Goal: Information Seeking & Learning: Learn about a topic

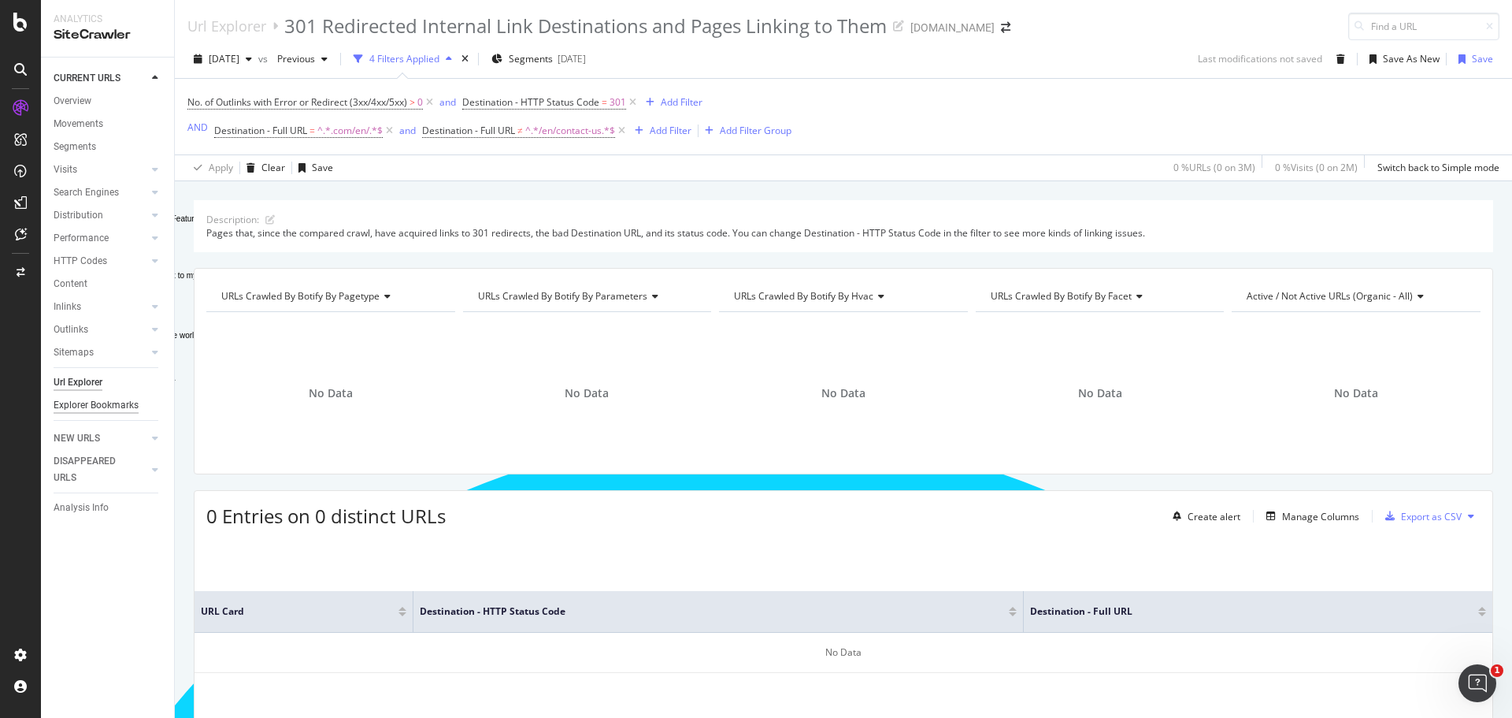
click at [108, 403] on div "Explorer Bookmarks" at bounding box center [96, 405] width 85 height 17
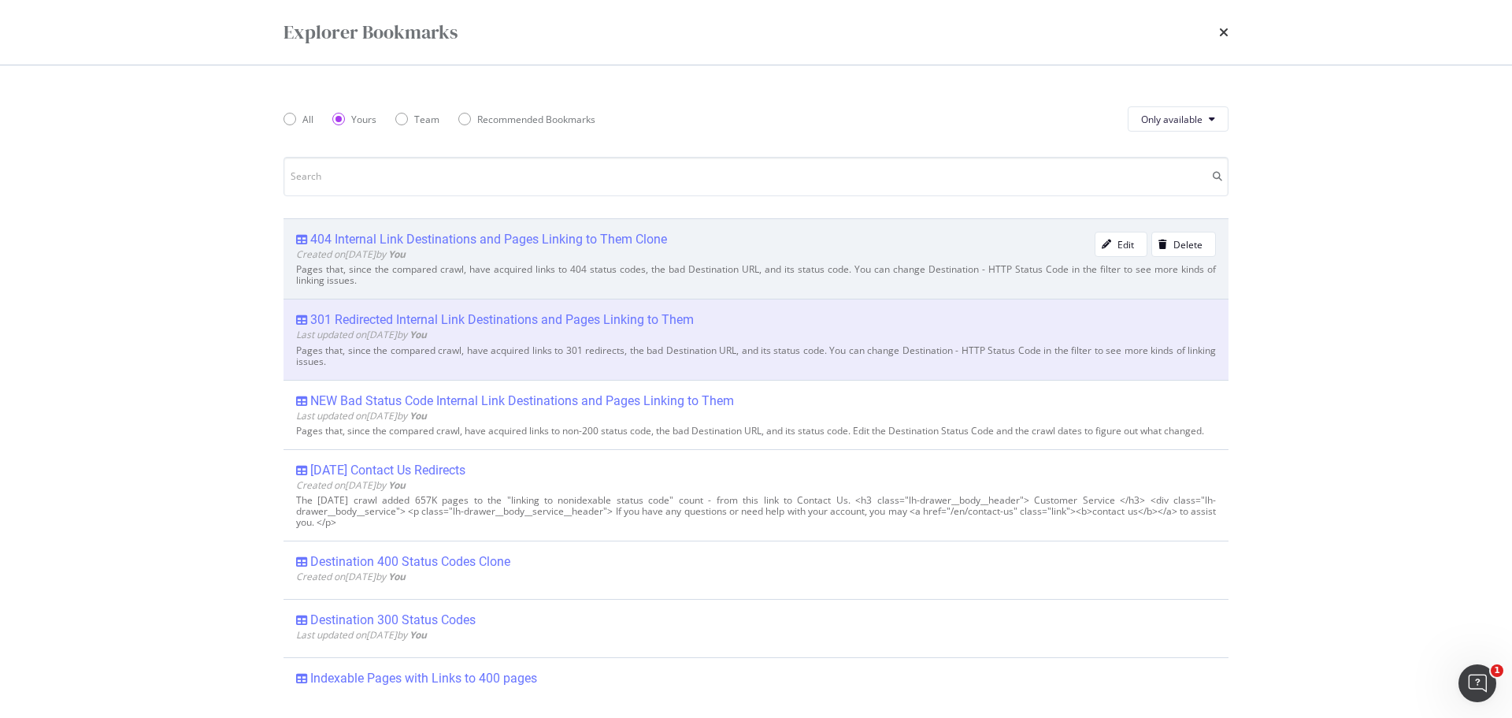
click at [601, 231] on div "404 Internal Link Destinations and Pages Linking to Them Clone Created on [DATE…" at bounding box center [756, 258] width 945 height 80
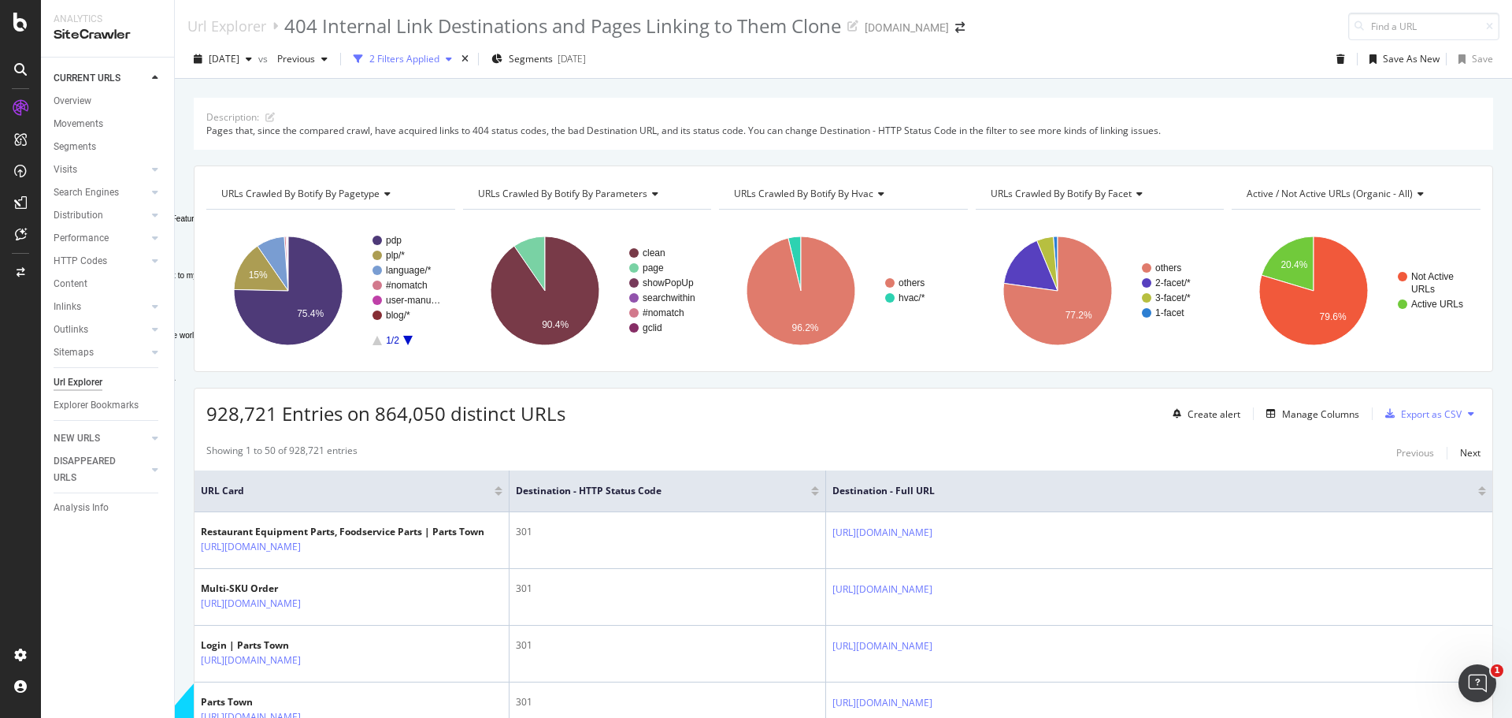
click at [440, 61] on div "2 Filters Applied" at bounding box center [404, 58] width 70 height 13
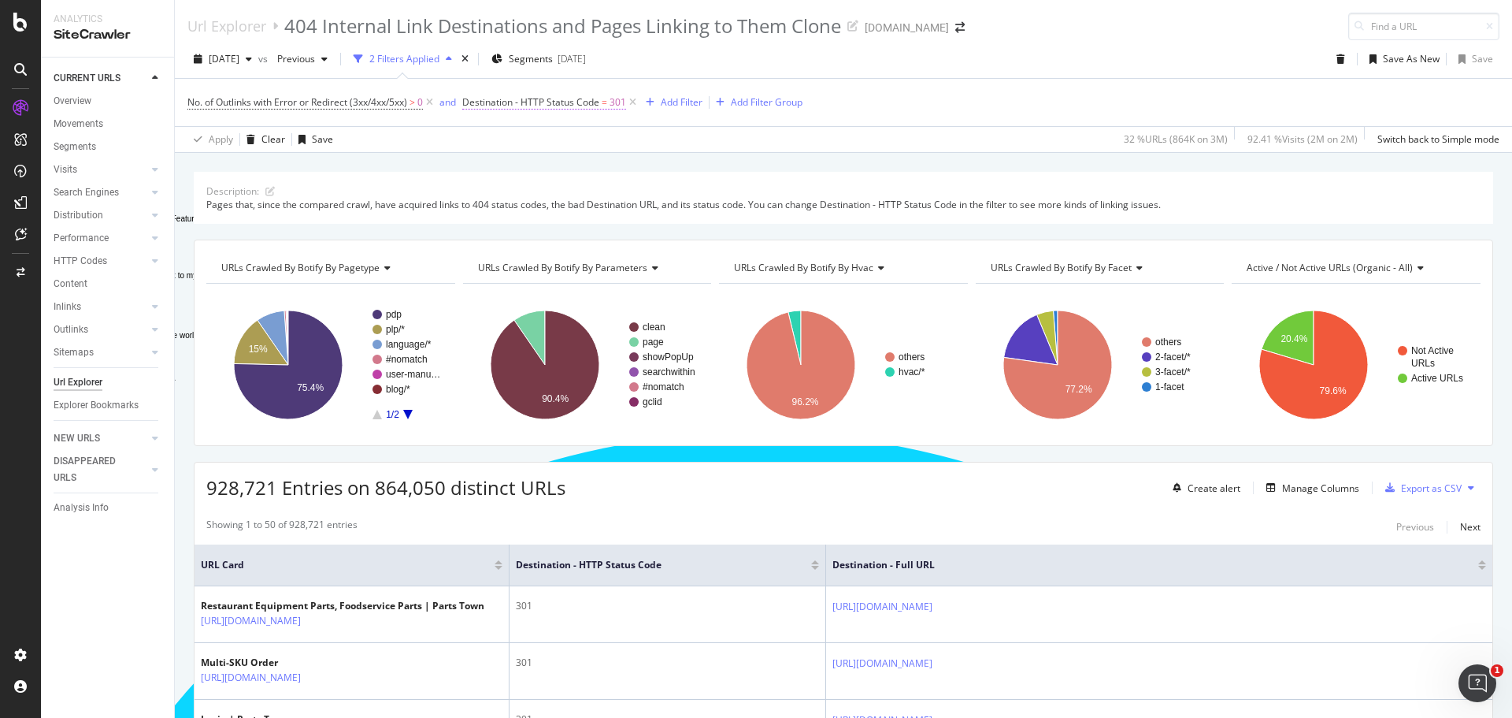
click at [590, 105] on span "Destination - HTTP Status Code" at bounding box center [530, 101] width 137 height 13
click at [113, 402] on div "Explorer Bookmarks" at bounding box center [96, 405] width 85 height 17
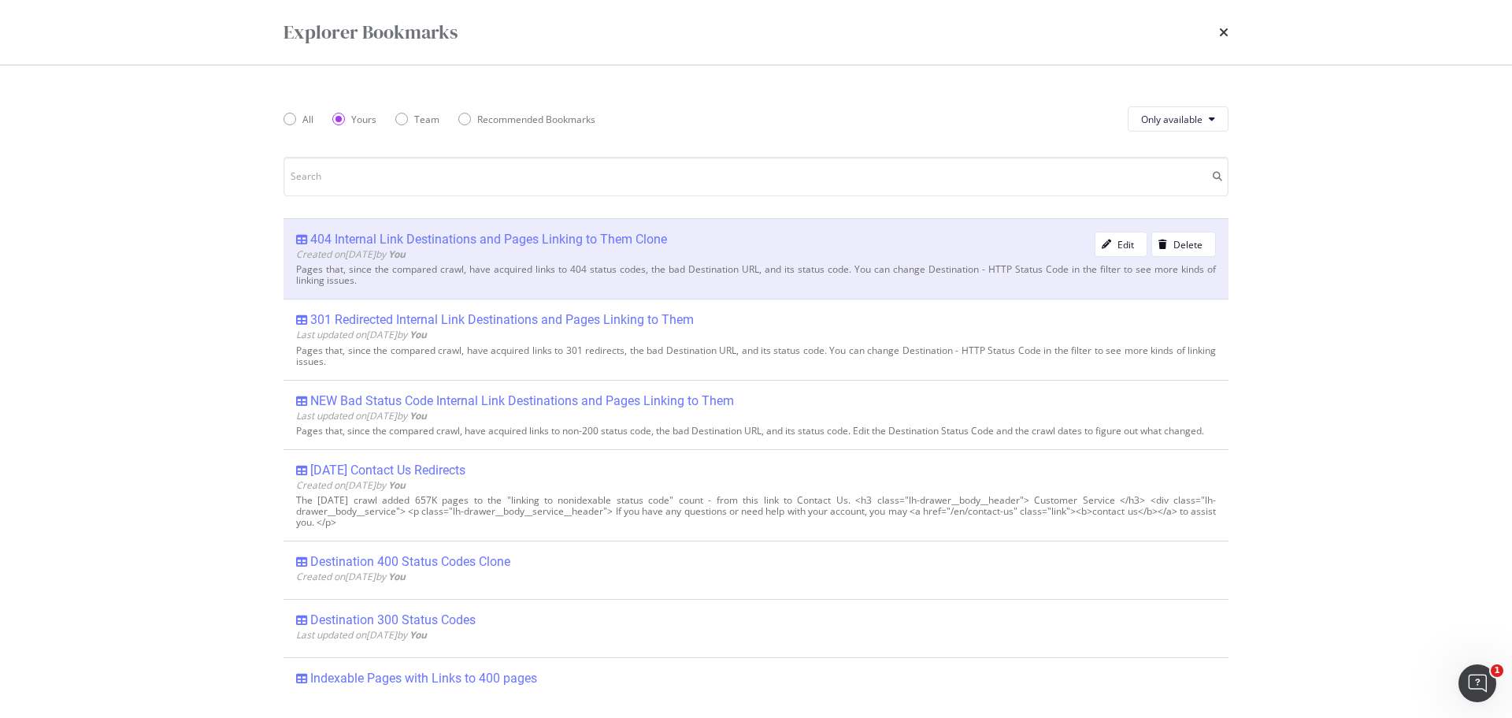
click at [445, 242] on div "404 Internal Link Destinations and Pages Linking to Them Clone" at bounding box center [488, 240] width 357 height 16
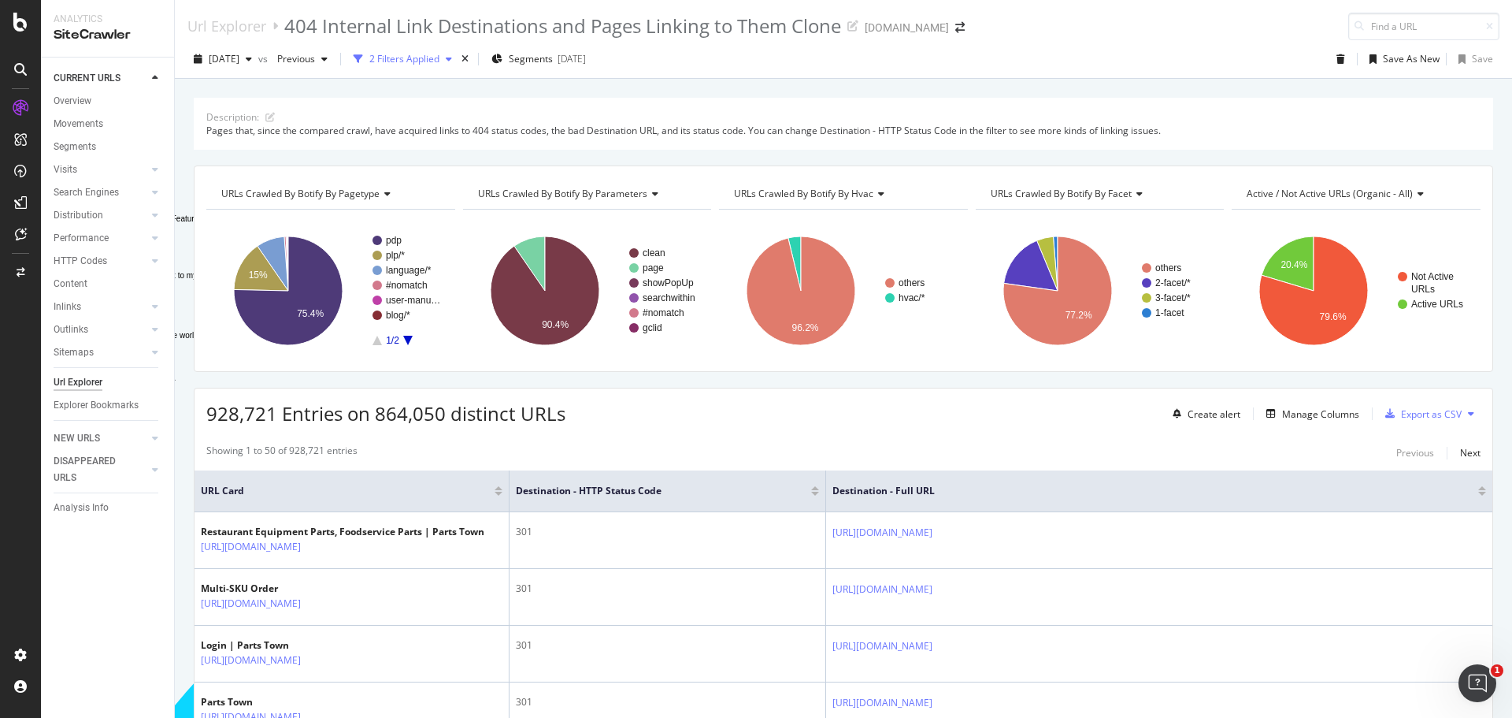
click at [440, 57] on div "2 Filters Applied" at bounding box center [404, 58] width 70 height 13
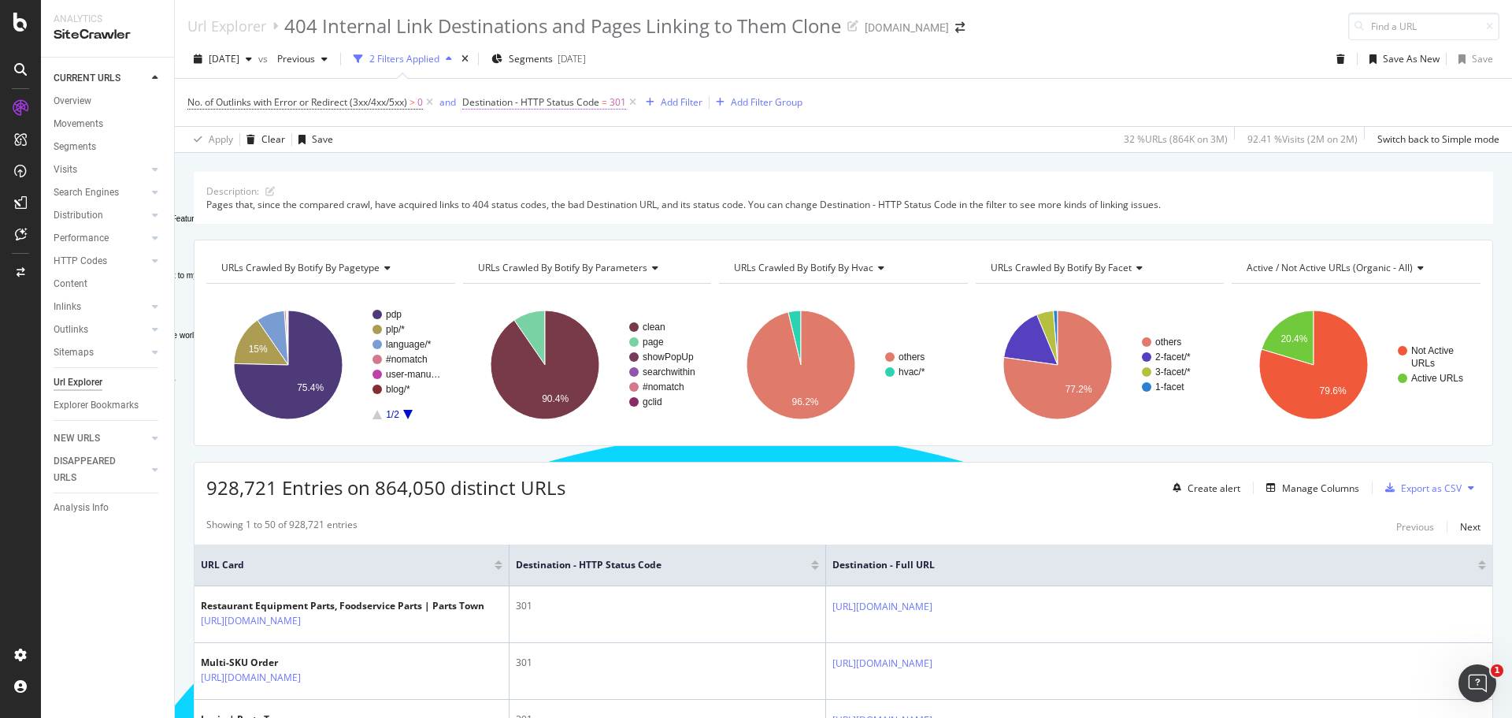
click at [615, 103] on span "301" at bounding box center [618, 102] width 17 height 22
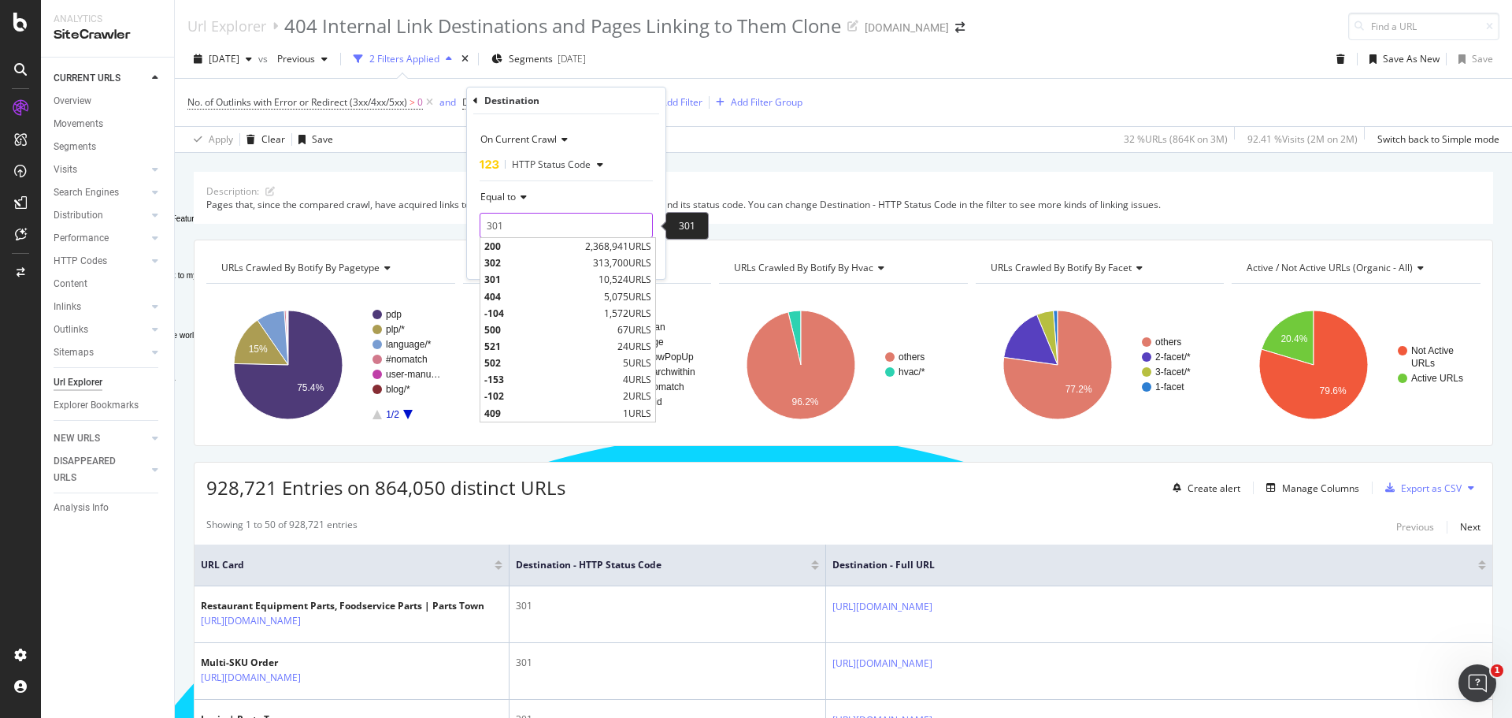
click at [527, 224] on input "301" at bounding box center [566, 225] width 173 height 25
click at [493, 298] on span "404" at bounding box center [542, 296] width 116 height 13
type input "404"
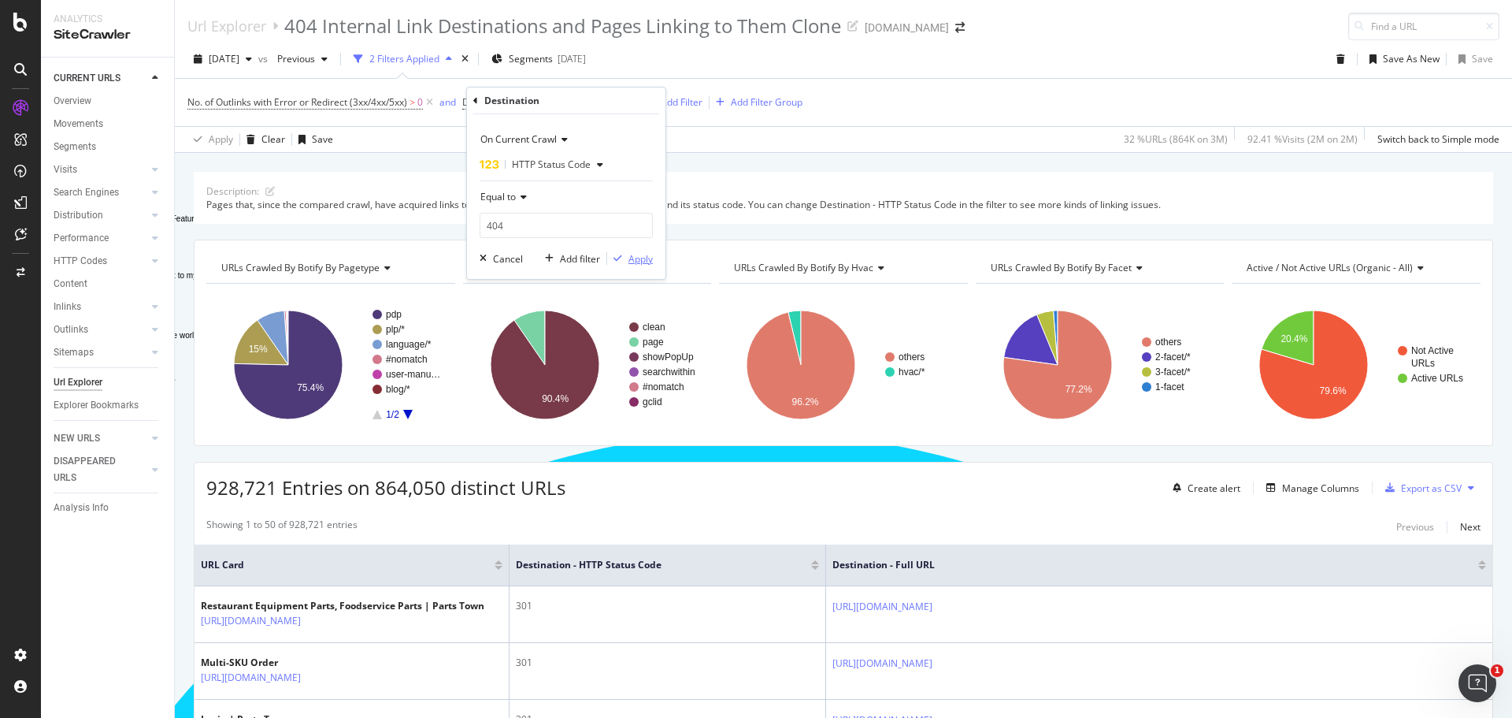
click at [640, 258] on div "Apply" at bounding box center [641, 258] width 24 height 13
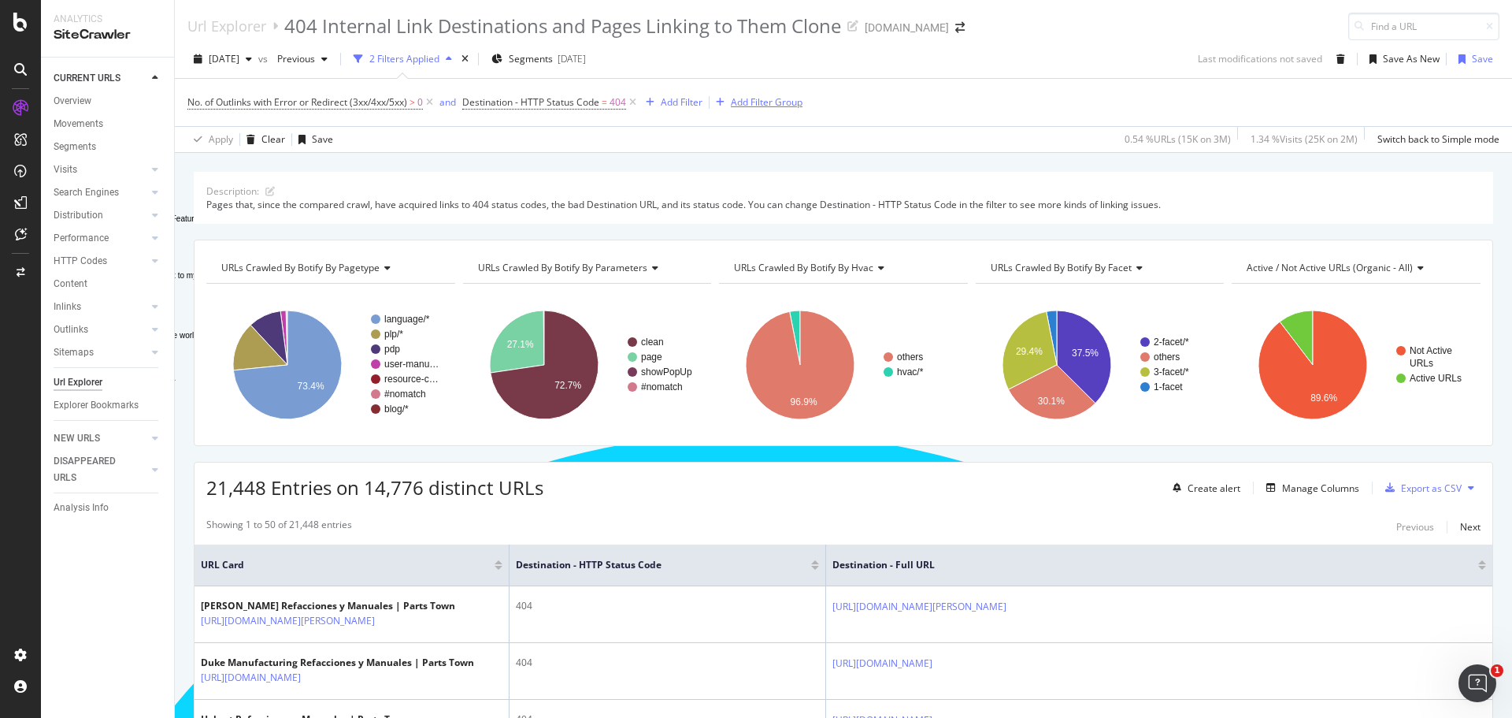
click at [754, 104] on div "Add Filter Group" at bounding box center [767, 101] width 72 height 13
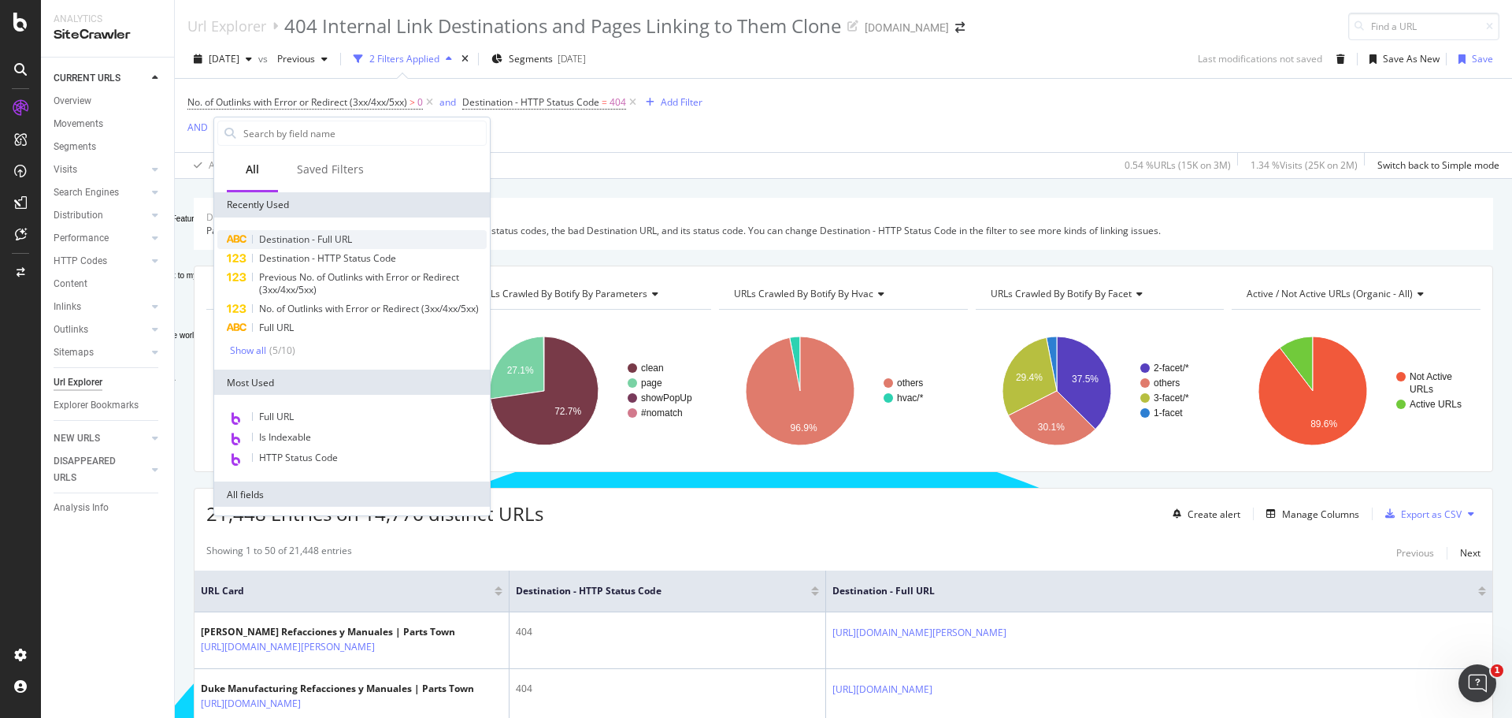
click at [308, 244] on span "Destination - Full URL" at bounding box center [305, 238] width 93 height 13
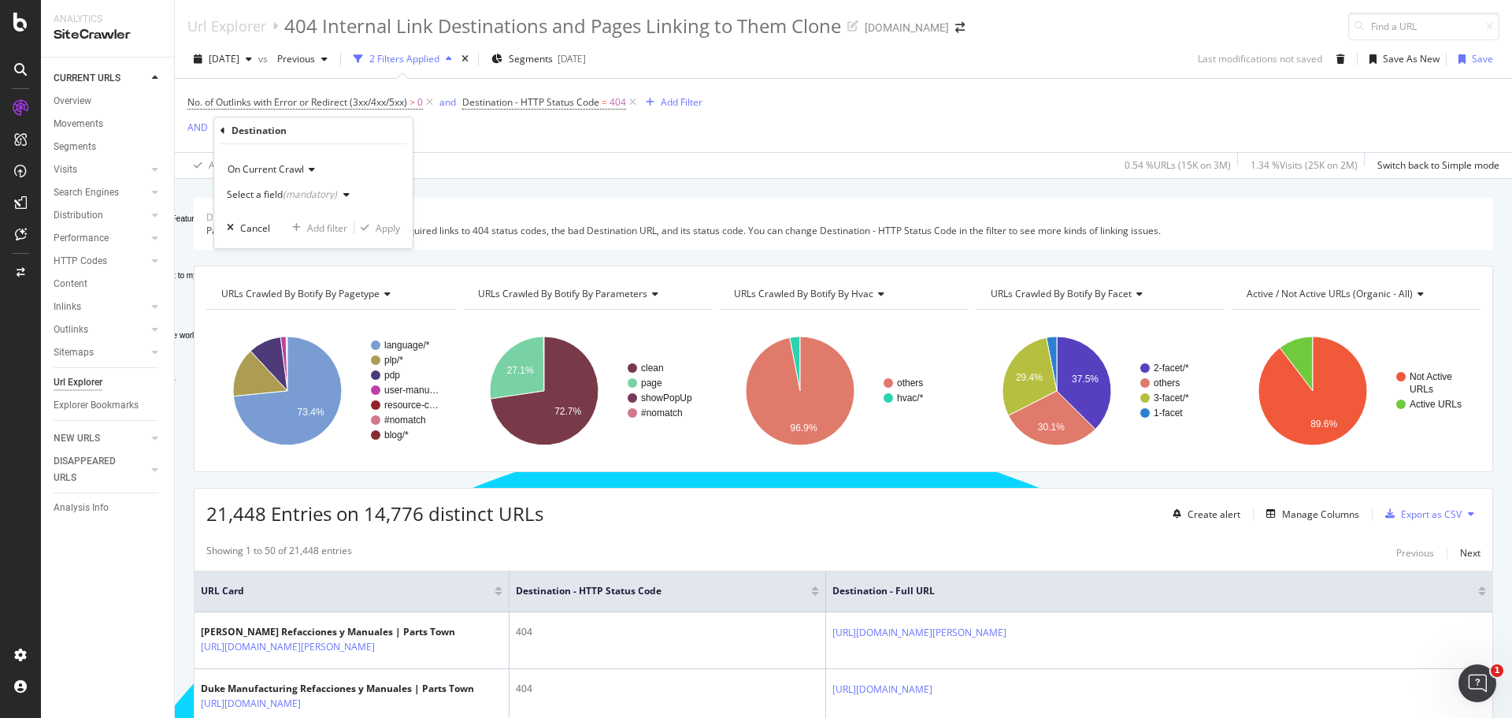
click at [319, 195] on div "(mandatory)" at bounding box center [310, 193] width 54 height 13
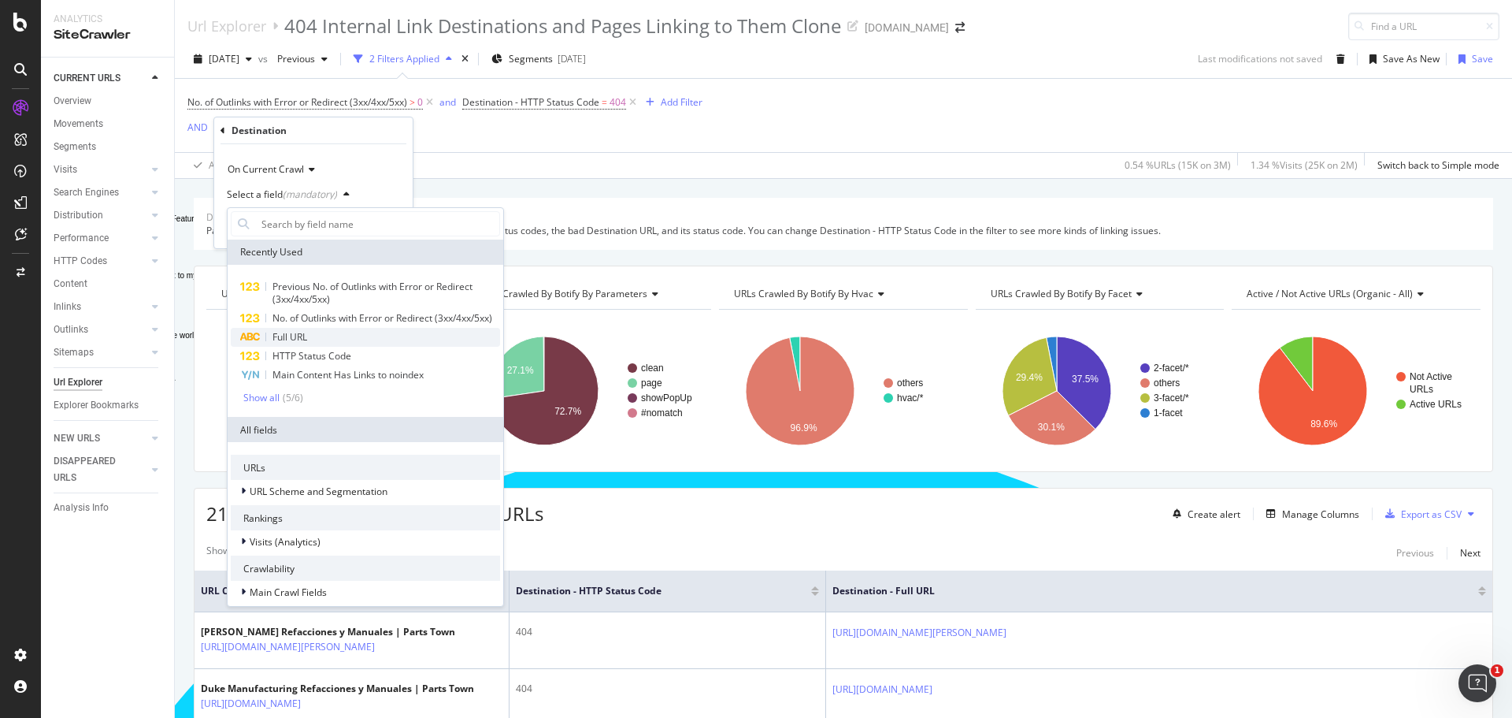
click at [303, 343] on span "Full URL" at bounding box center [290, 336] width 35 height 13
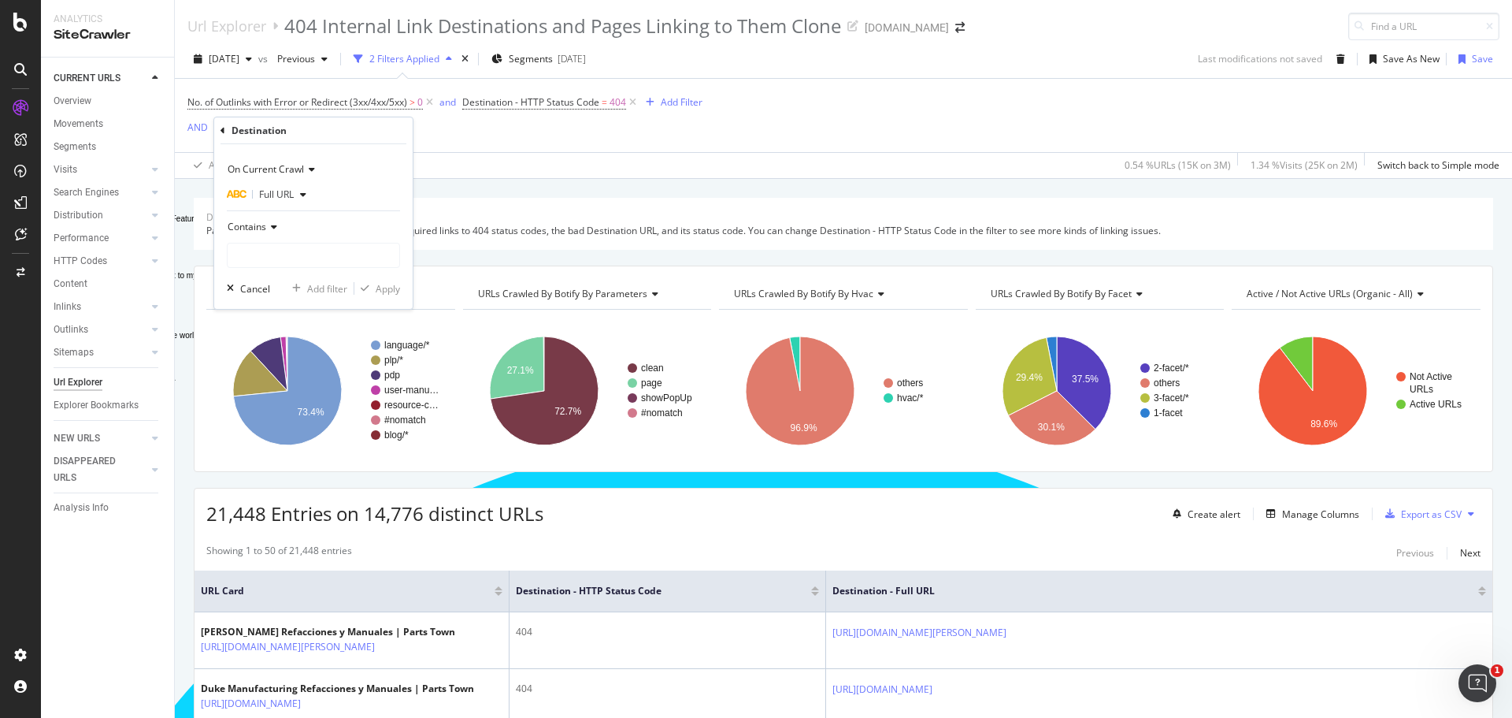
click at [254, 228] on span "Contains" at bounding box center [247, 226] width 39 height 13
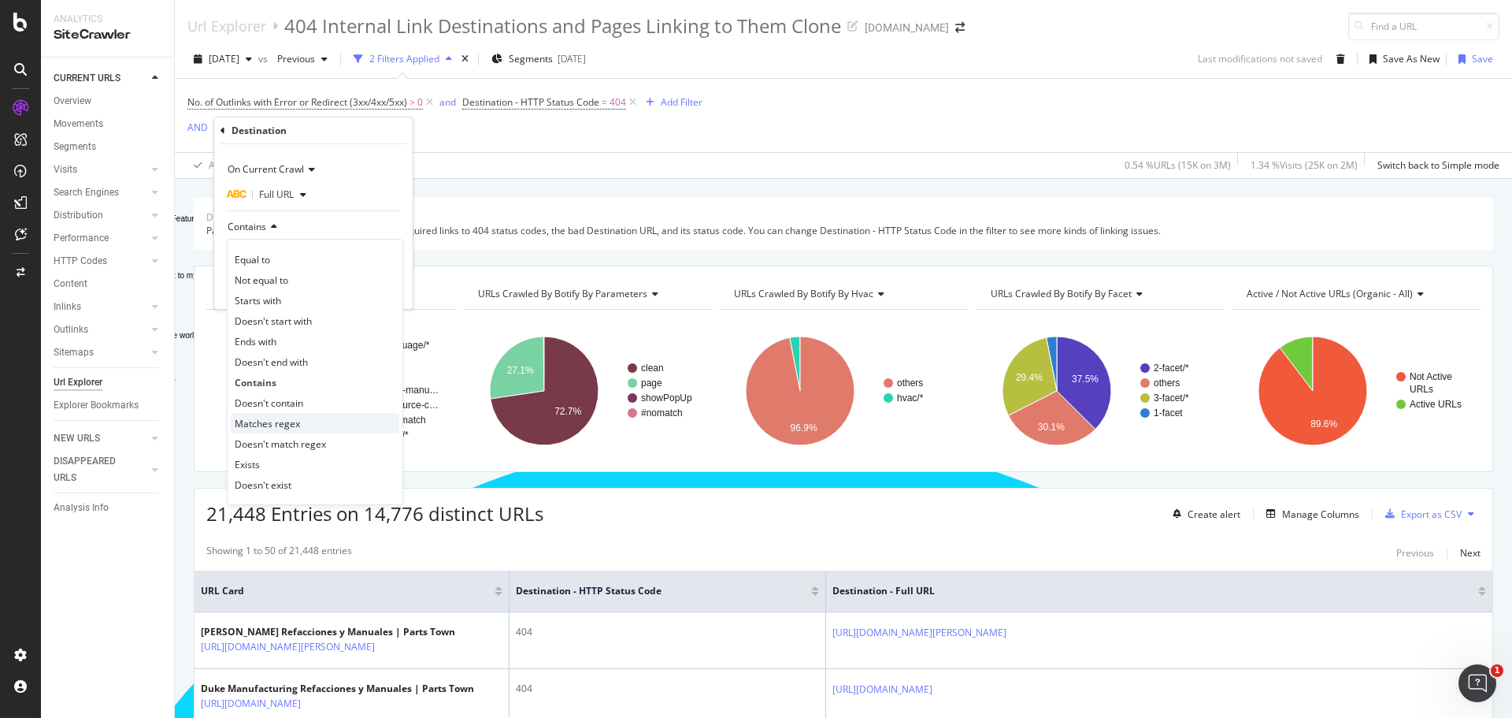
click at [261, 423] on span "Matches regex" at bounding box center [267, 423] width 65 height 13
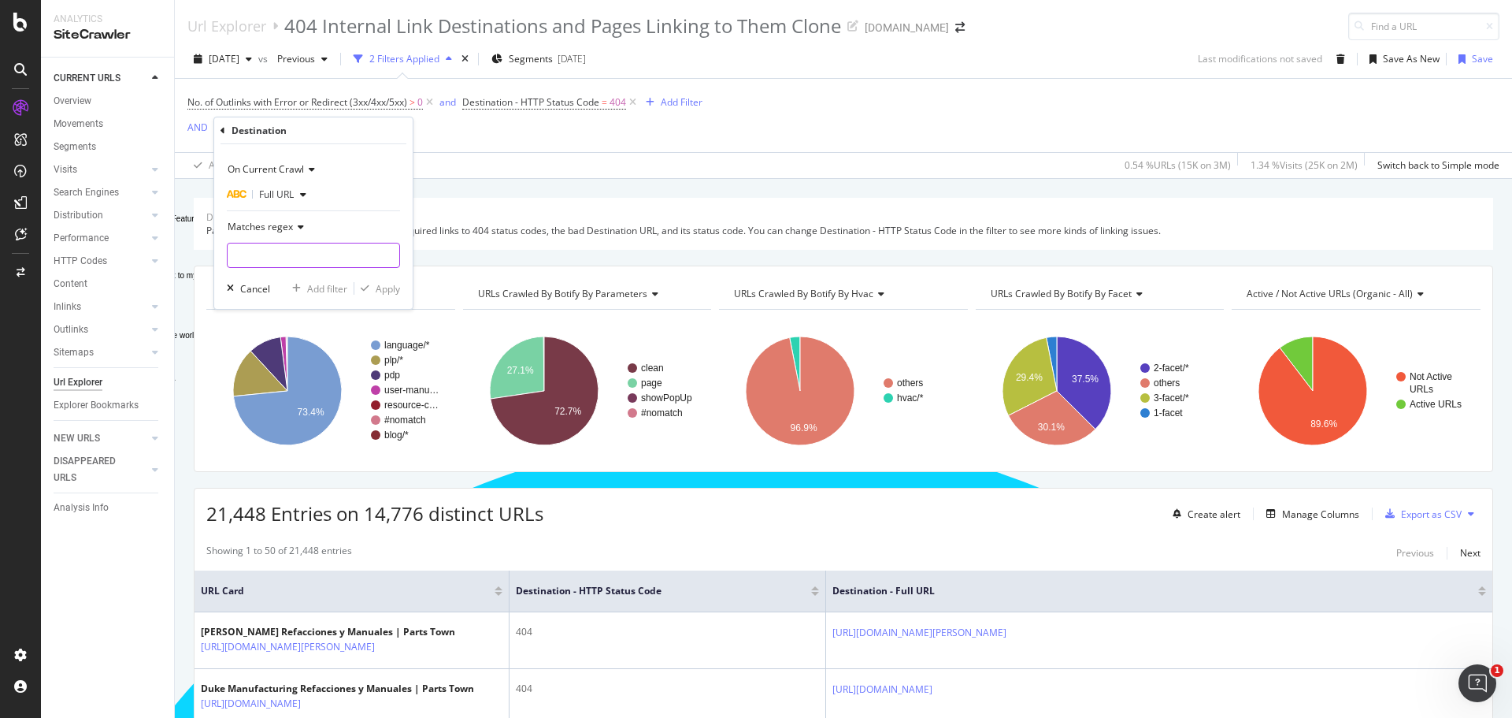
click at [277, 259] on input "Full Page" at bounding box center [314, 255] width 172 height 25
click at [234, 254] on input "es/es/" at bounding box center [302, 255] width 149 height 25
type input "/es/es/"
click at [388, 284] on div "Apply" at bounding box center [388, 288] width 24 height 13
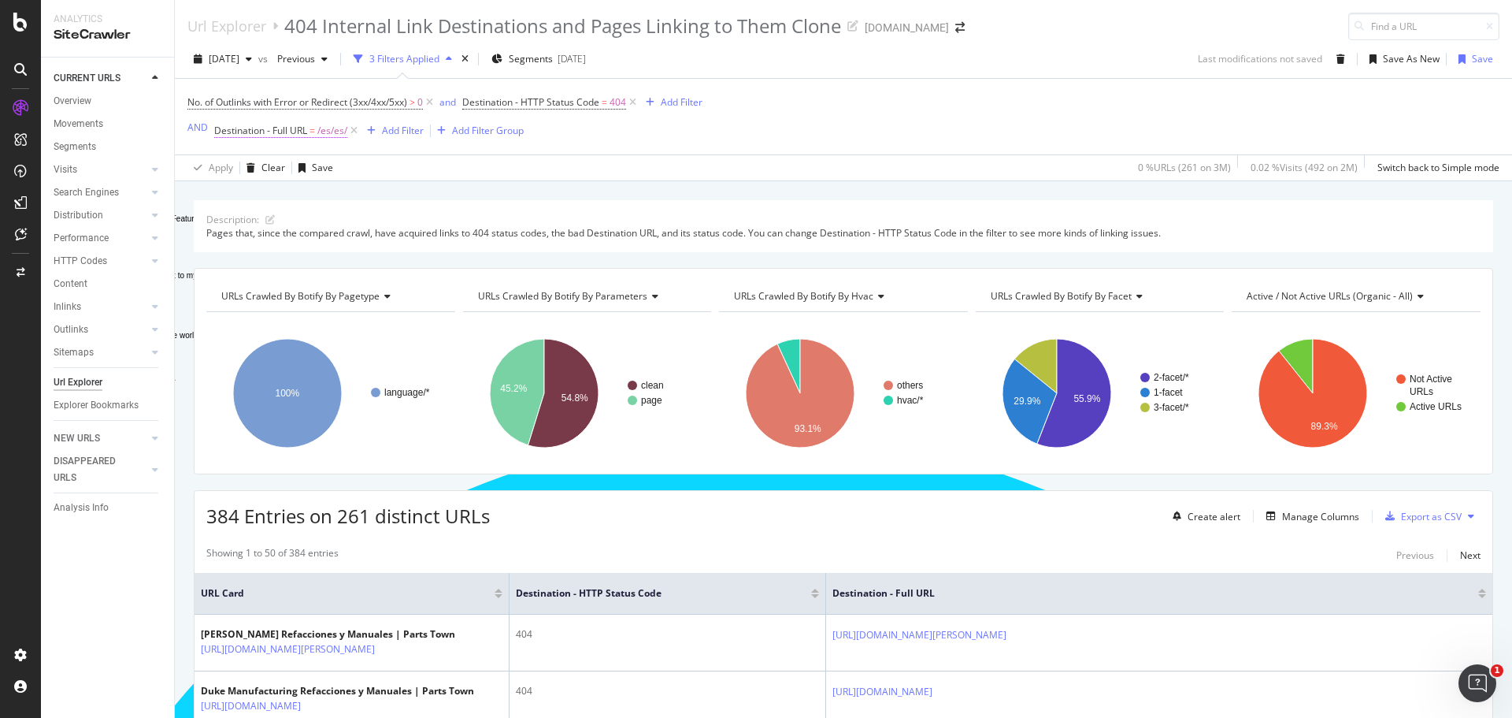
click at [317, 130] on span "Destination - Full URL = /es/es/" at bounding box center [280, 131] width 133 height 14
click at [302, 226] on icon at bounding box center [298, 225] width 11 height 9
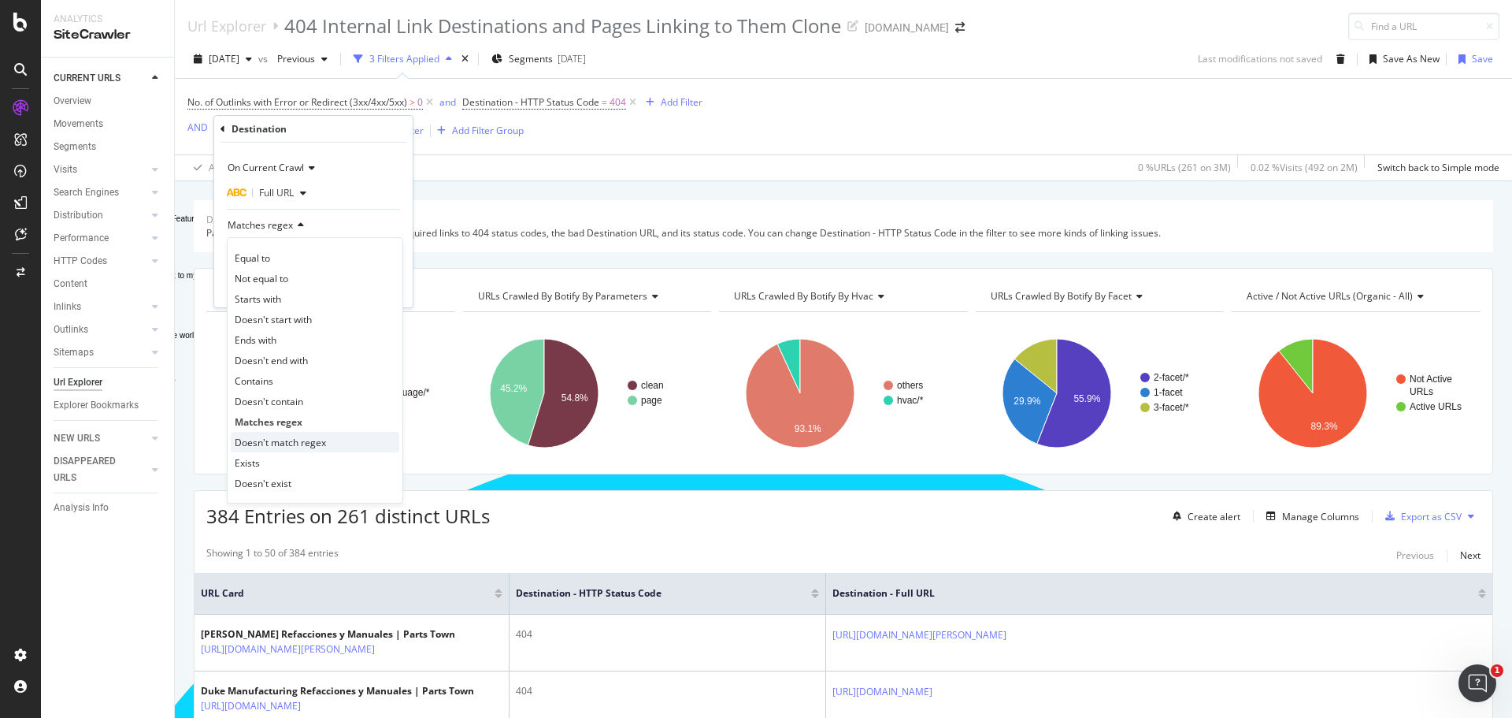
click at [257, 446] on span "Doesn't match regex" at bounding box center [280, 442] width 91 height 13
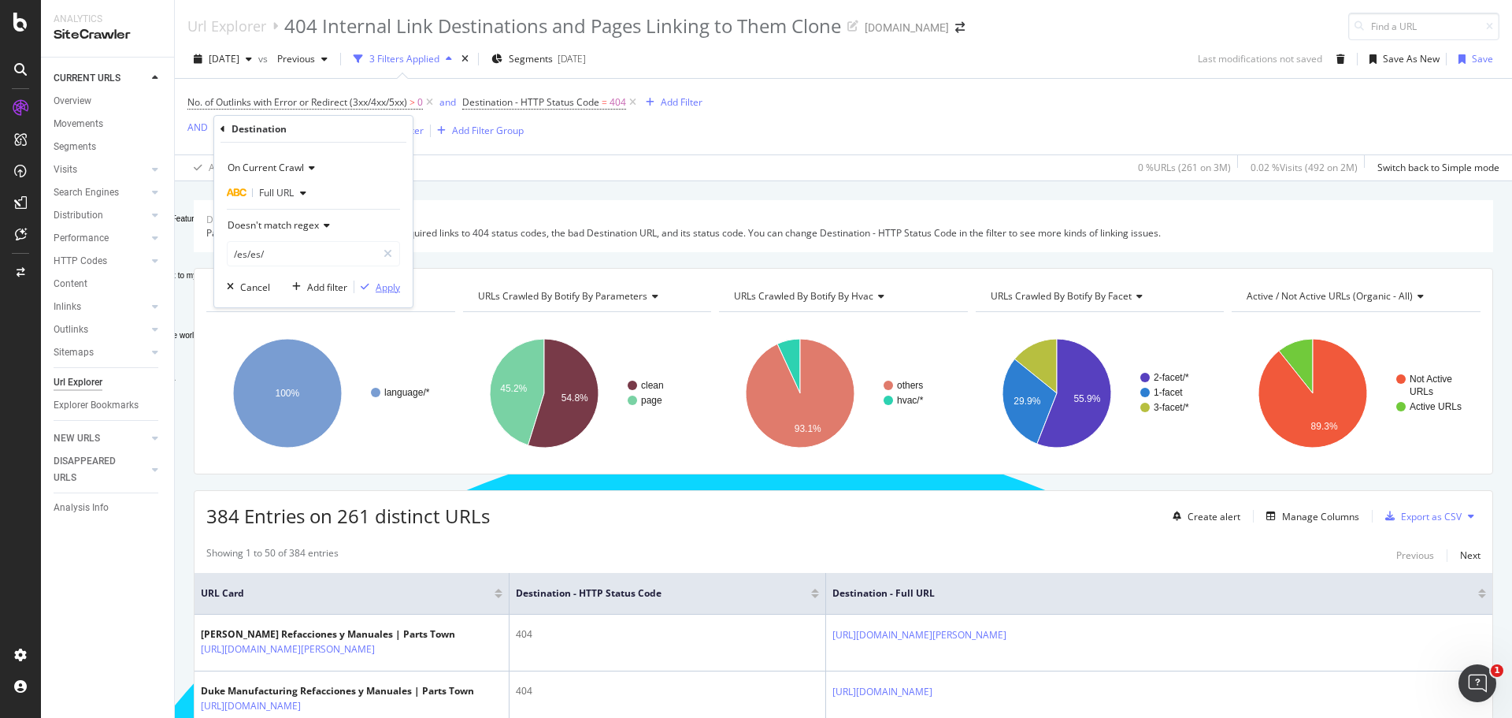
click at [377, 281] on div "Apply" at bounding box center [388, 286] width 24 height 13
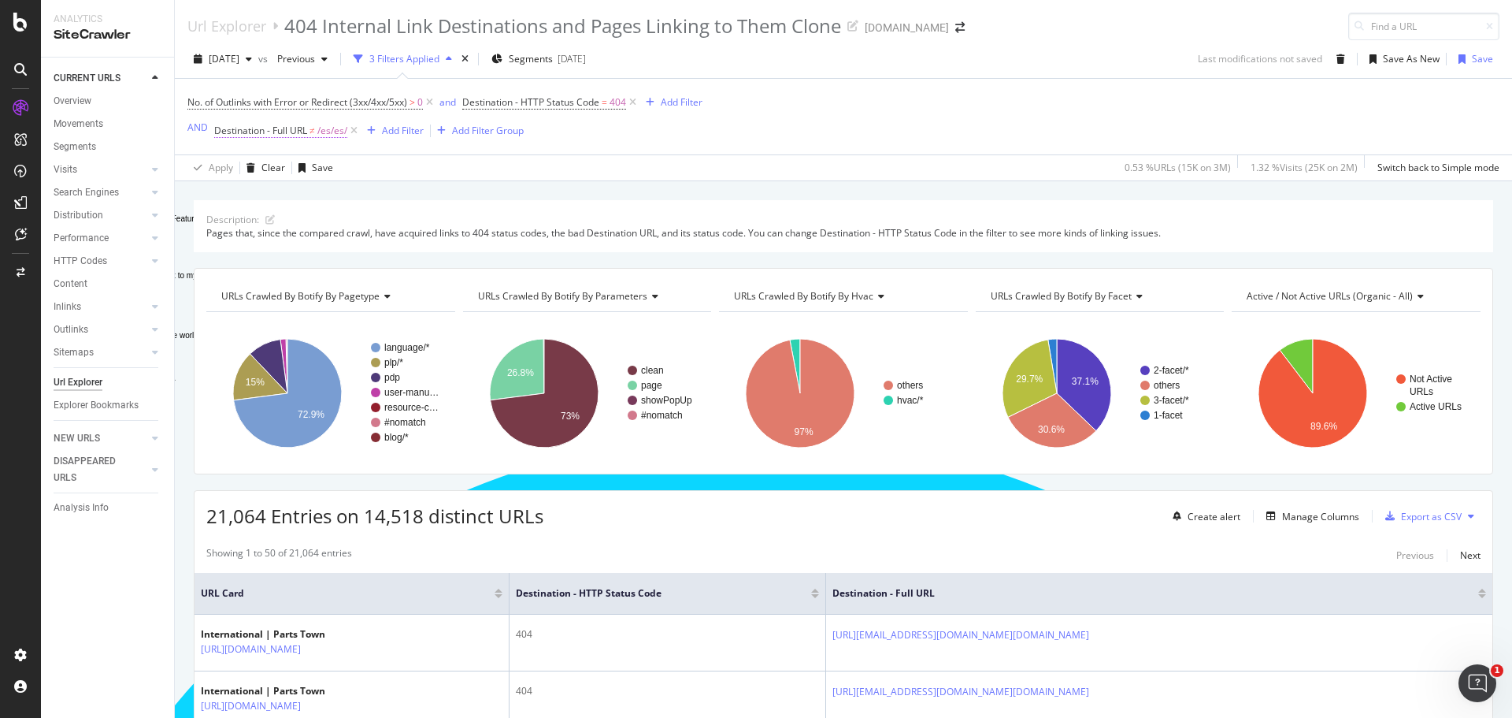
click at [328, 132] on span "/es/es/" at bounding box center [332, 131] width 30 height 22
type textarea "/es/es/"
click at [305, 254] on input "/es/es/" at bounding box center [302, 253] width 149 height 25
click at [304, 254] on input "/es/es/" at bounding box center [302, 253] width 149 height 25
click at [268, 256] on input "/es/es/|fr/fr" at bounding box center [302, 253] width 149 height 25
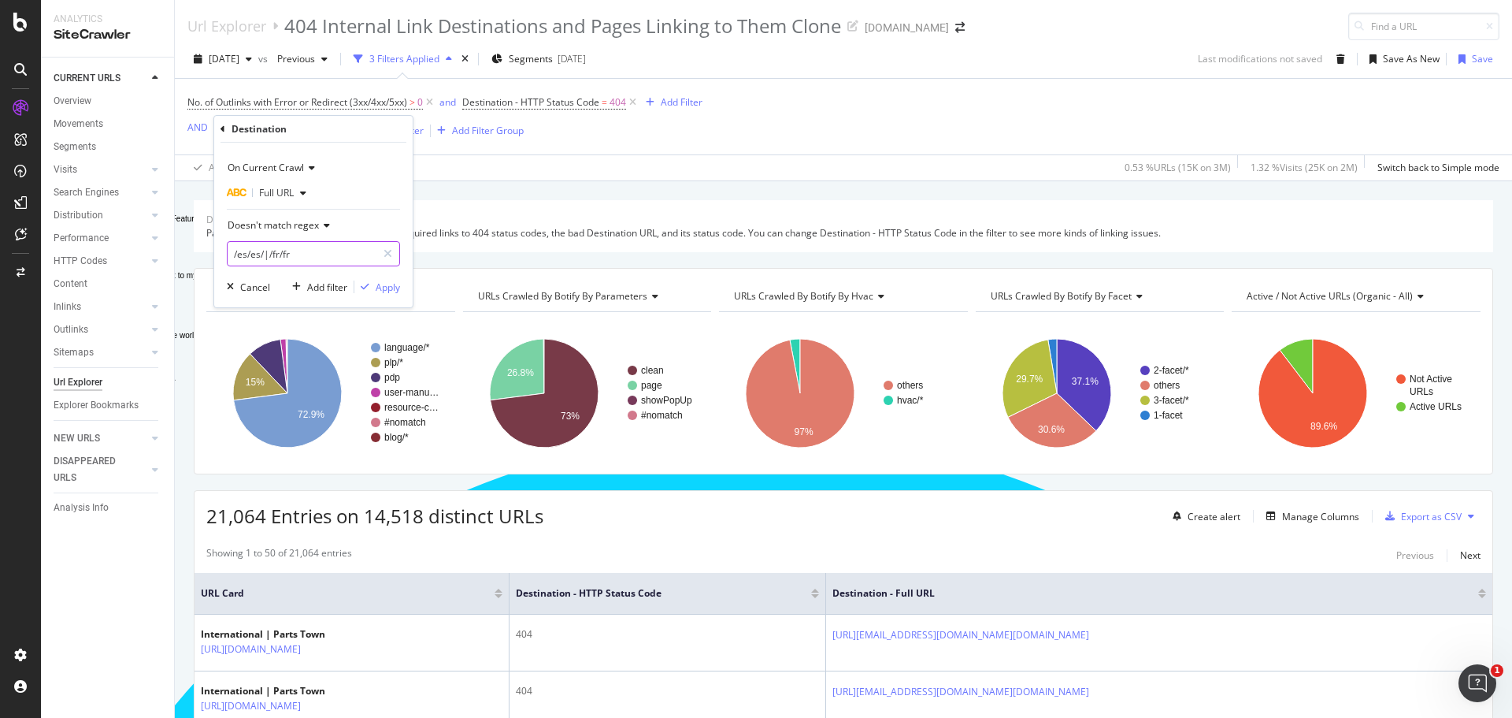
click at [318, 257] on input "/es/es/|/fr/fr" at bounding box center [302, 253] width 149 height 25
type input "/es/es/|/fr/fr/"
click at [395, 291] on div "Apply" at bounding box center [388, 286] width 24 height 13
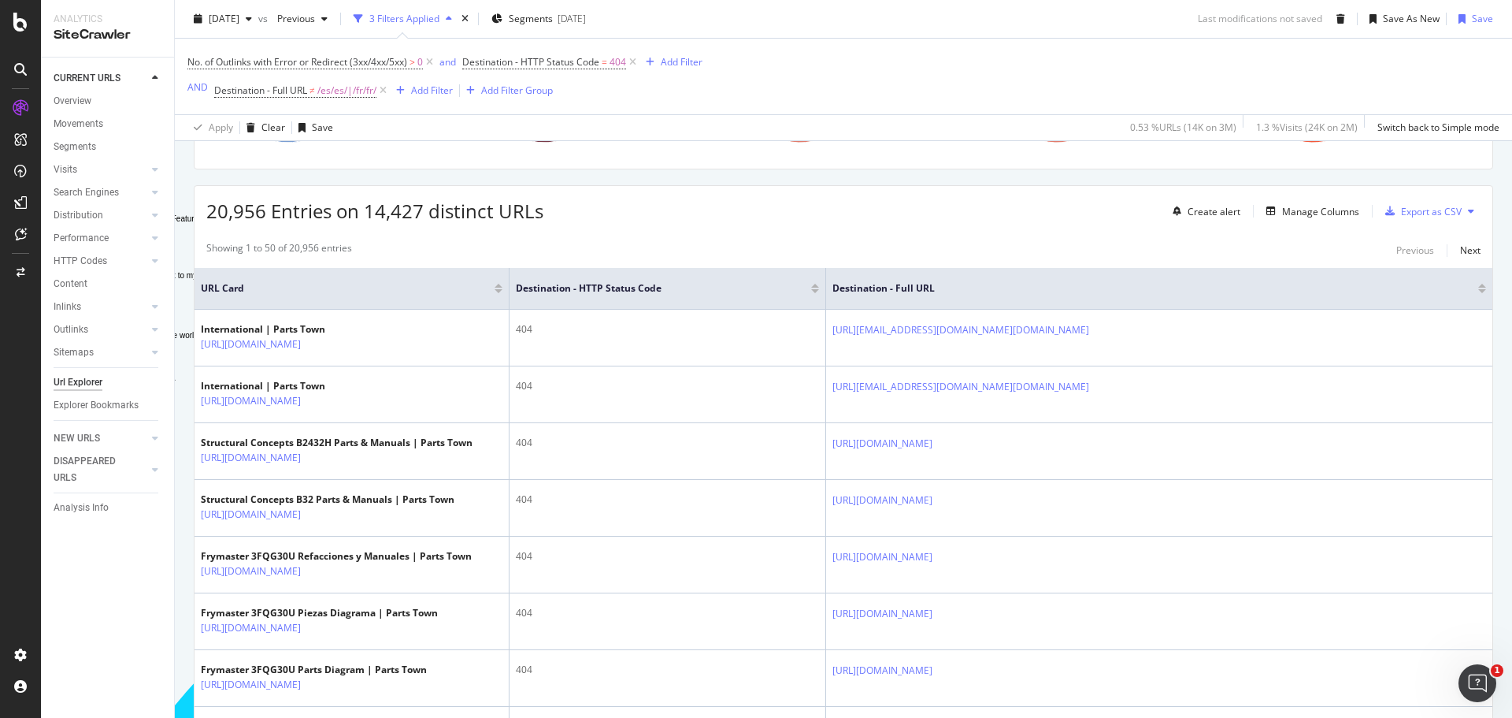
scroll to position [315, 0]
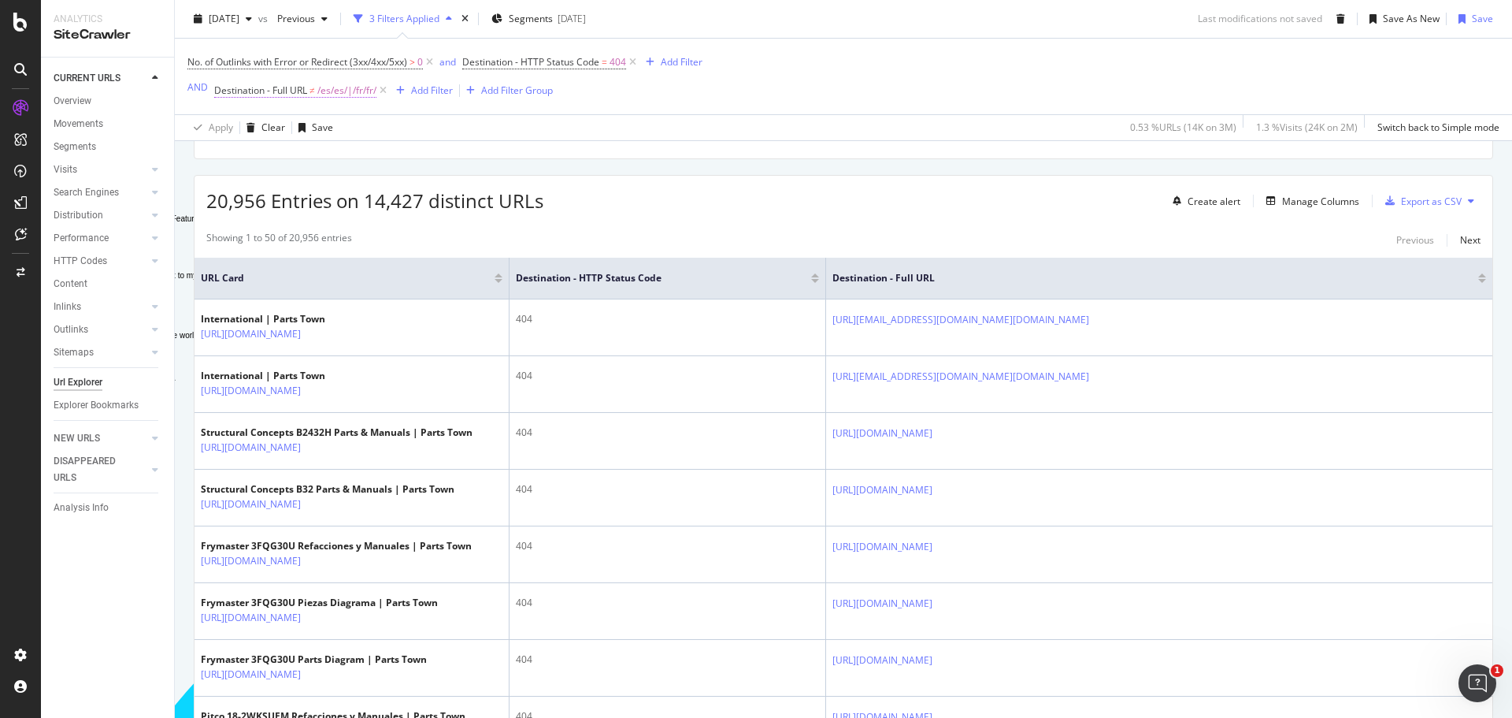
click at [314, 91] on span "≠" at bounding box center [313, 89] width 6 height 13
click at [311, 209] on input "/es/es/|/fr/fr/" at bounding box center [302, 213] width 149 height 25
click at [312, 209] on input "/es/es/|/fr/fr/" at bounding box center [302, 213] width 149 height 25
type input "/es/es/|/fr/fr/|/es/|/fr/"
click at [389, 247] on div "Apply" at bounding box center [388, 246] width 24 height 13
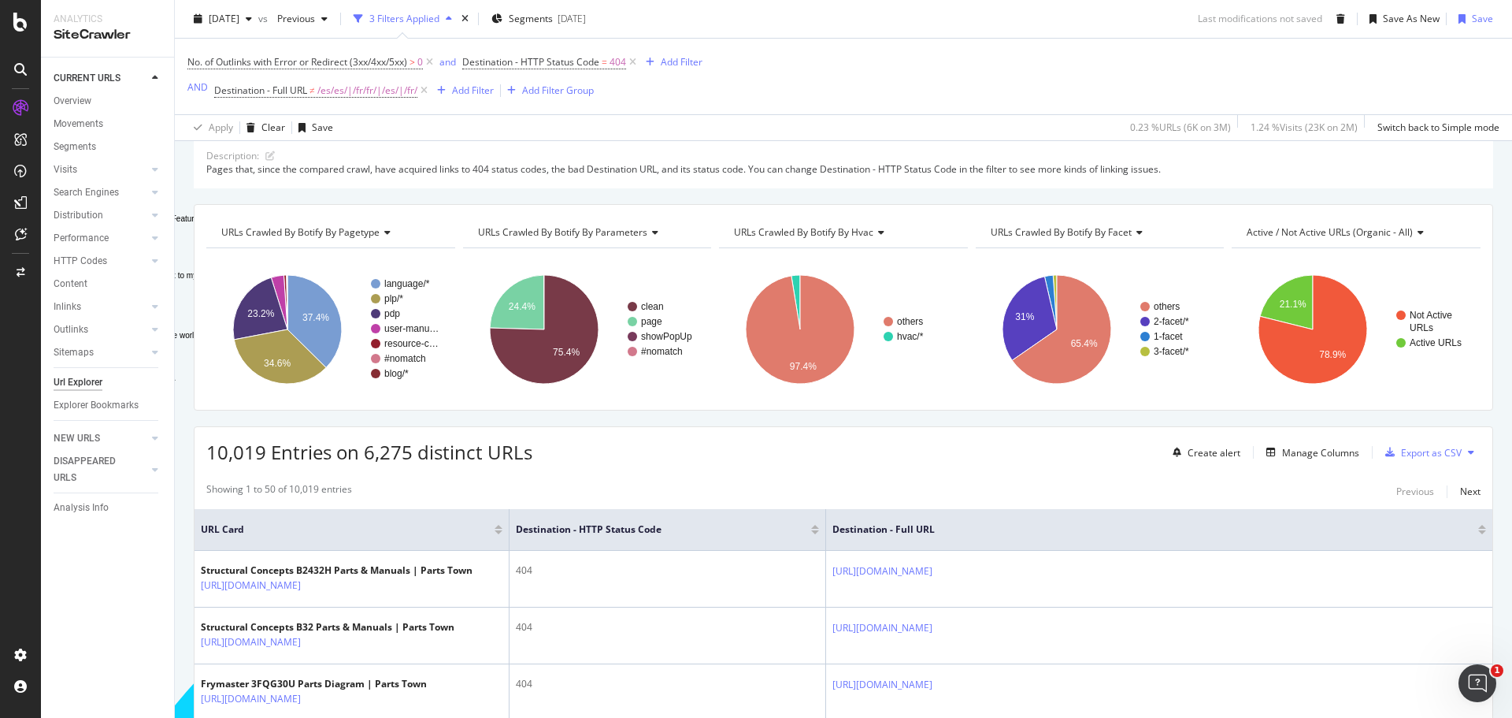
scroll to position [315, 0]
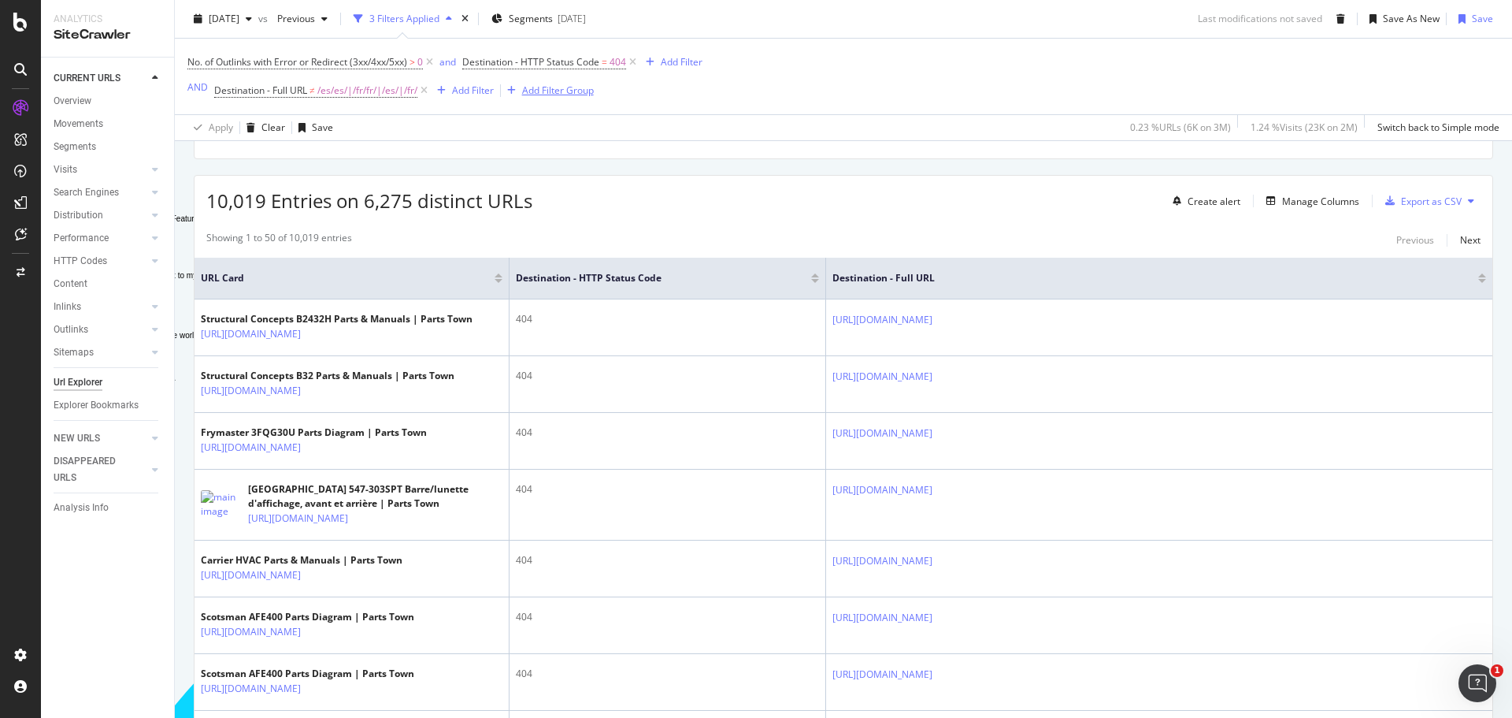
click at [562, 94] on div "Add Filter Group" at bounding box center [558, 89] width 72 height 13
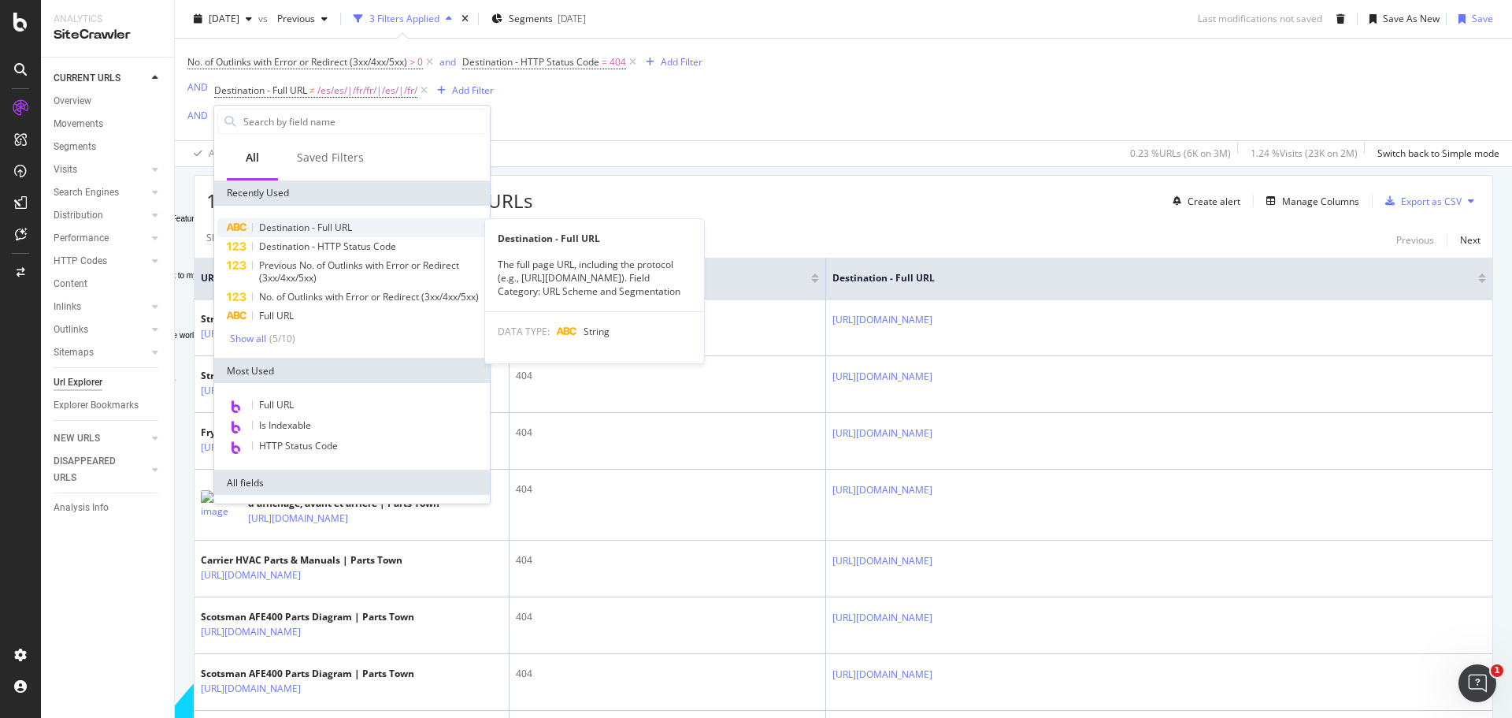
click at [325, 230] on span "Destination - Full URL" at bounding box center [305, 227] width 93 height 13
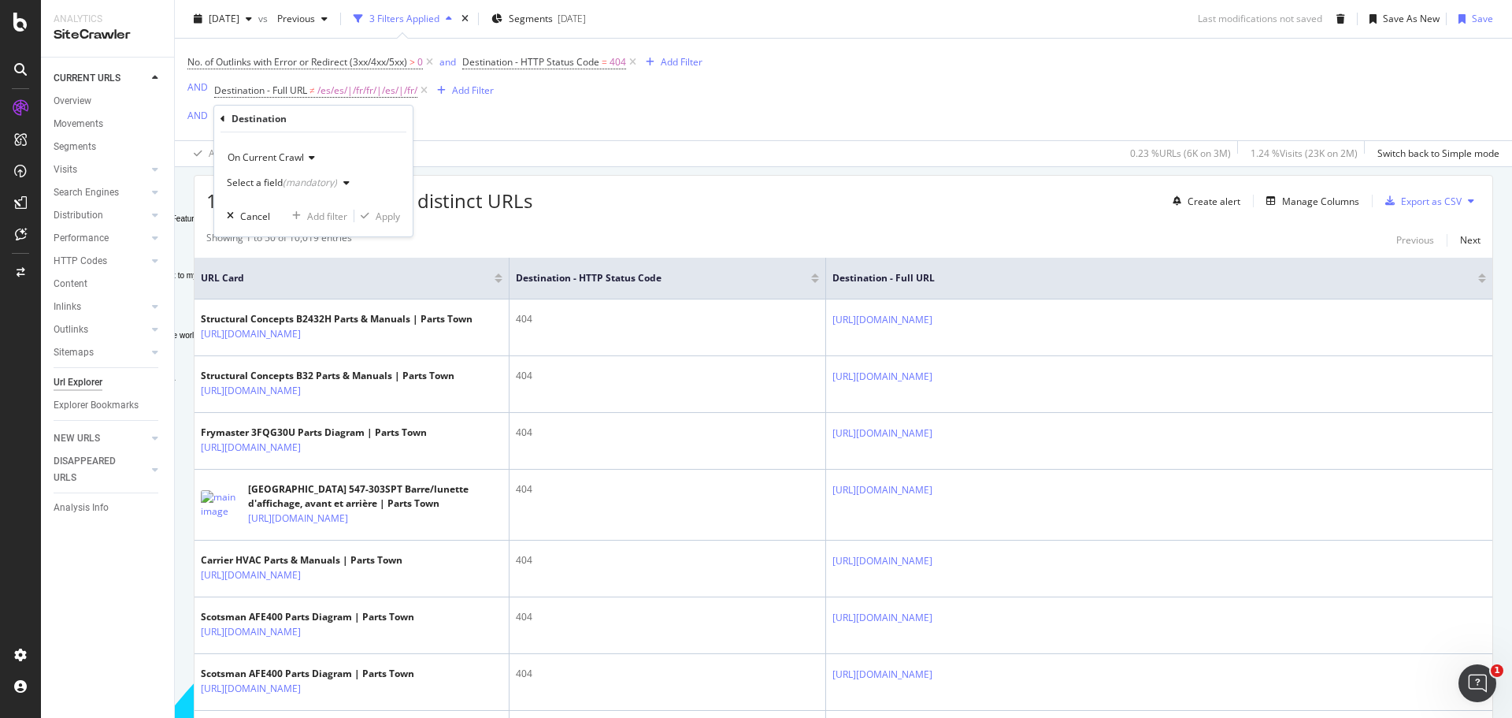
click at [325, 187] on div "(mandatory)" at bounding box center [310, 182] width 54 height 13
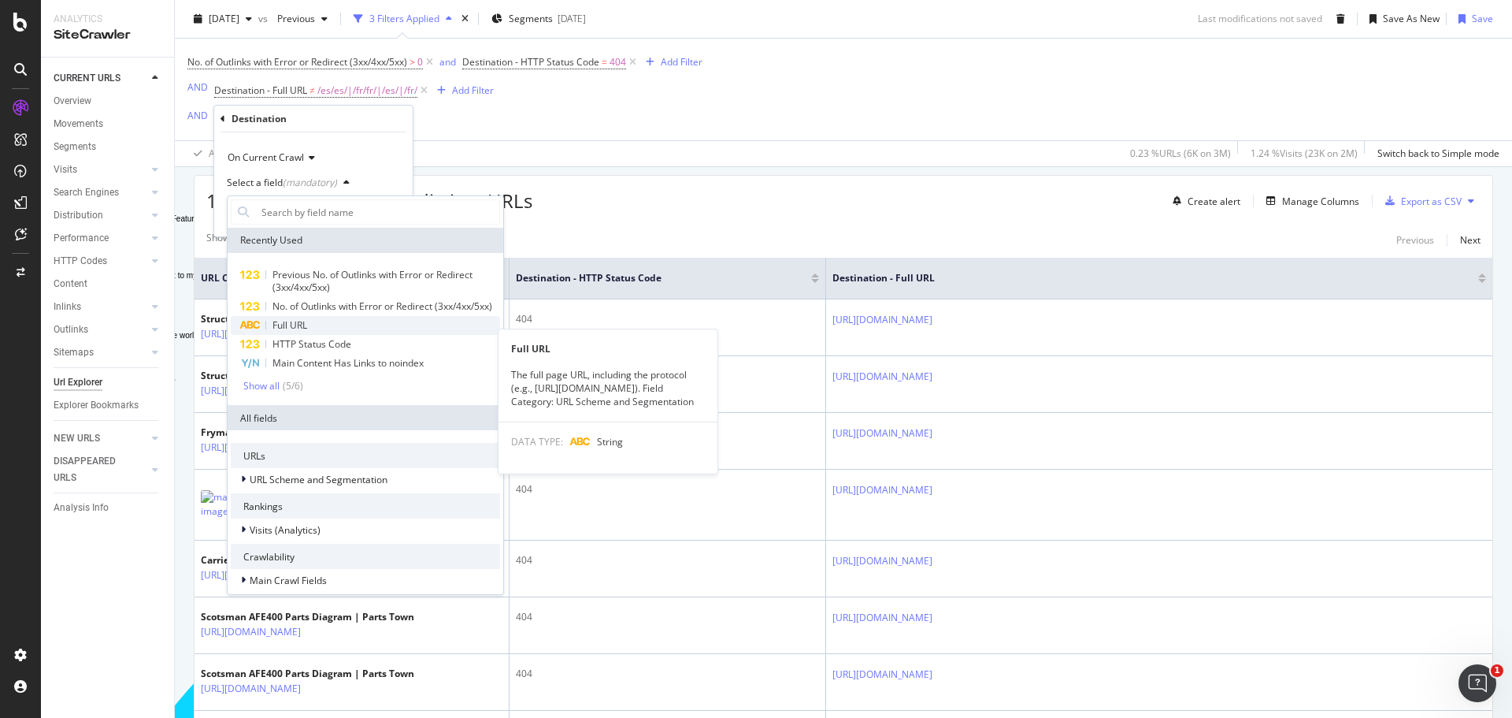
click at [317, 334] on div "Full URL" at bounding box center [365, 325] width 269 height 19
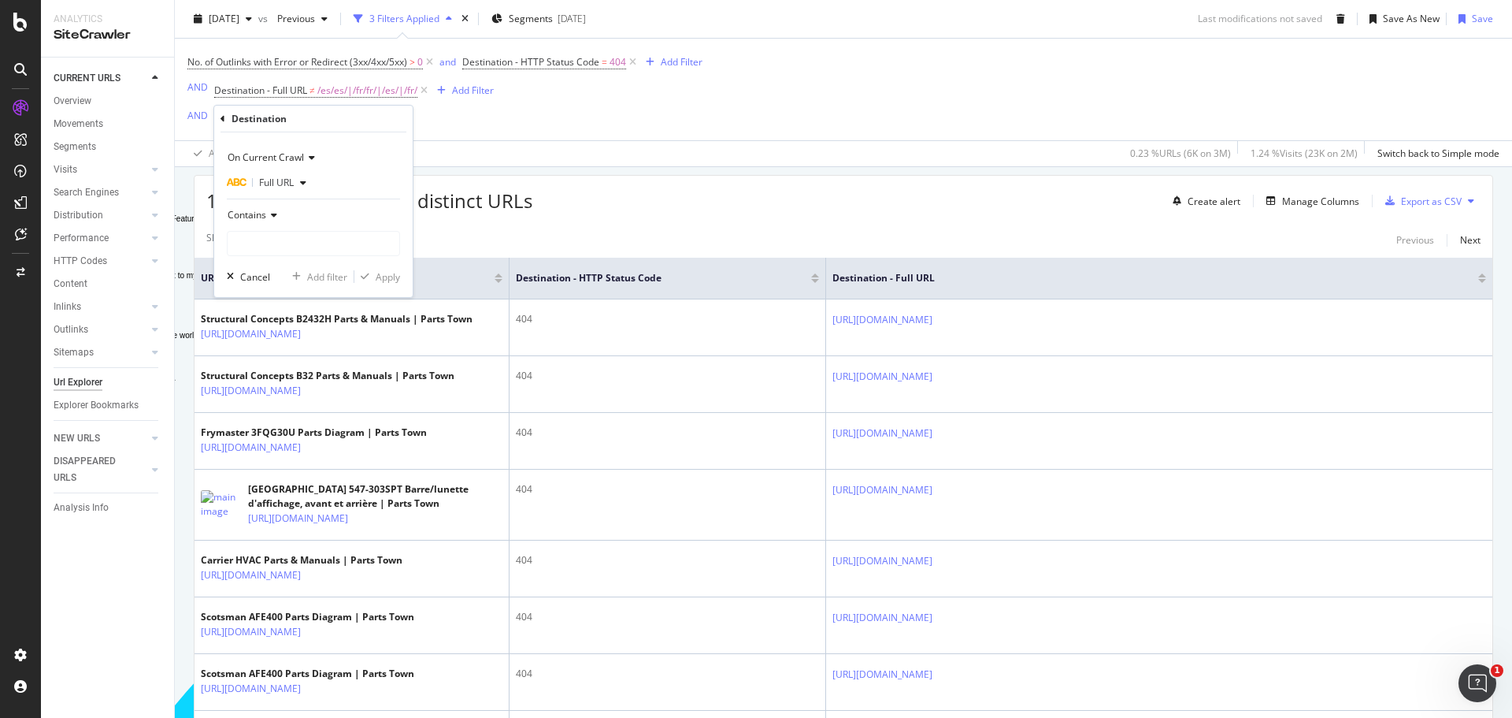
click at [274, 214] on icon at bounding box center [271, 214] width 11 height 9
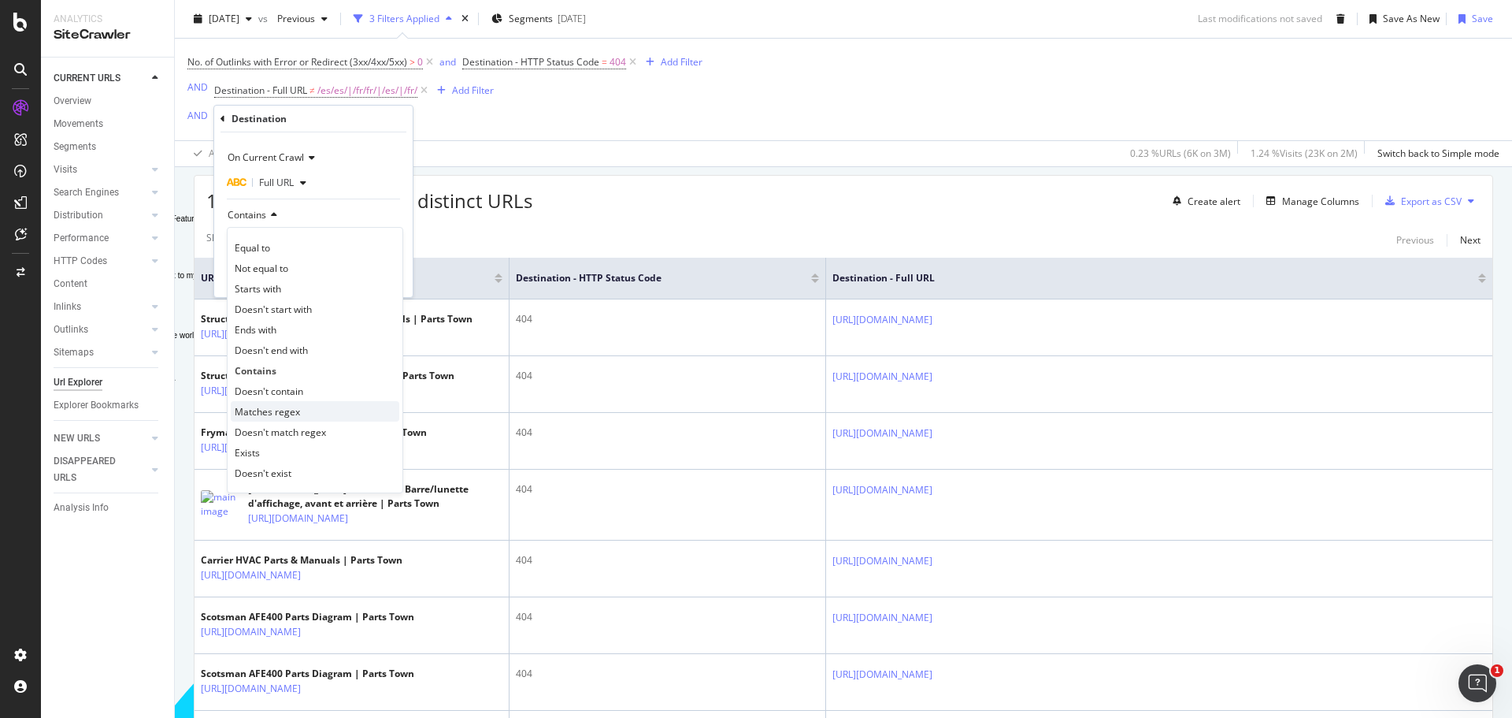
click at [258, 414] on span "Matches regex" at bounding box center [267, 411] width 65 height 13
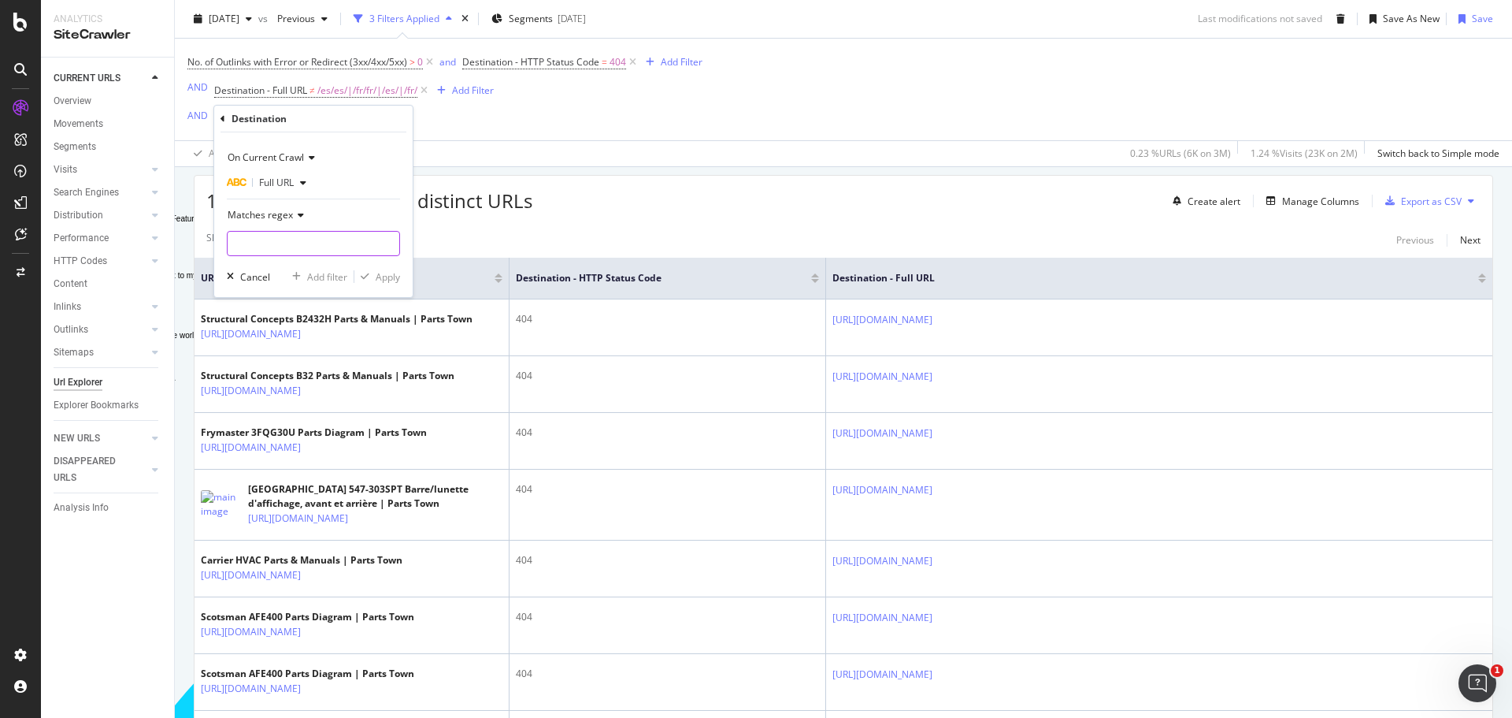
click at [278, 243] on input "Full Page" at bounding box center [314, 243] width 172 height 25
click at [267, 239] on input ".com/en|.com/fr-" at bounding box center [302, 243] width 149 height 25
click at [267, 244] on input ".com/en|.com/fr-" at bounding box center [302, 243] width 149 height 25
click at [314, 243] on input ".com/en|.com/fr-" at bounding box center [302, 243] width 149 height 25
click at [268, 244] on input ".com/en|.com/fr-" at bounding box center [302, 243] width 149 height 25
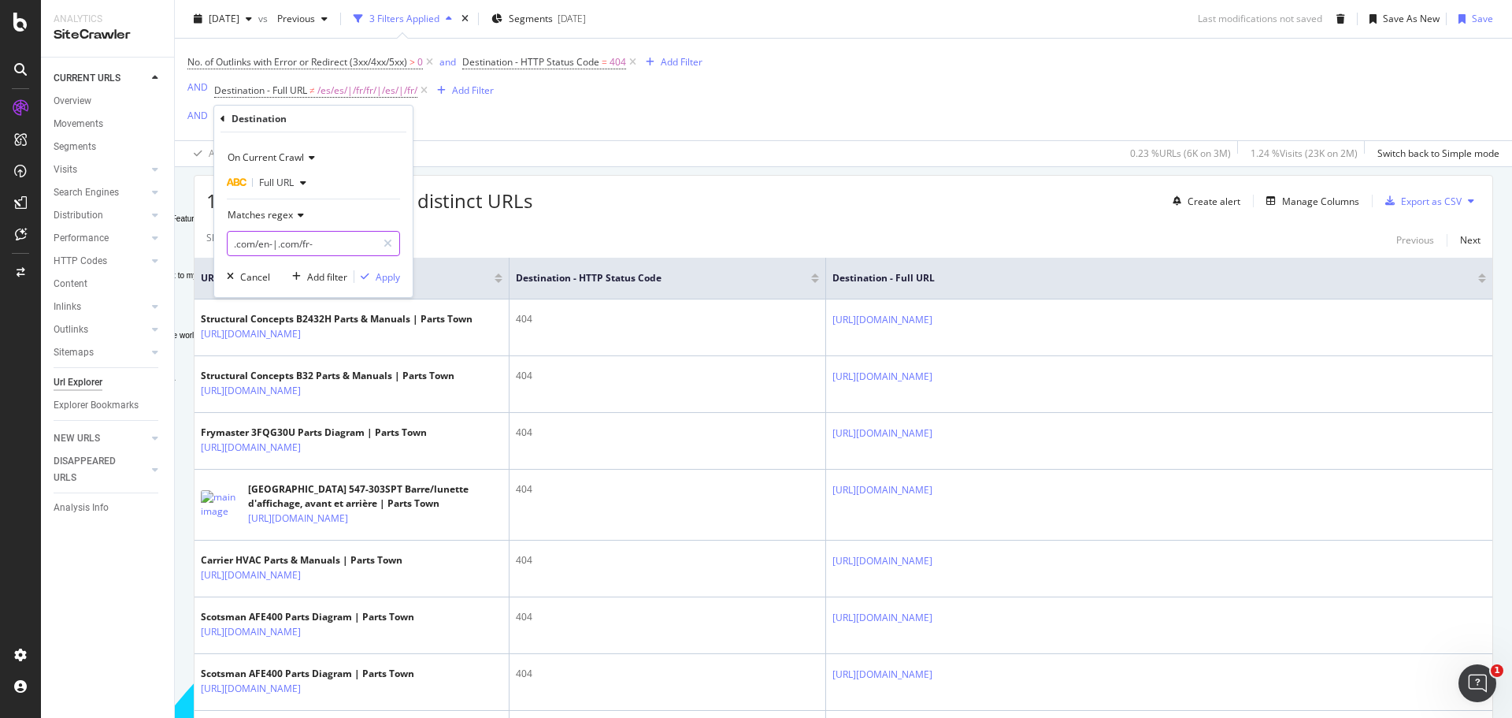
click at [346, 241] on input ".com/en-|.com/fr-" at bounding box center [302, 243] width 149 height 25
type input ".com/en-|.com/fr-|.com/es-"
click at [391, 274] on div "Apply" at bounding box center [388, 276] width 24 height 13
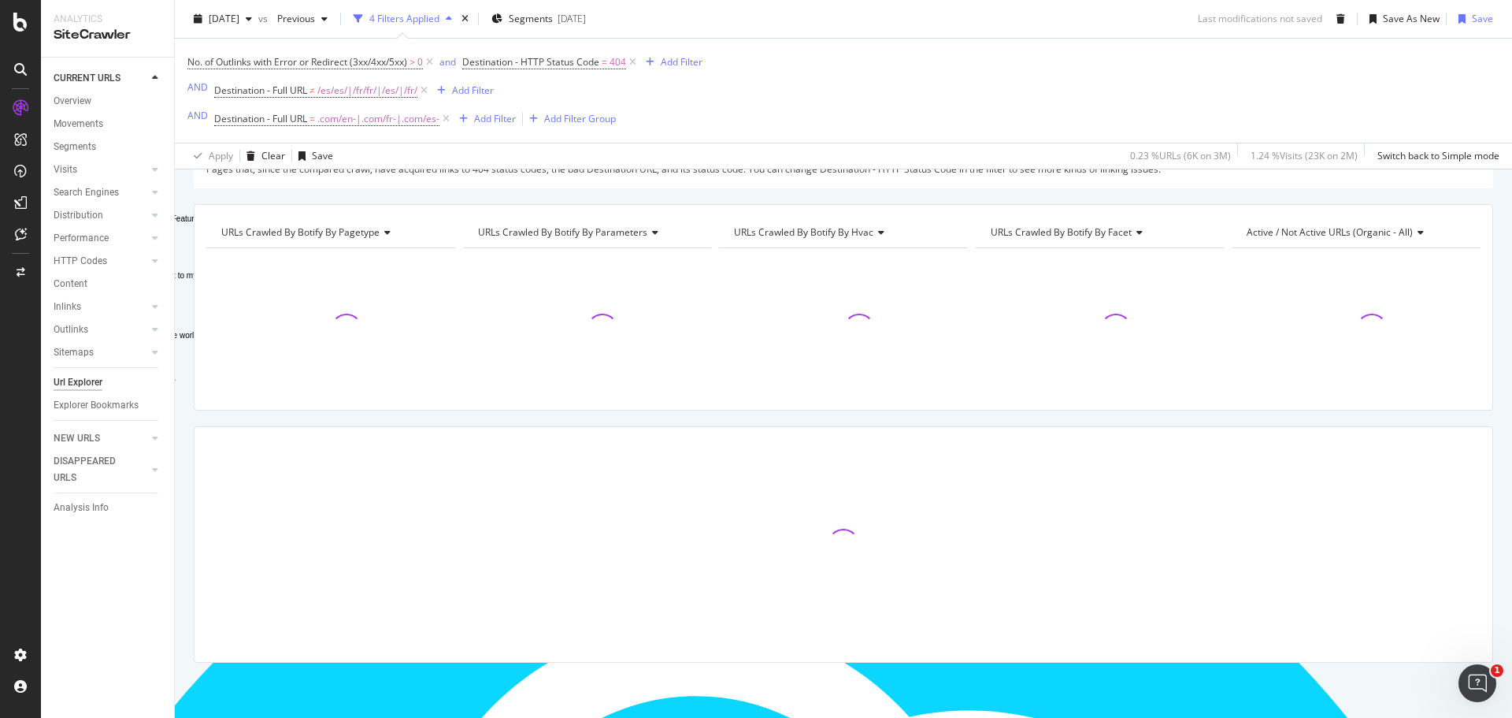
scroll to position [92, 0]
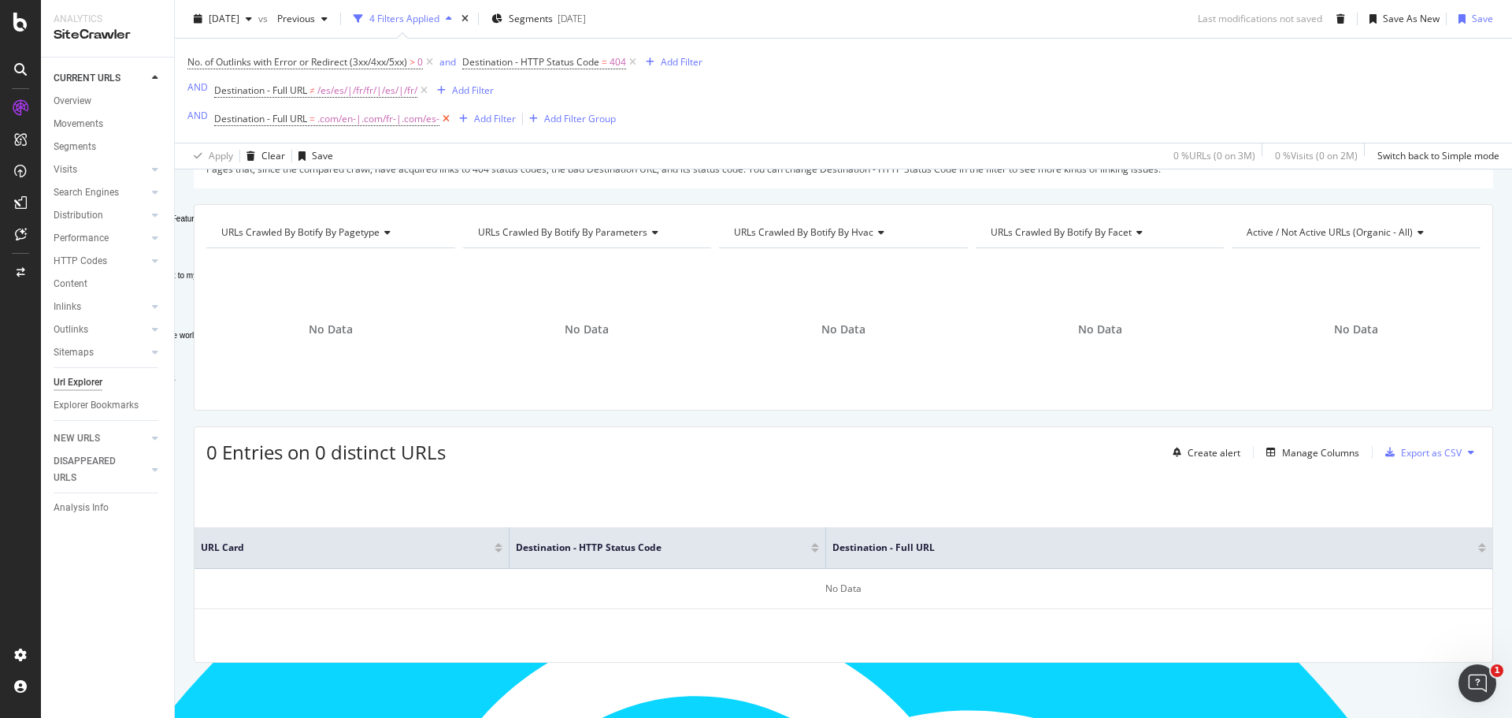
click at [451, 118] on icon at bounding box center [446, 119] width 13 height 16
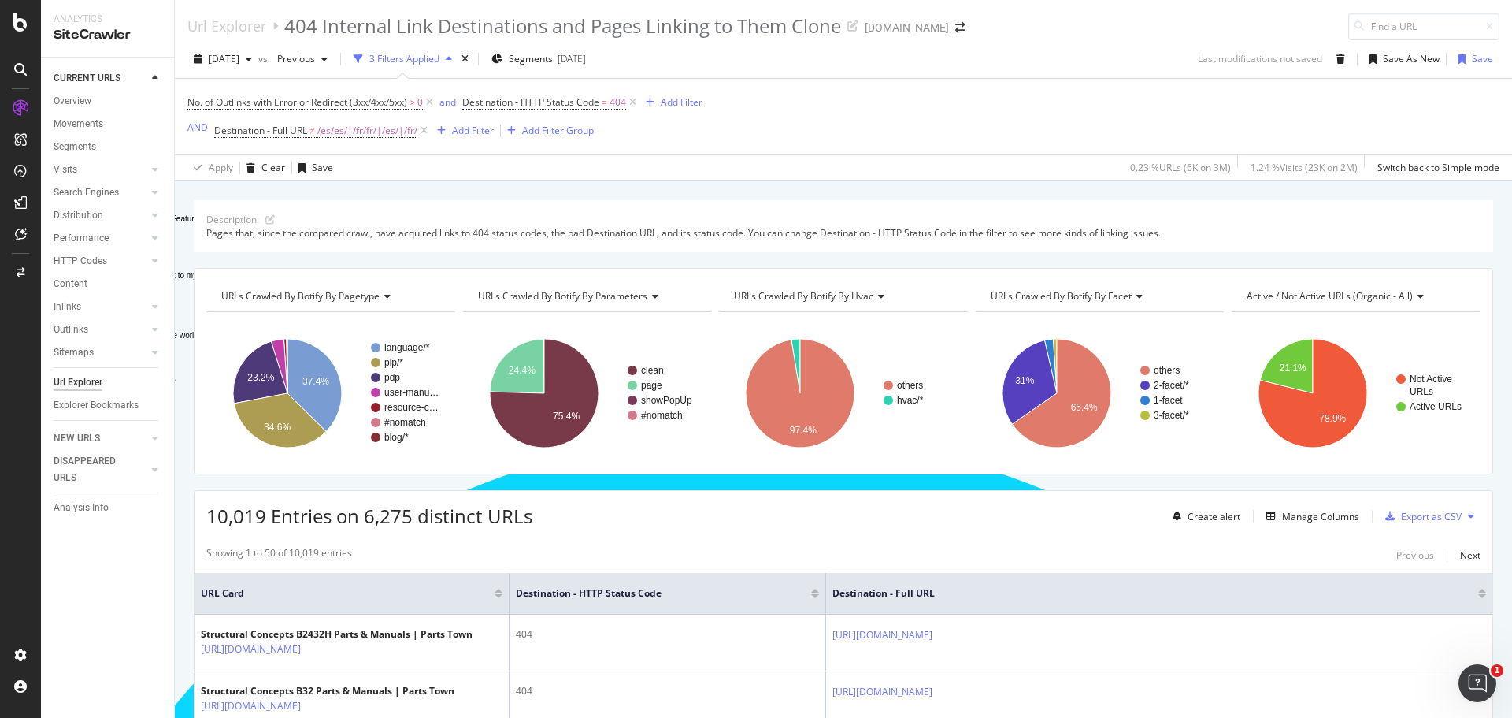
scroll to position [236, 0]
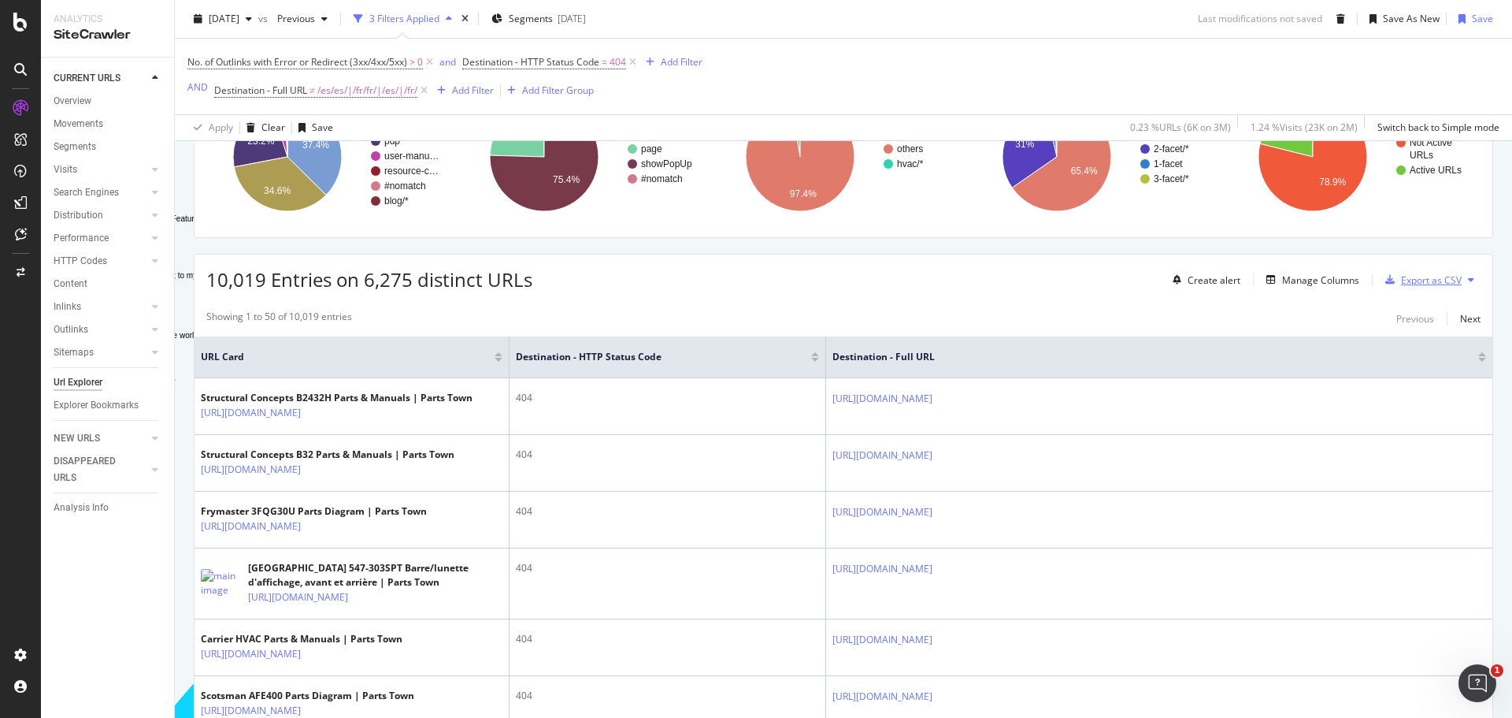
click at [1437, 282] on div "Export as CSV" at bounding box center [1431, 279] width 61 height 13
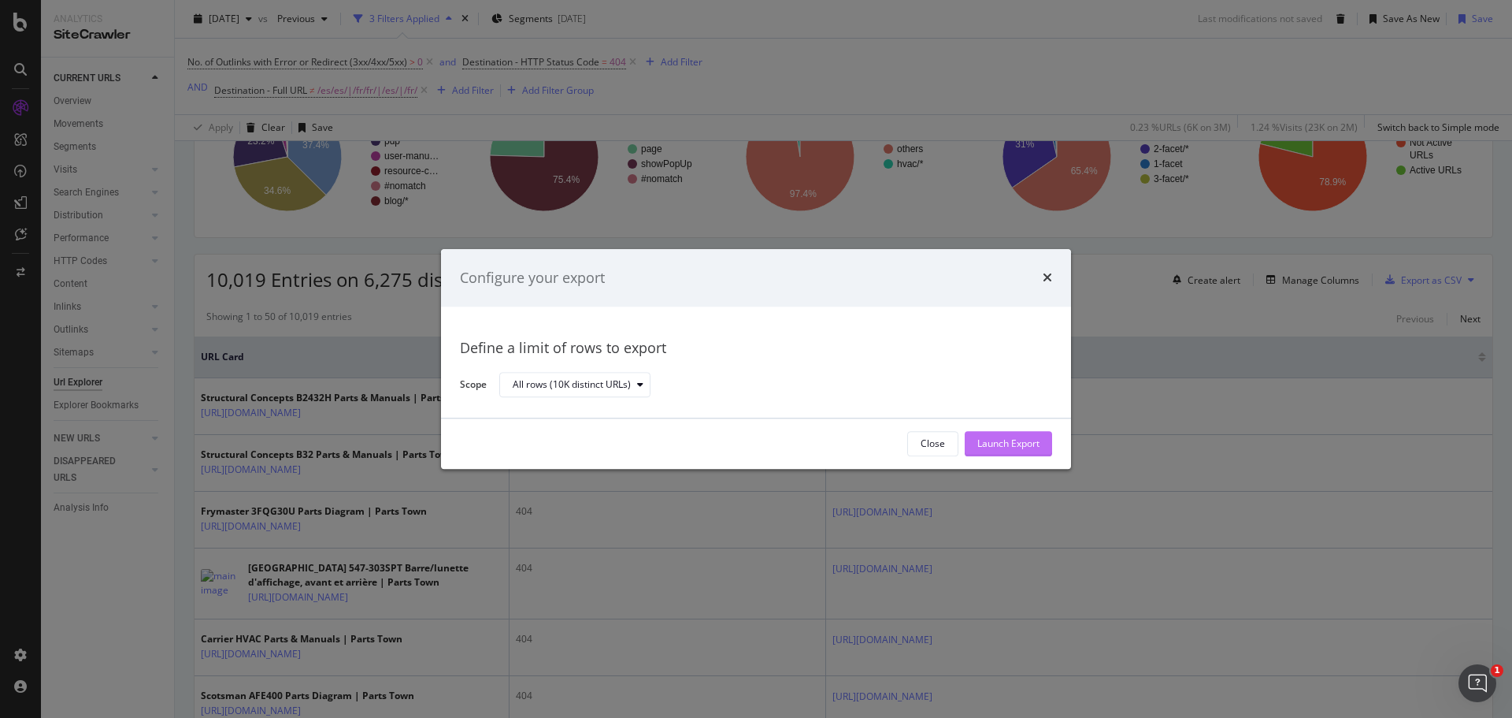
click at [1018, 447] on div "Launch Export" at bounding box center [1009, 443] width 62 height 13
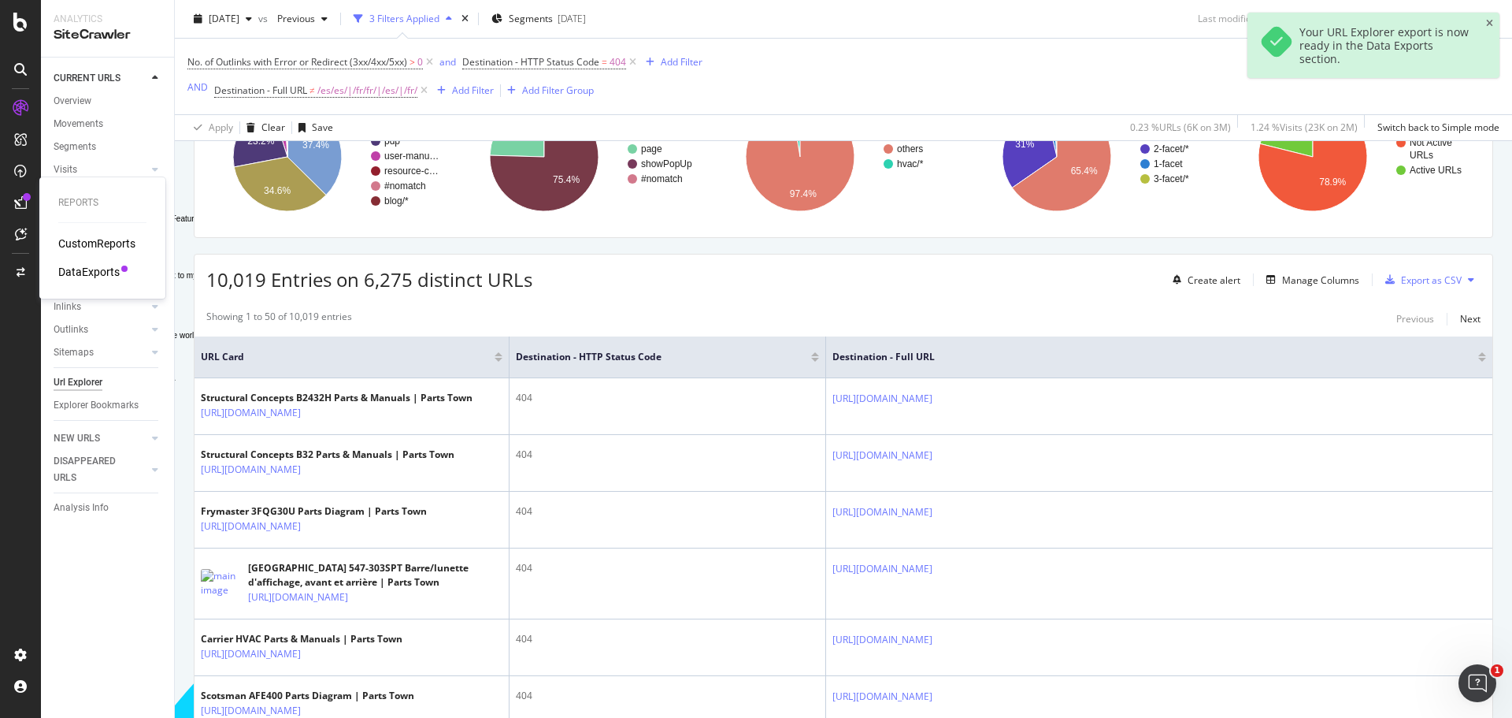
click at [20, 201] on icon at bounding box center [20, 202] width 13 height 13
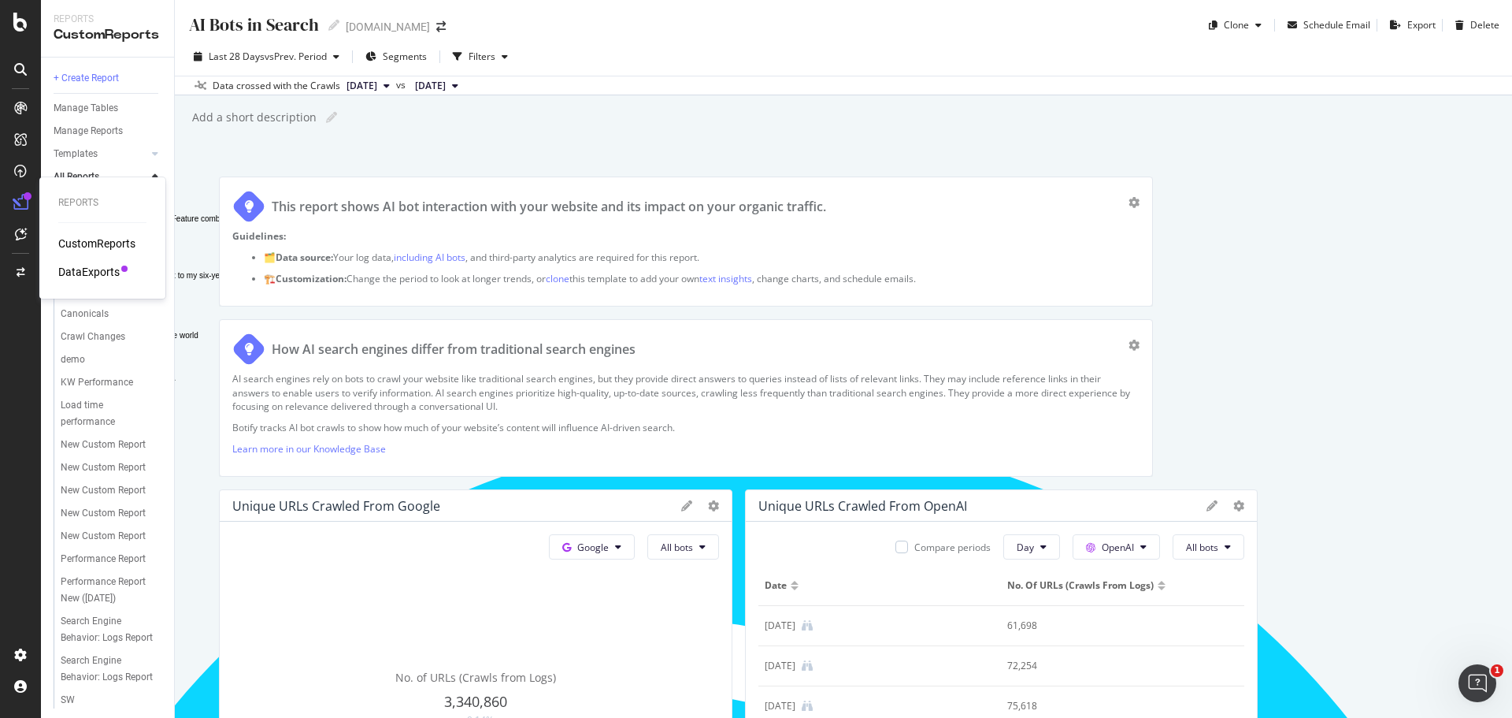
click at [95, 271] on div "DataExports" at bounding box center [88, 272] width 61 height 16
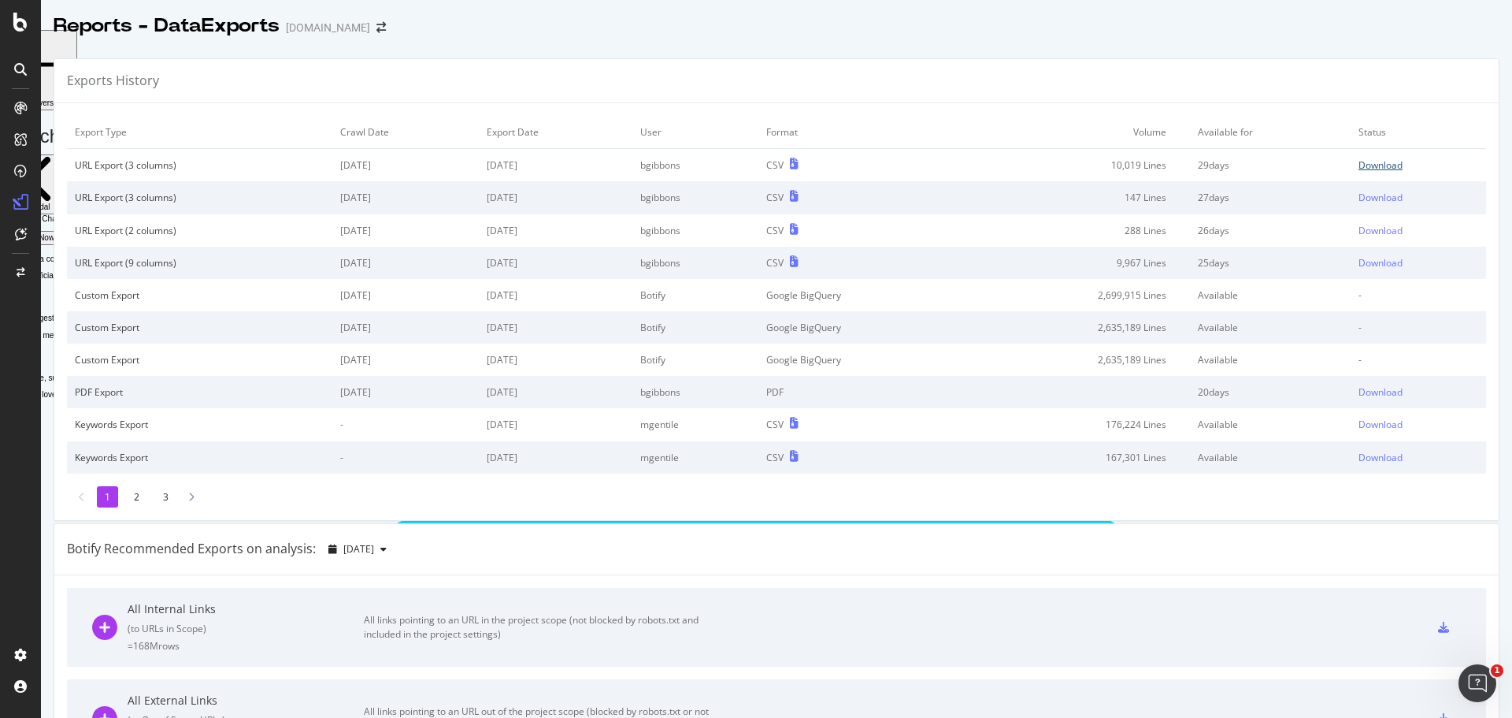
click at [1360, 161] on div "Download" at bounding box center [1381, 164] width 44 height 13
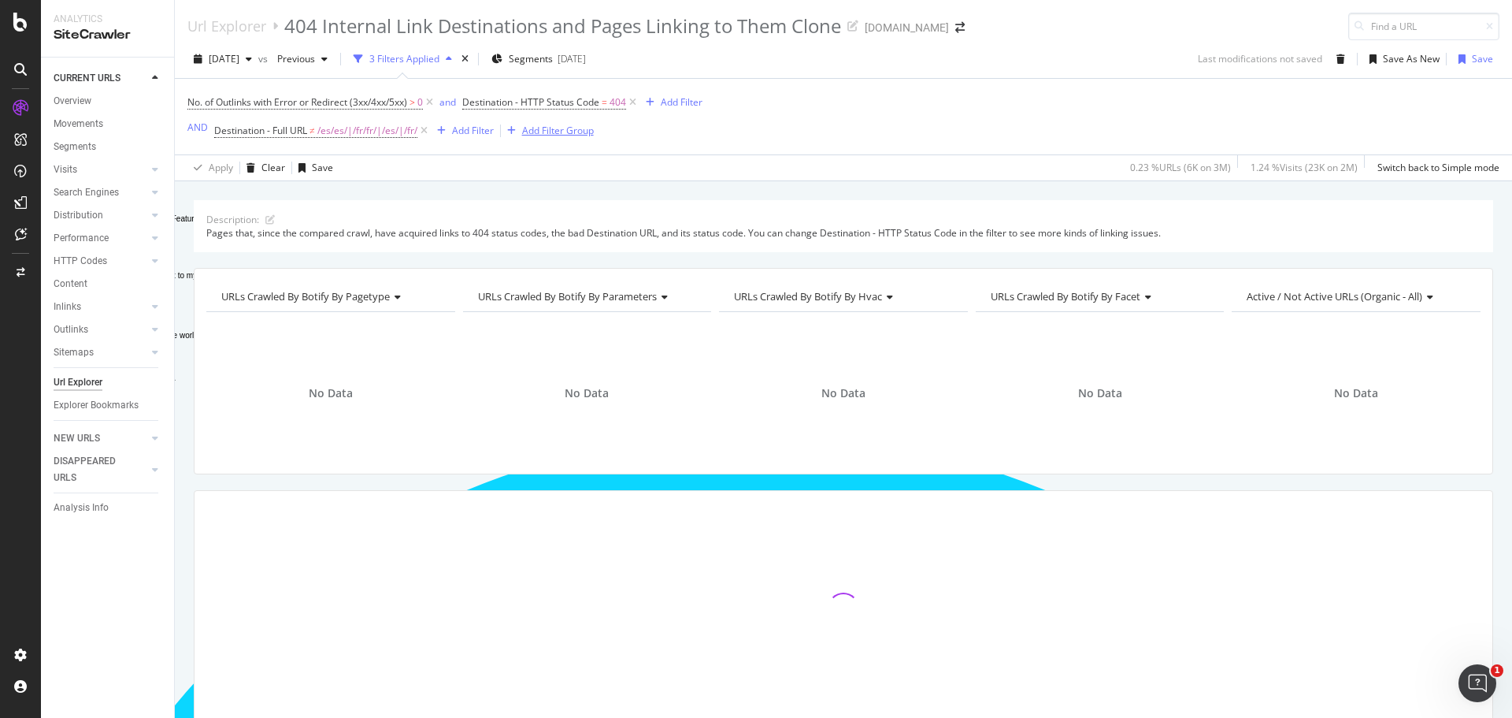
click at [566, 131] on div "Add Filter Group" at bounding box center [558, 130] width 72 height 13
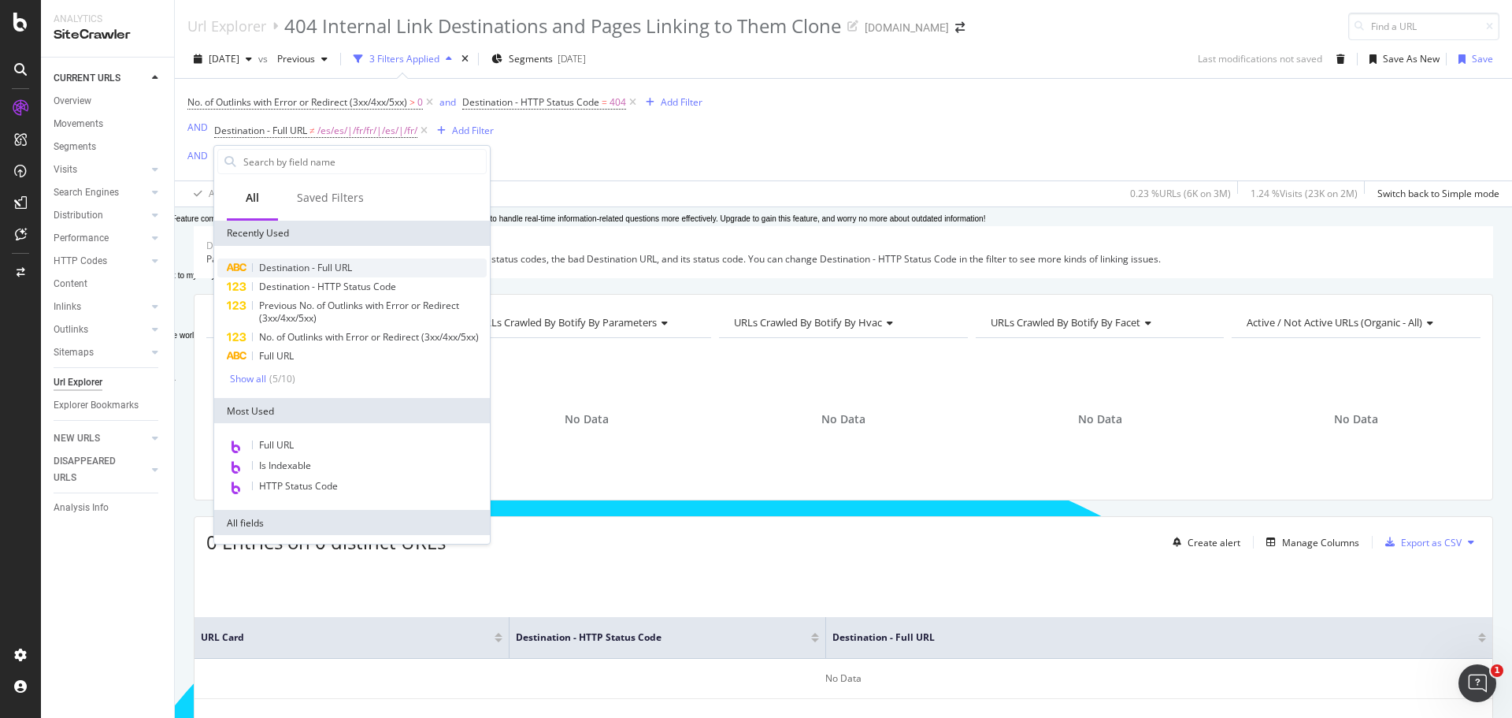
click at [306, 266] on span "Destination - Full URL" at bounding box center [305, 267] width 93 height 13
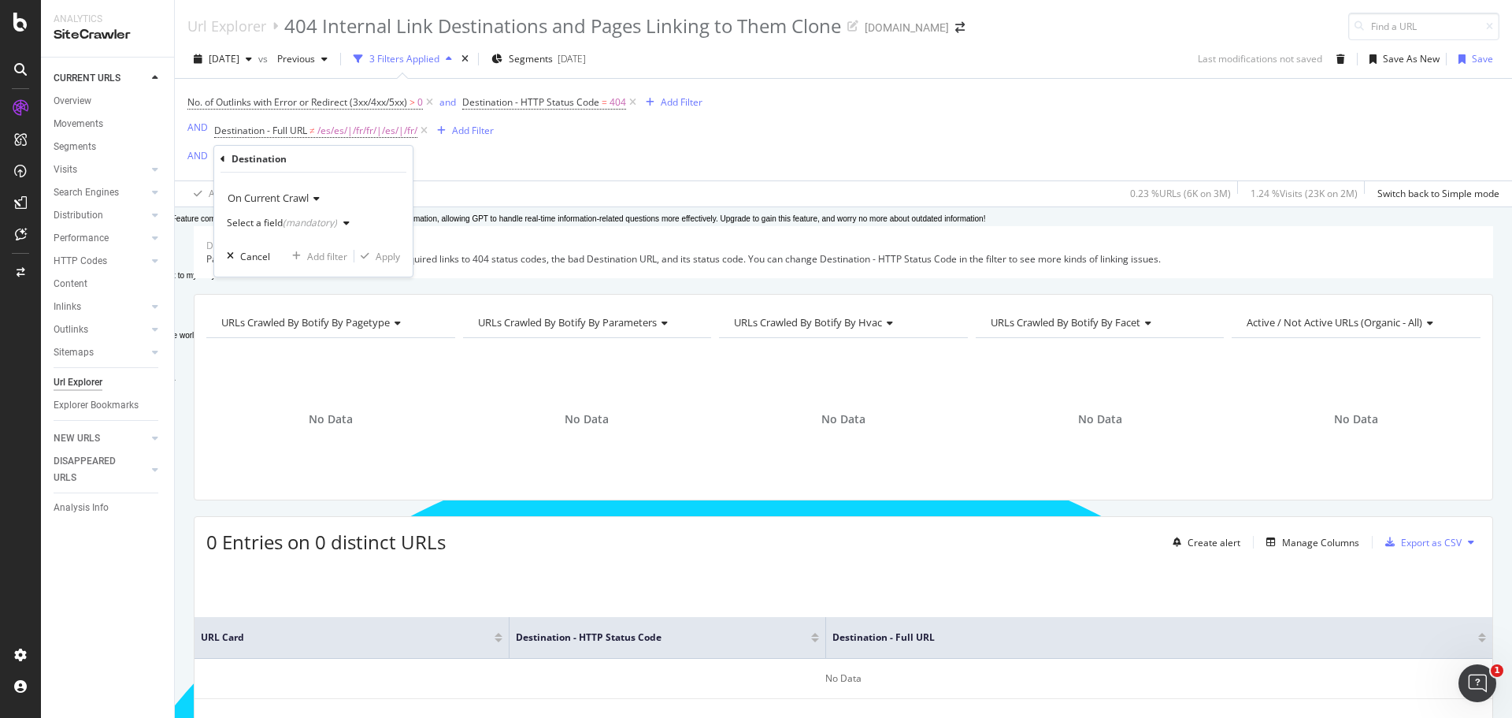
click at [346, 220] on icon "button" at bounding box center [346, 222] width 6 height 9
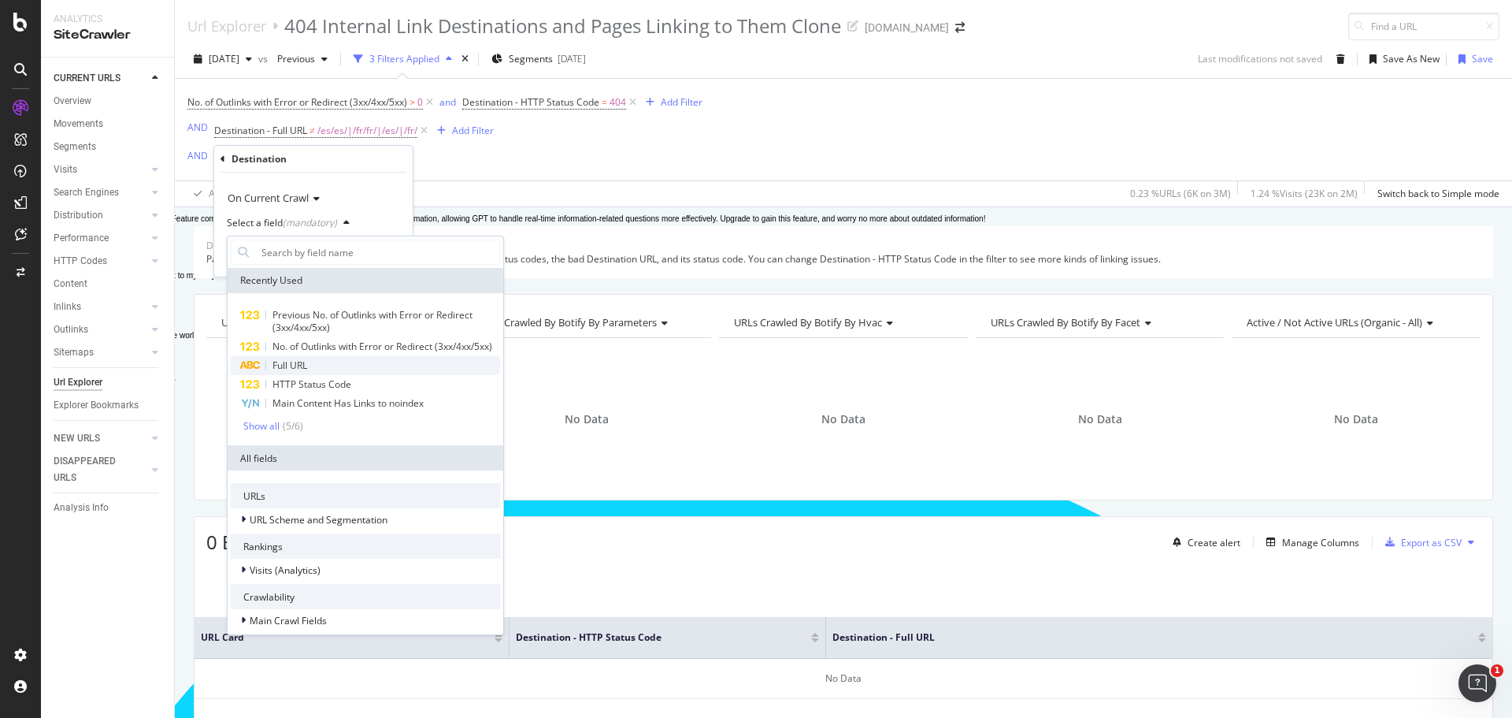
click at [306, 372] on span "Full URL" at bounding box center [290, 364] width 35 height 13
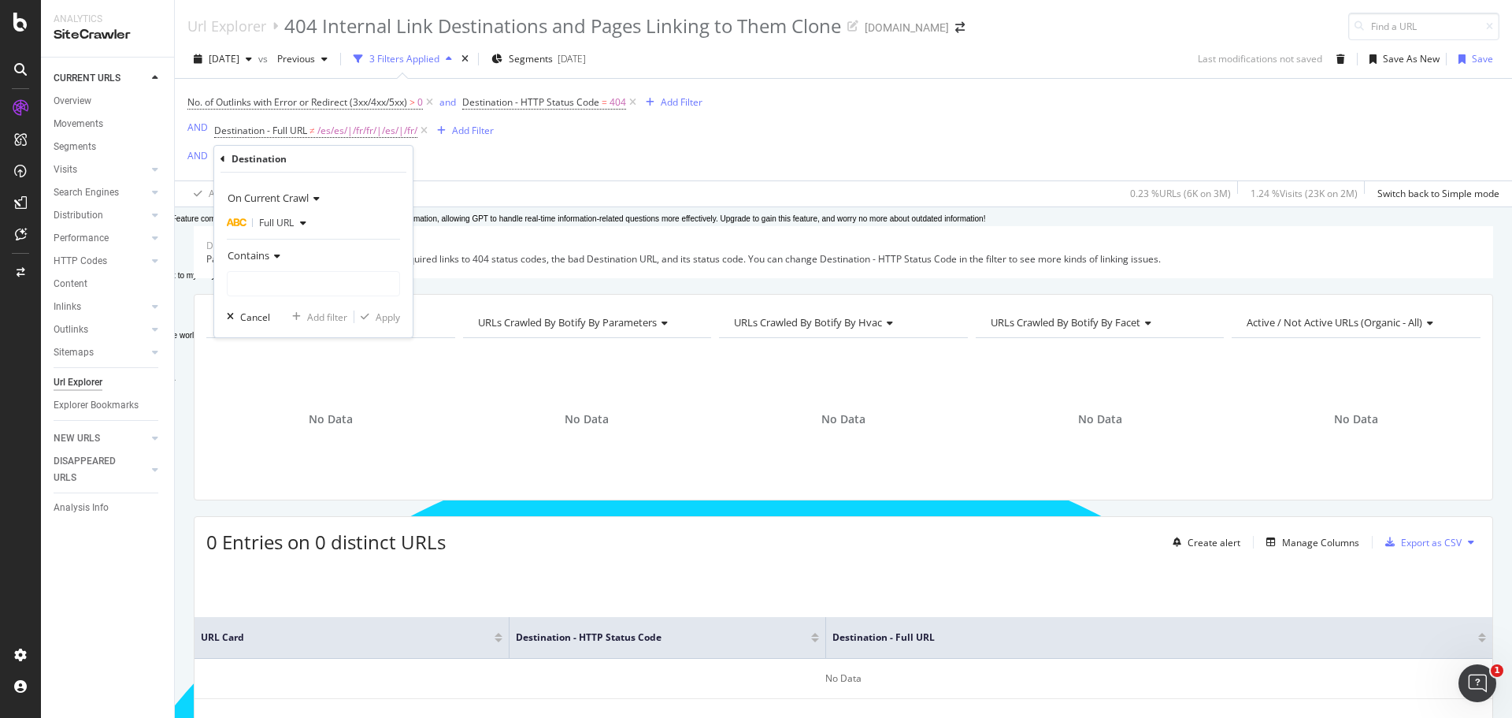
click at [269, 253] on span "Contains" at bounding box center [249, 255] width 42 height 14
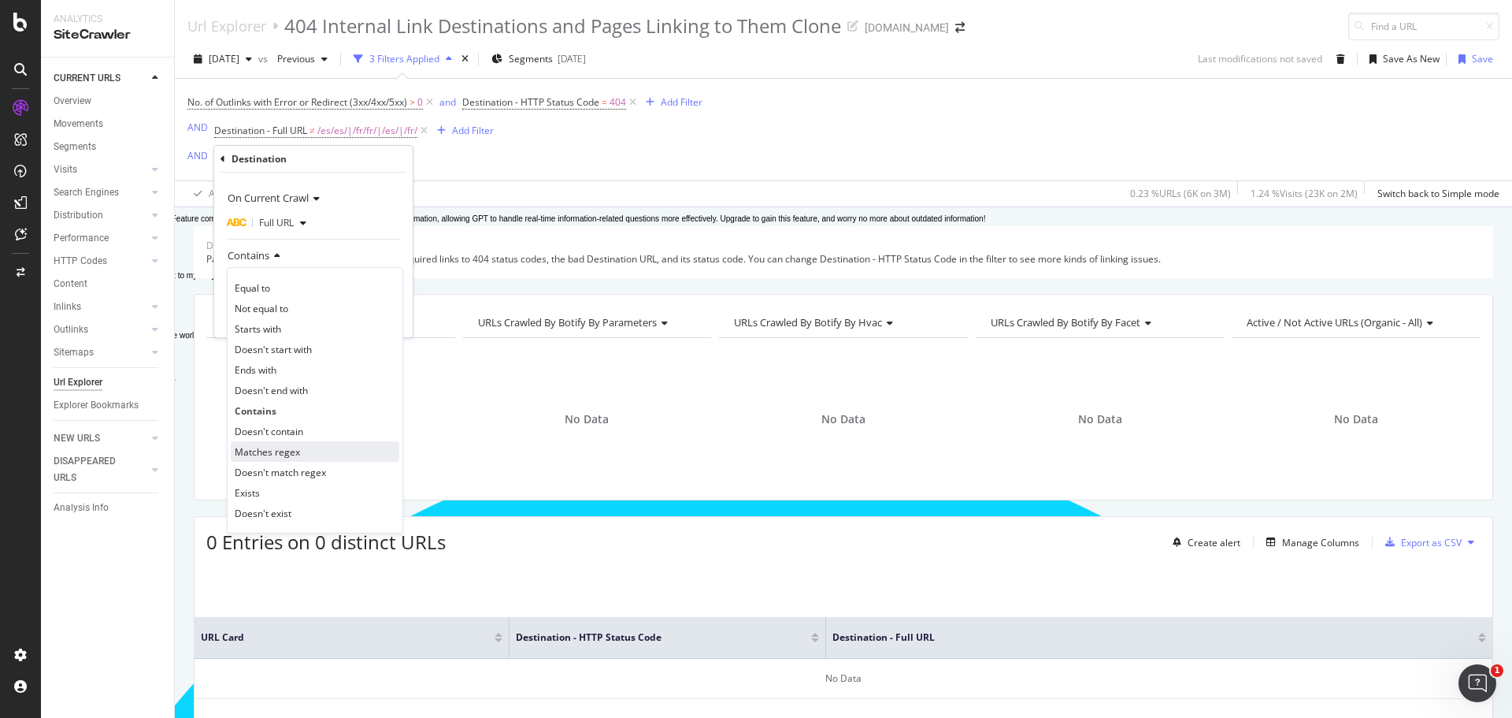
click at [262, 447] on span "Matches regex" at bounding box center [267, 451] width 65 height 13
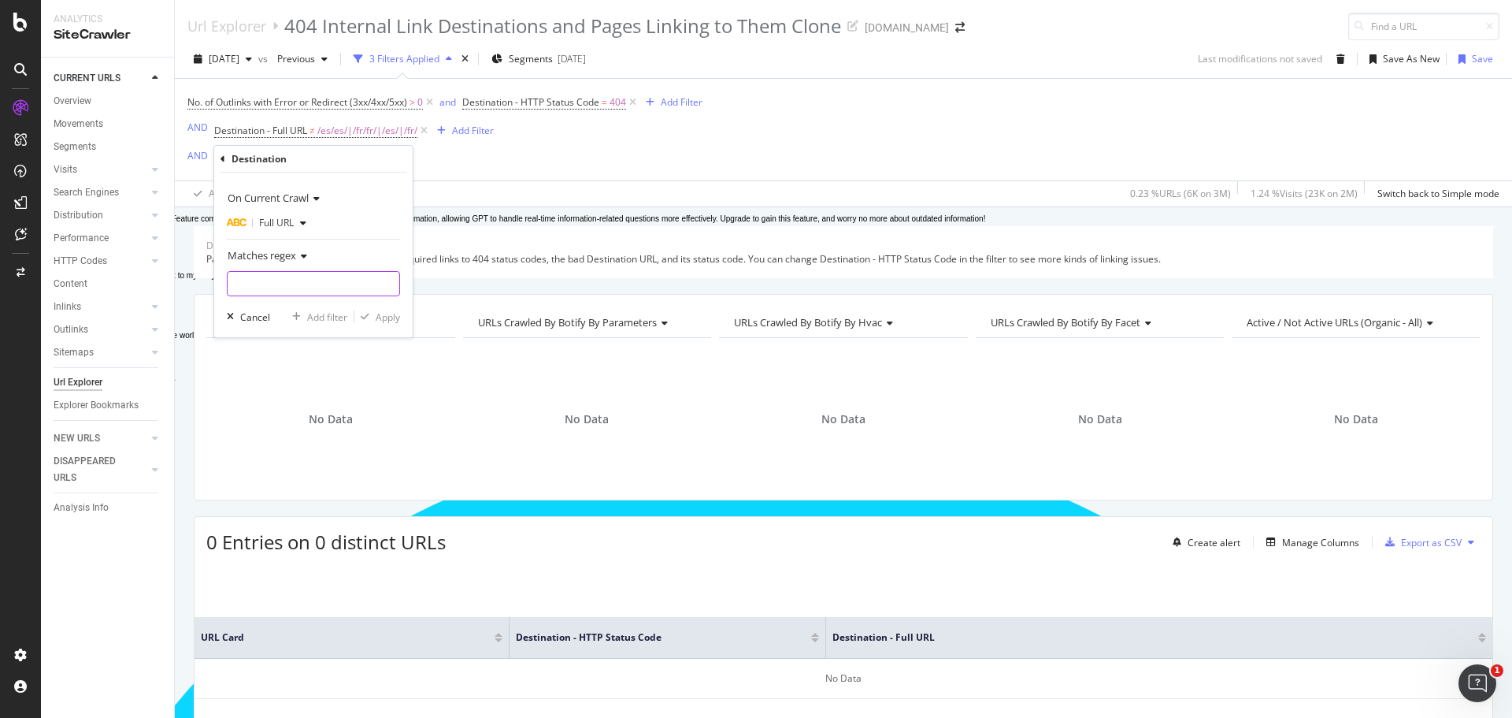
click at [261, 280] on input "Full Page" at bounding box center [314, 283] width 172 height 25
type input "fr-|es-|en-"
click at [385, 315] on div "Apply" at bounding box center [388, 316] width 24 height 13
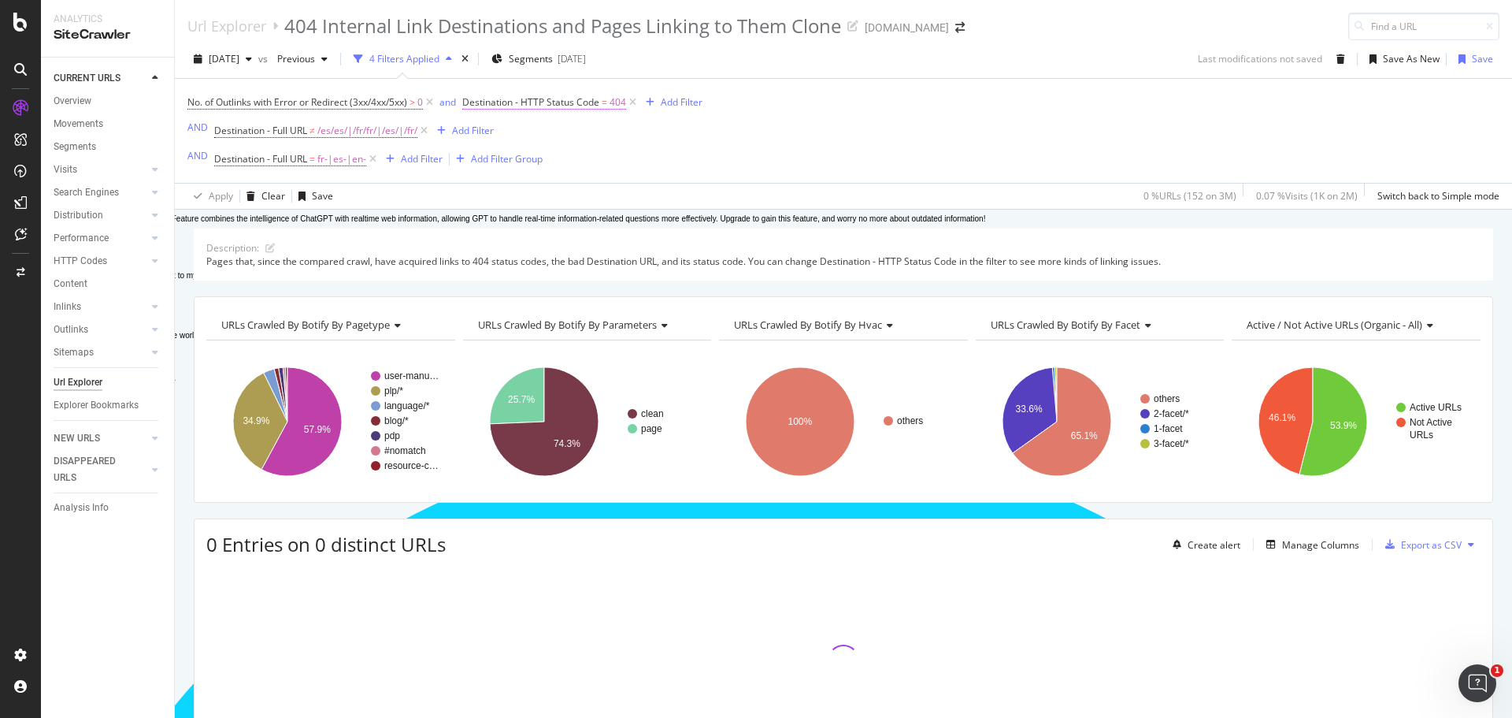
click at [594, 101] on span "Destination - HTTP Status Code" at bounding box center [530, 101] width 137 height 13
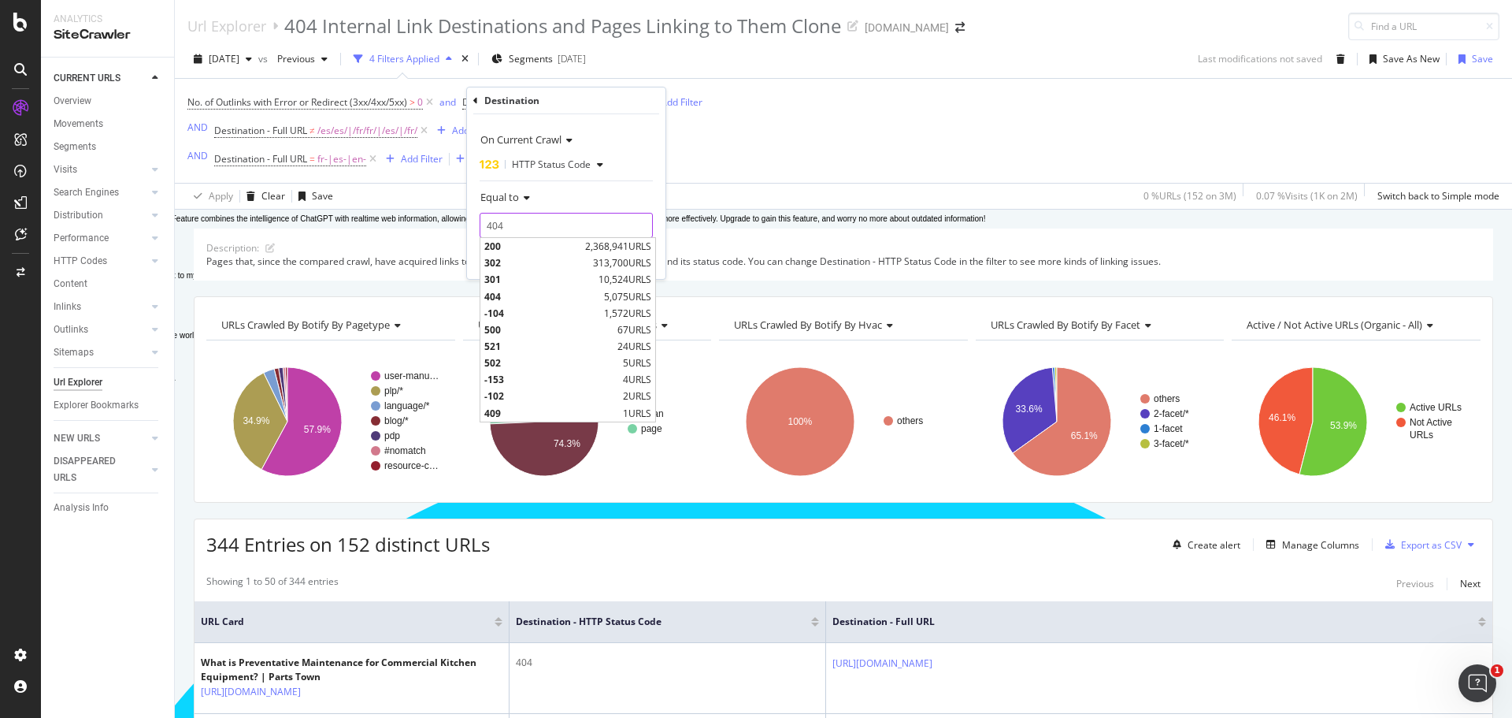
drag, startPoint x: 506, startPoint y: 219, endPoint x: 479, endPoint y: 222, distance: 27.7
click at [479, 222] on div "On Current Crawl HTTP Status Code Equal to 404 404 200 2,368,941 URLS 302 313,7…" at bounding box center [566, 196] width 199 height 165
click at [1015, 95] on div "No. of Outlinks with Error or Redirect (3xx/4xx/5xx) > 0 and Destination - HTTP…" at bounding box center [843, 131] width 1312 height 104
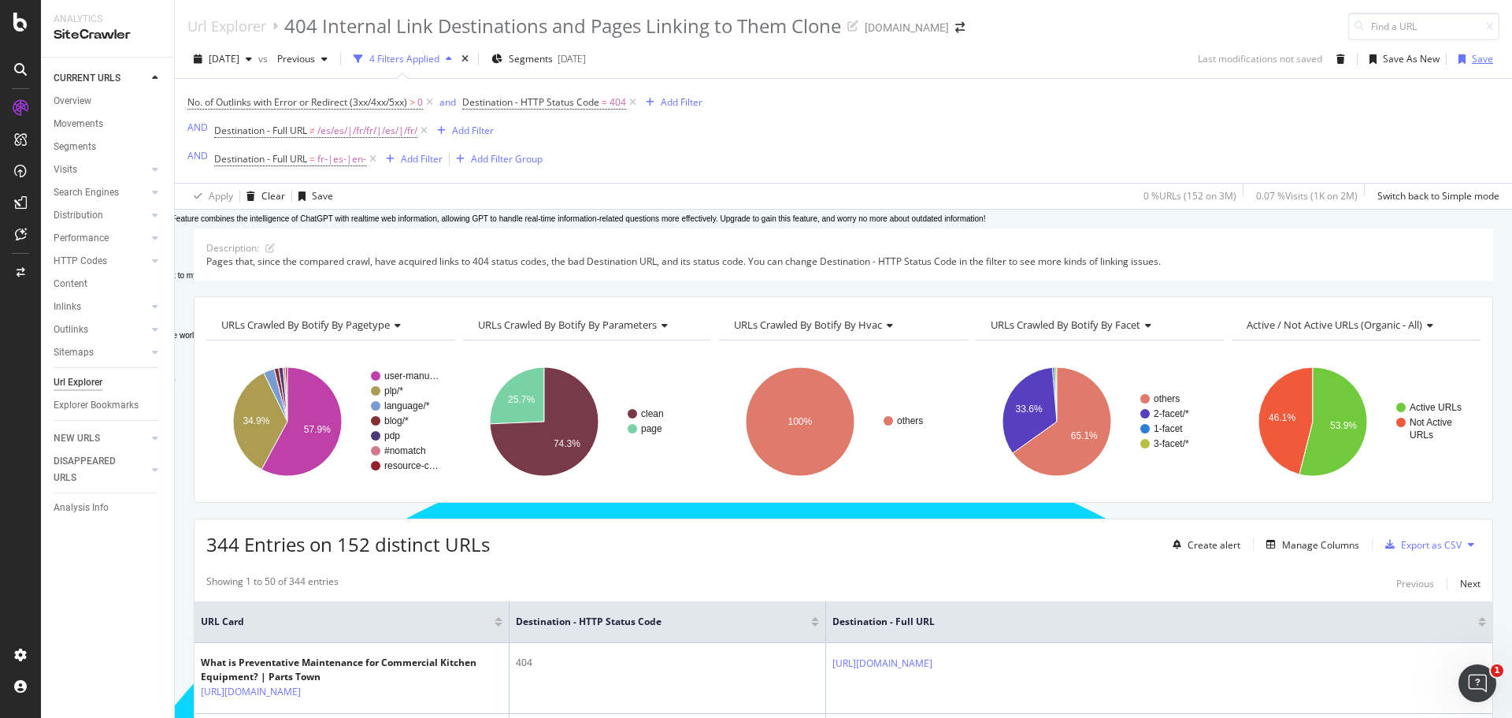
click at [1477, 58] on div "Save" at bounding box center [1482, 58] width 21 height 13
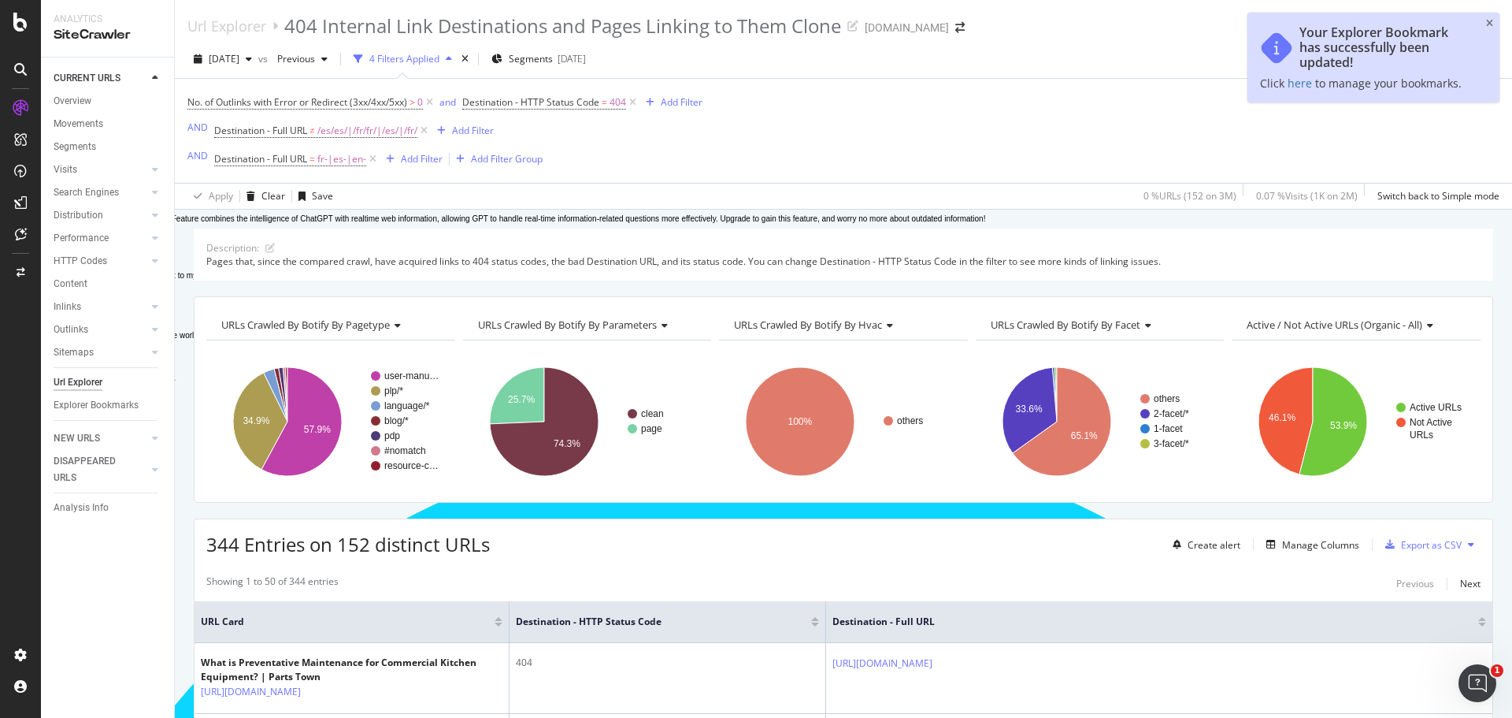
click at [888, 134] on div "No. of Outlinks with Error or Redirect (3xx/4xx/5xx) > 0 and Destination - HTTP…" at bounding box center [843, 131] width 1312 height 104
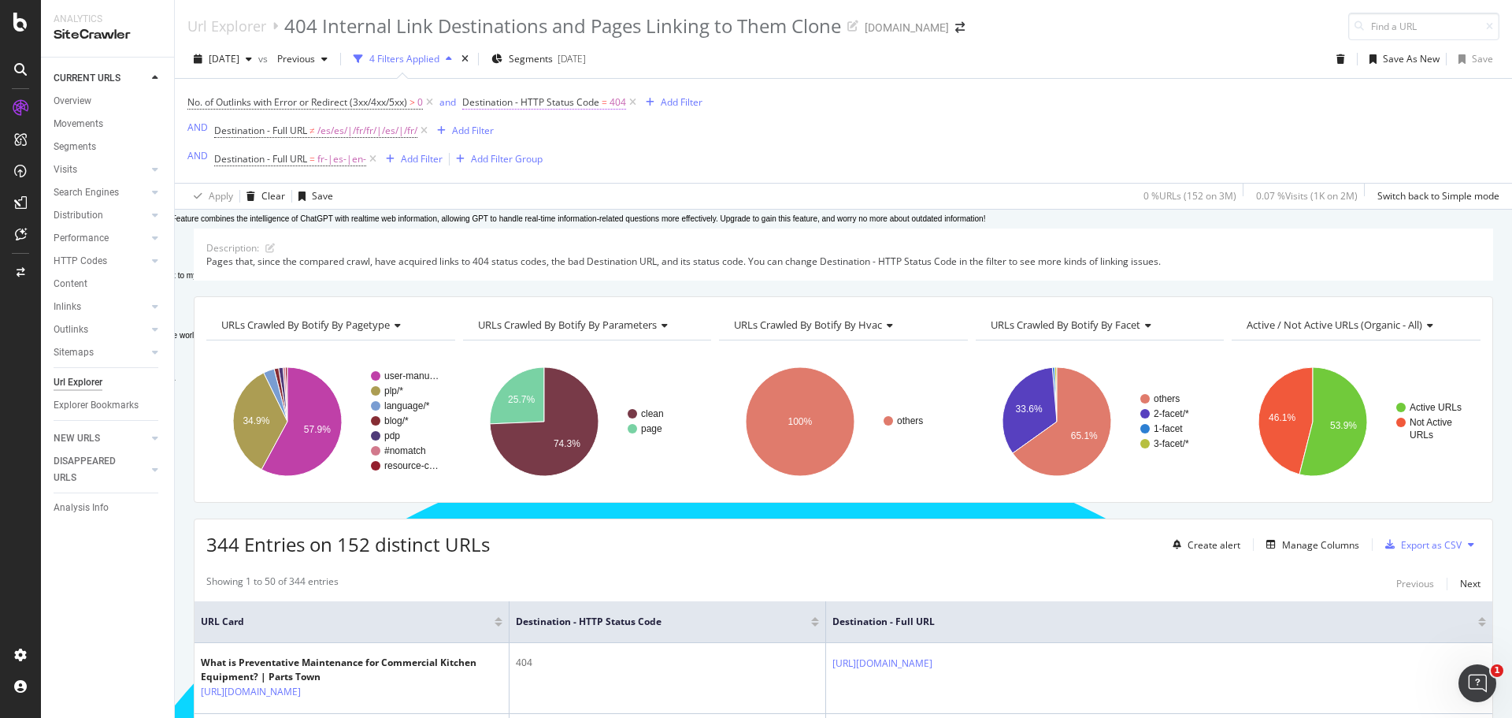
click at [556, 104] on span "Destination - HTTP Status Code" at bounding box center [530, 101] width 137 height 13
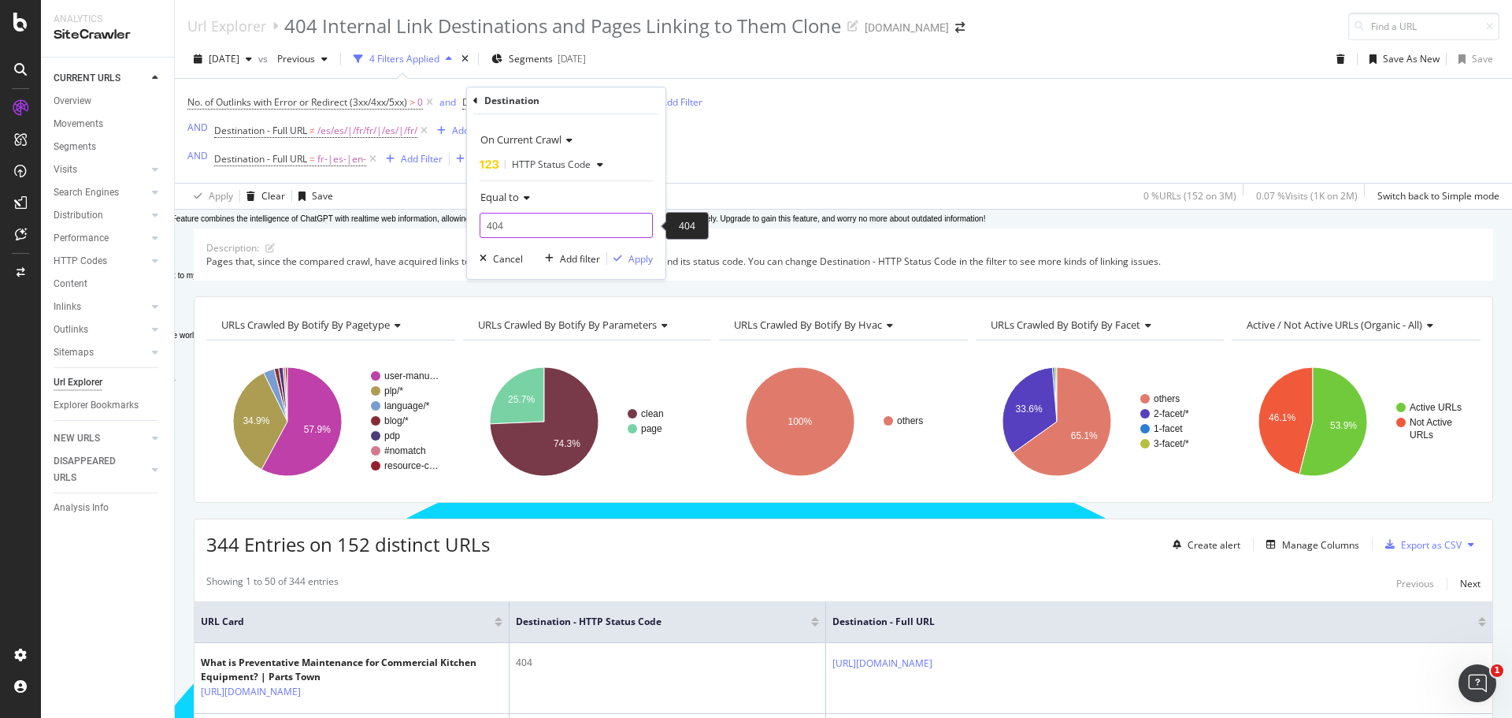
click at [522, 221] on input "404" at bounding box center [566, 225] width 173 height 25
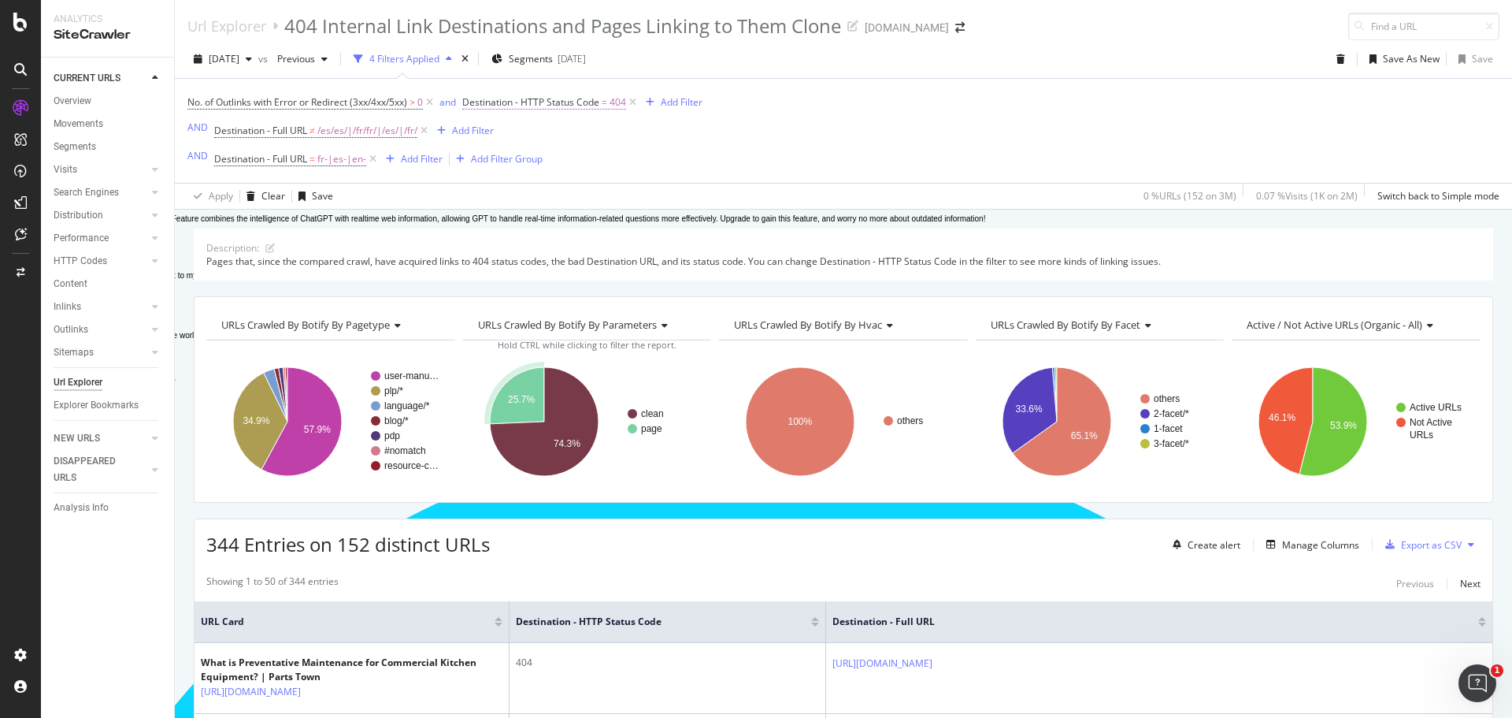
click at [546, 99] on span "Destination - HTTP Status Code" at bounding box center [530, 101] width 137 height 13
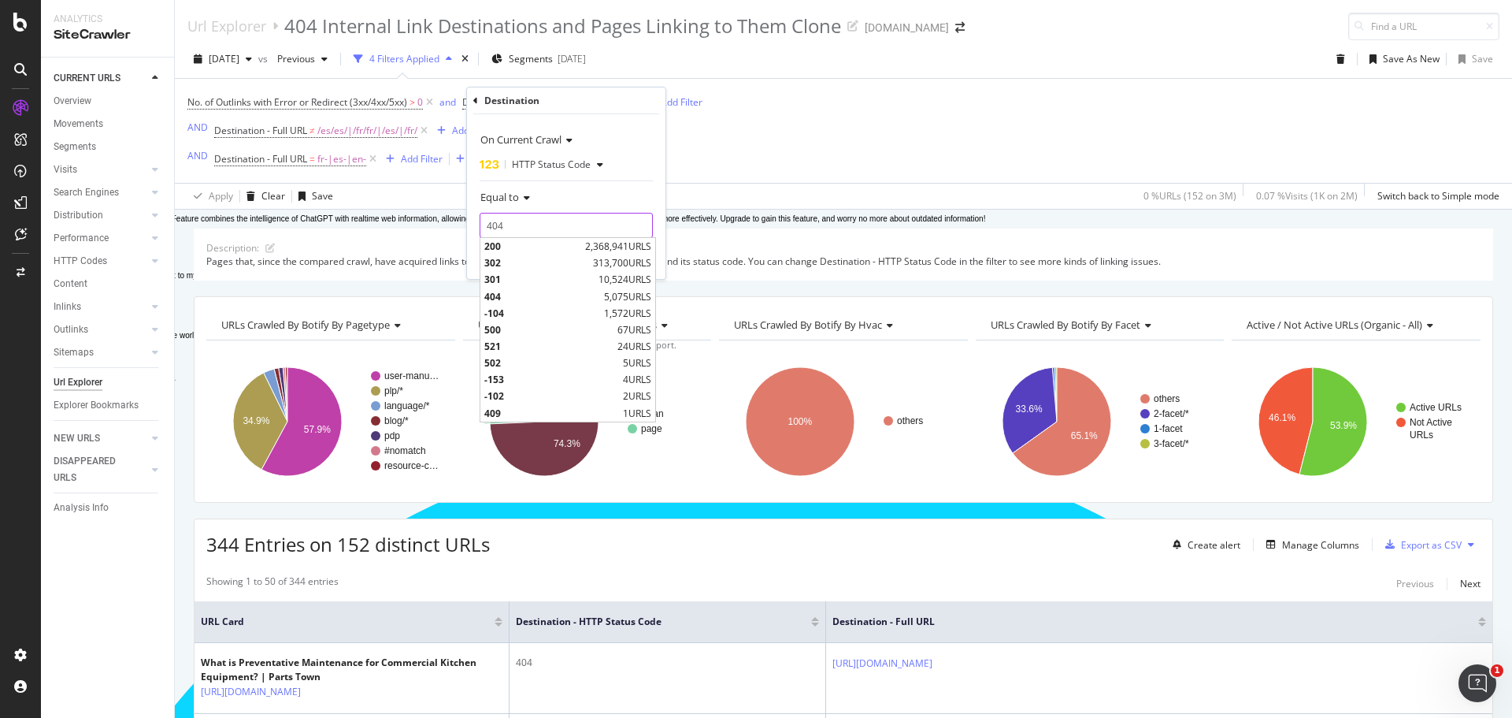
drag, startPoint x: 542, startPoint y: 217, endPoint x: 469, endPoint y: 220, distance: 73.3
click at [469, 220] on div "On Current Crawl HTTP Status Code Equal to 404 404 200 2,368,941 URLS 302 313,7…" at bounding box center [566, 196] width 199 height 165
click at [499, 282] on span "301" at bounding box center [539, 279] width 110 height 13
type input "301"
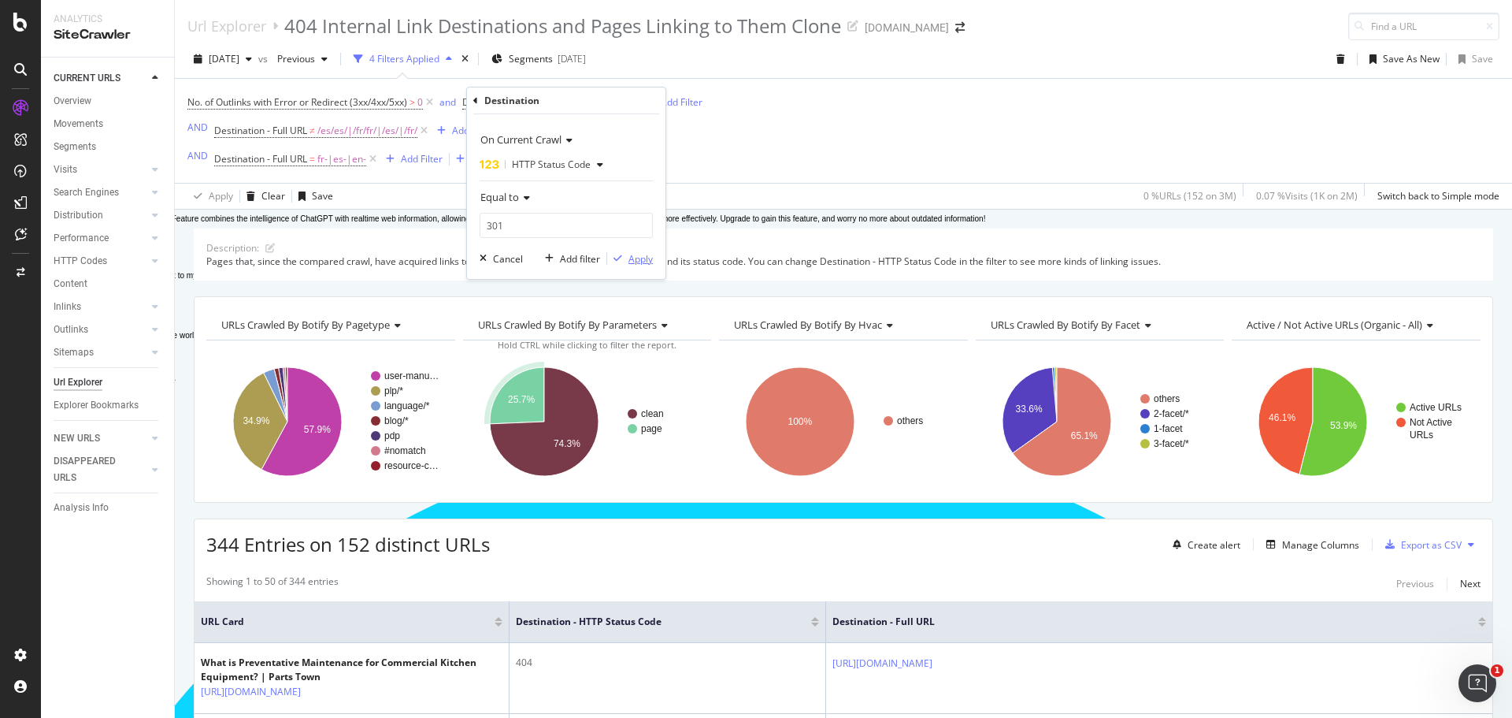
click at [636, 257] on div "Apply" at bounding box center [641, 258] width 24 height 13
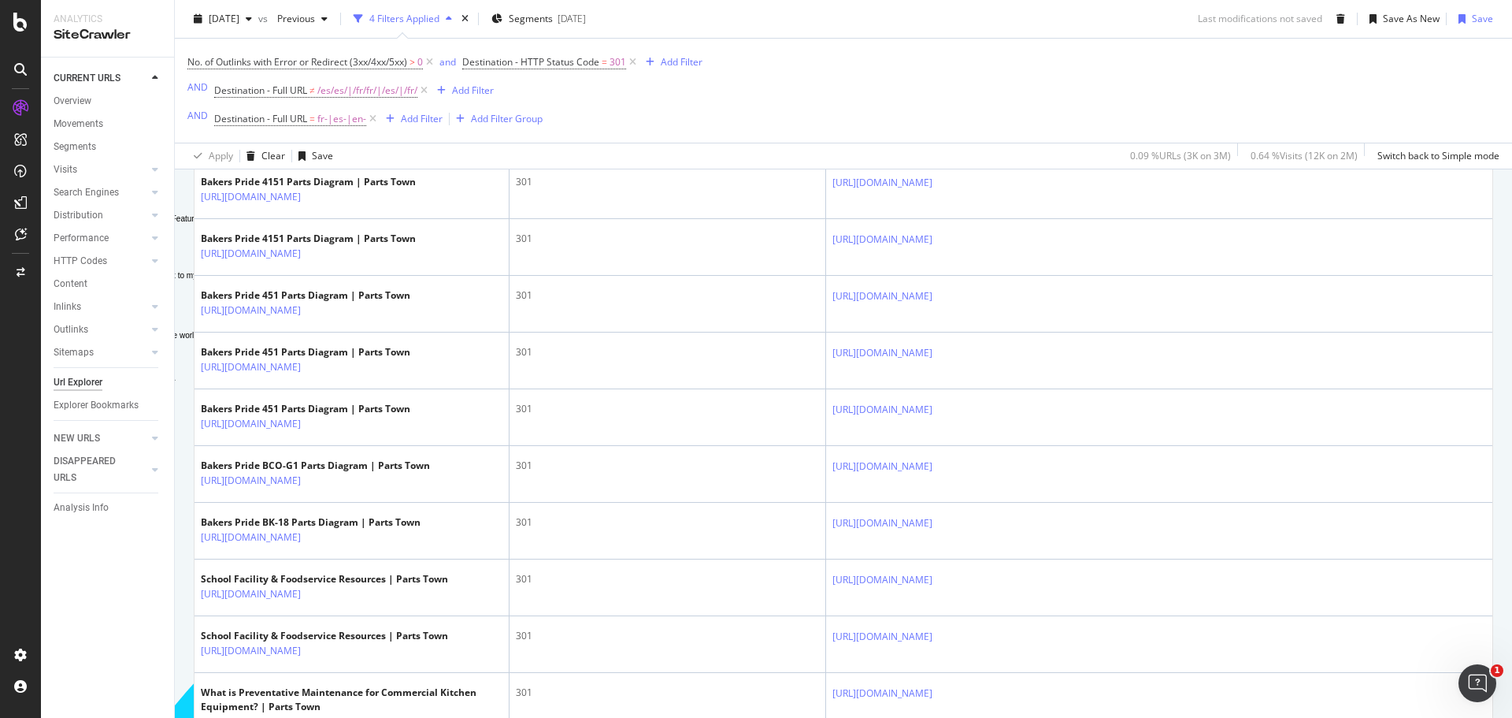
scroll to position [3540, 0]
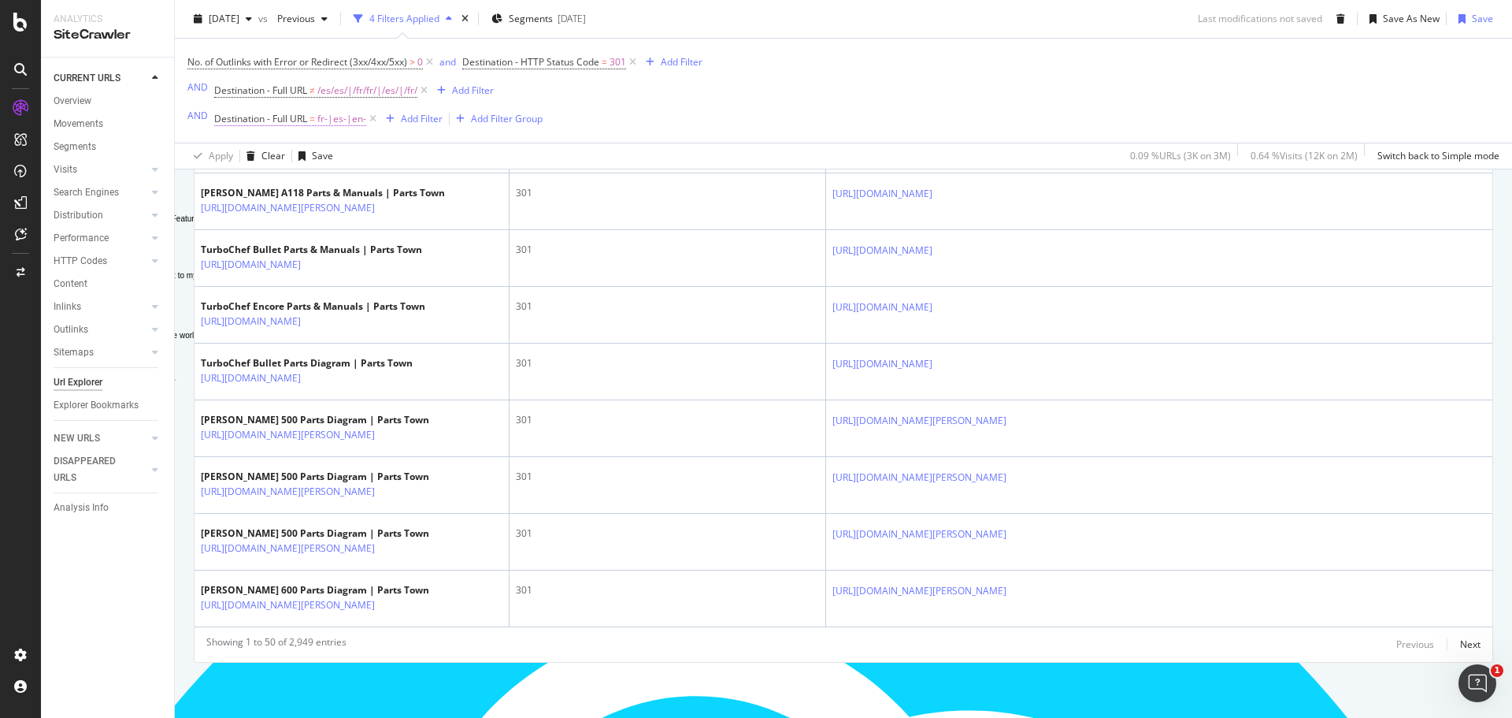
click at [250, 117] on span "Destination - Full URL" at bounding box center [260, 118] width 93 height 13
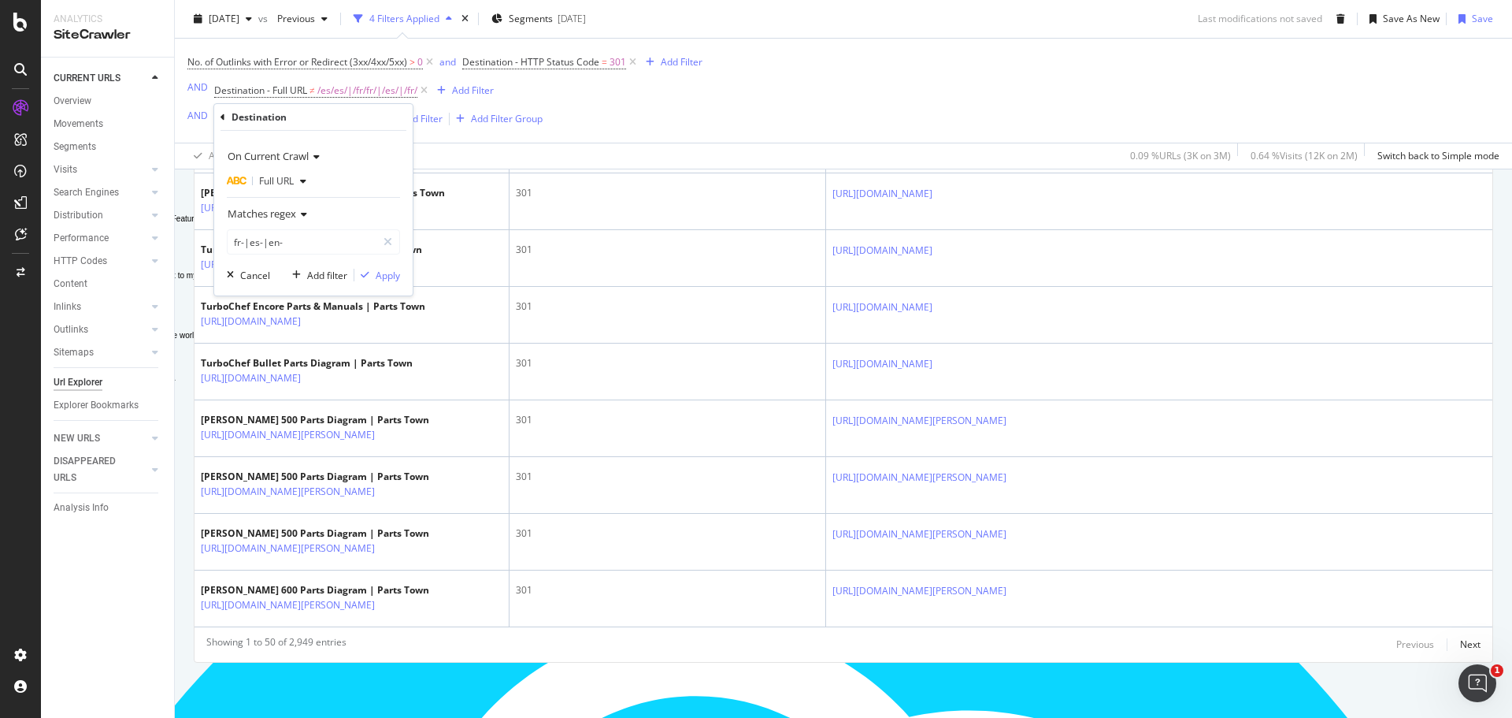
click at [610, 91] on div "No. of Outlinks with Error or Redirect (3xx/4xx/5xx) > 0 and Destination - HTTP…" at bounding box center [444, 90] width 515 height 79
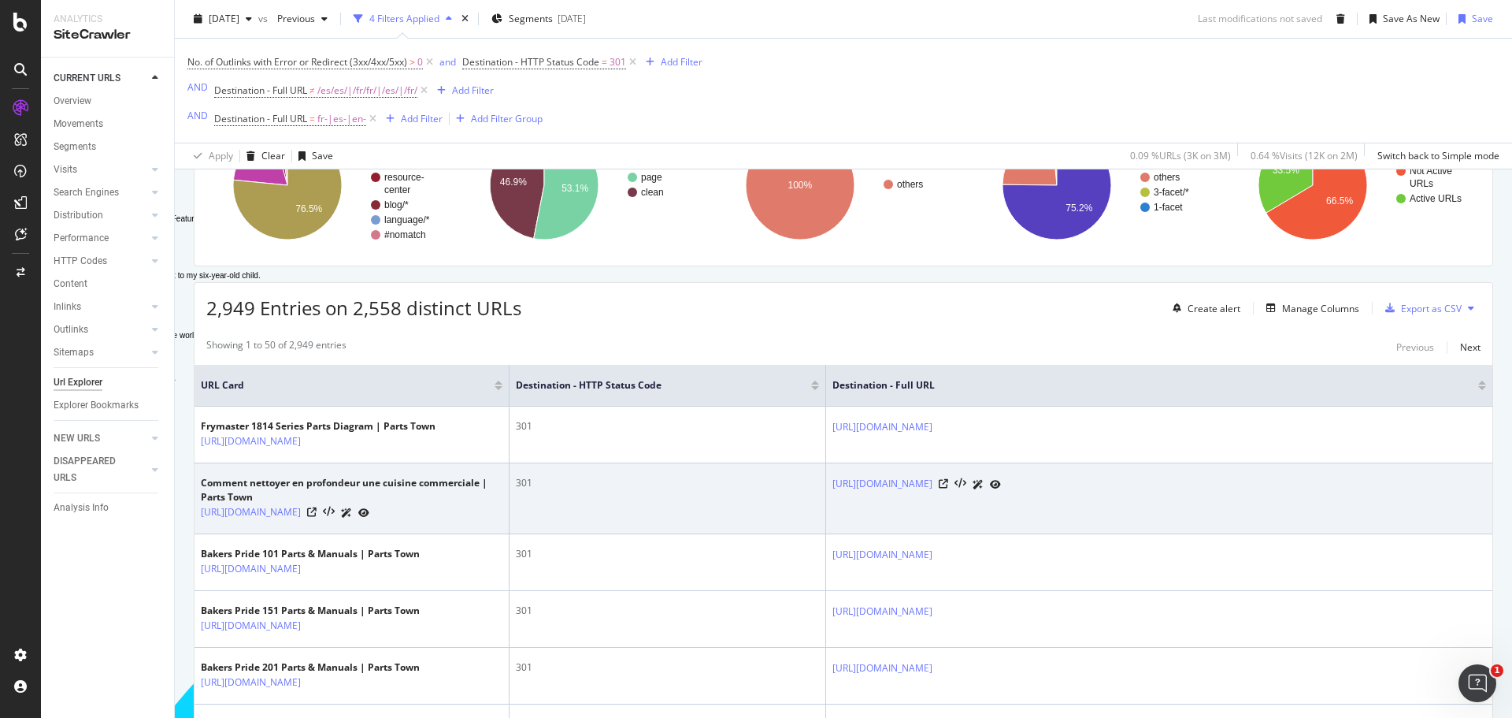
scroll to position [315, 0]
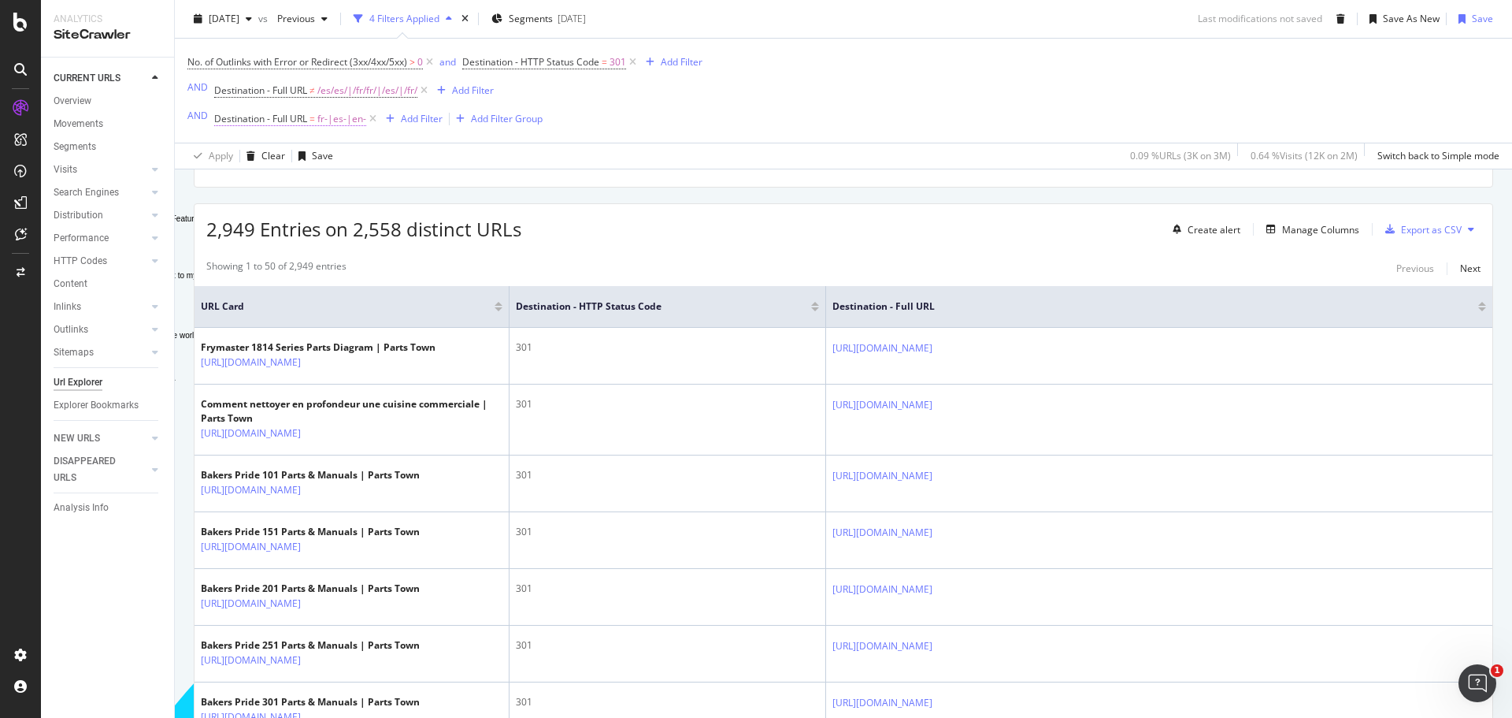
click at [299, 122] on span "Destination - Full URL" at bounding box center [260, 118] width 93 height 13
click at [229, 237] on input "fr-|es-|en-" at bounding box center [302, 241] width 149 height 25
click at [234, 243] on input "fr-|es-|en-" at bounding box center [302, 241] width 149 height 25
click at [254, 245] on input "/fr-|es-|en-" at bounding box center [302, 241] width 149 height 25
click at [273, 241] on input "/fr-|/es-|en-" at bounding box center [302, 241] width 149 height 25
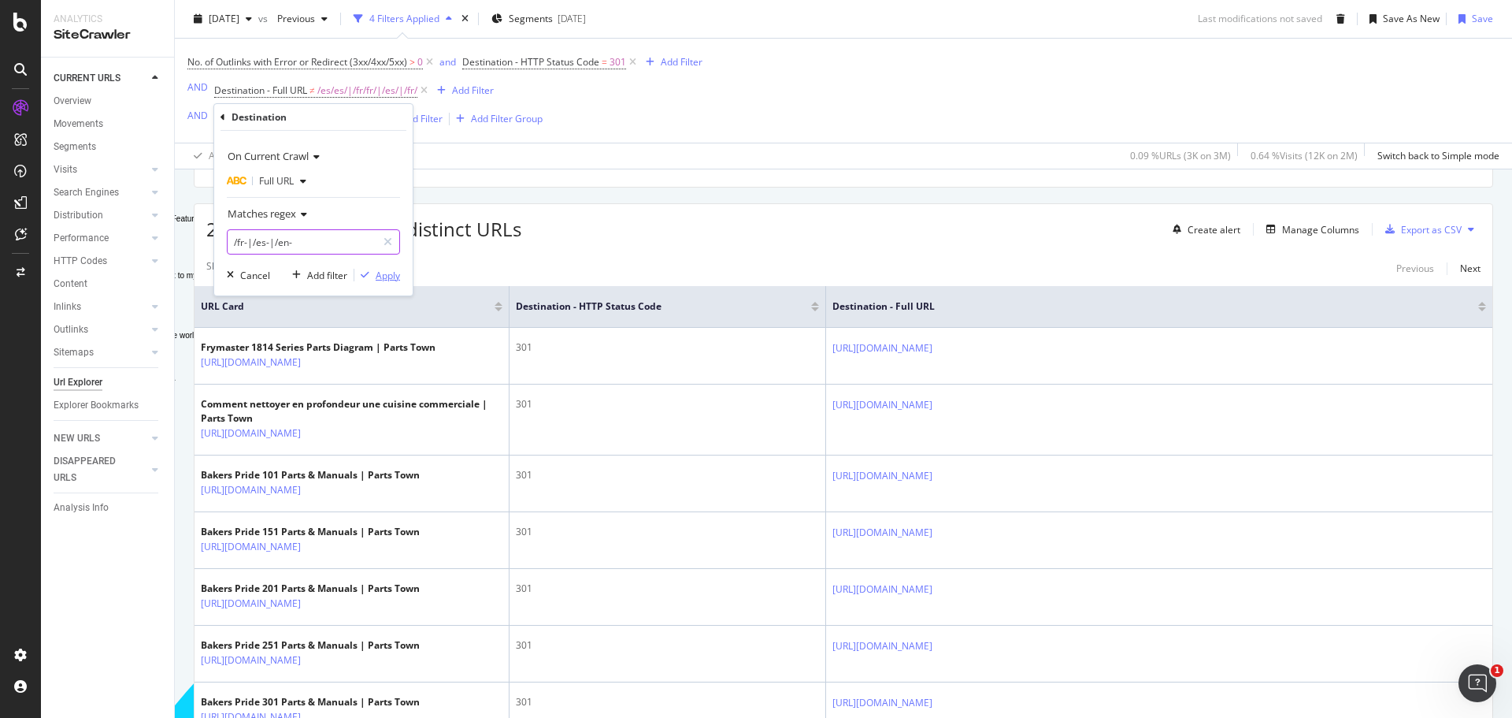
type input "/fr-|/es-|/en-"
click at [395, 274] on div "Apply" at bounding box center [388, 275] width 24 height 13
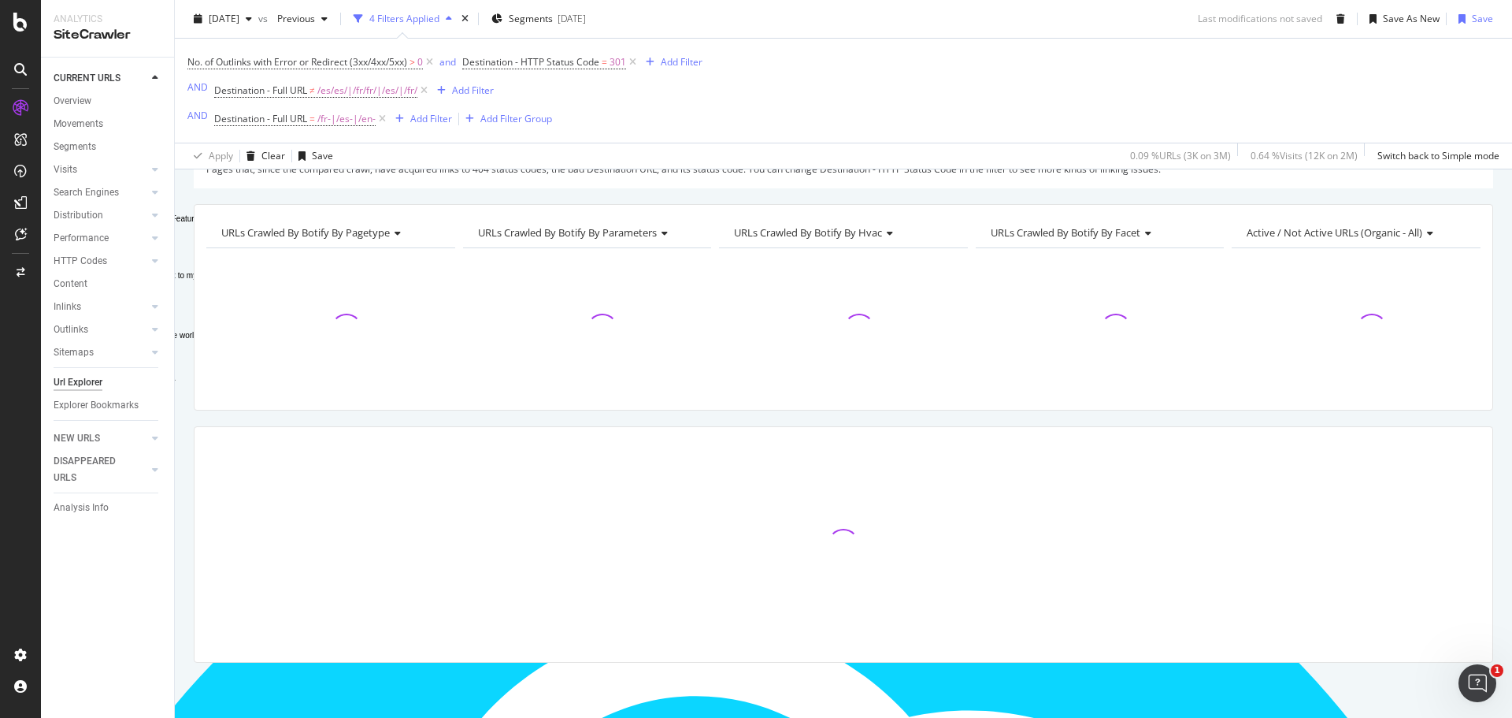
scroll to position [92, 0]
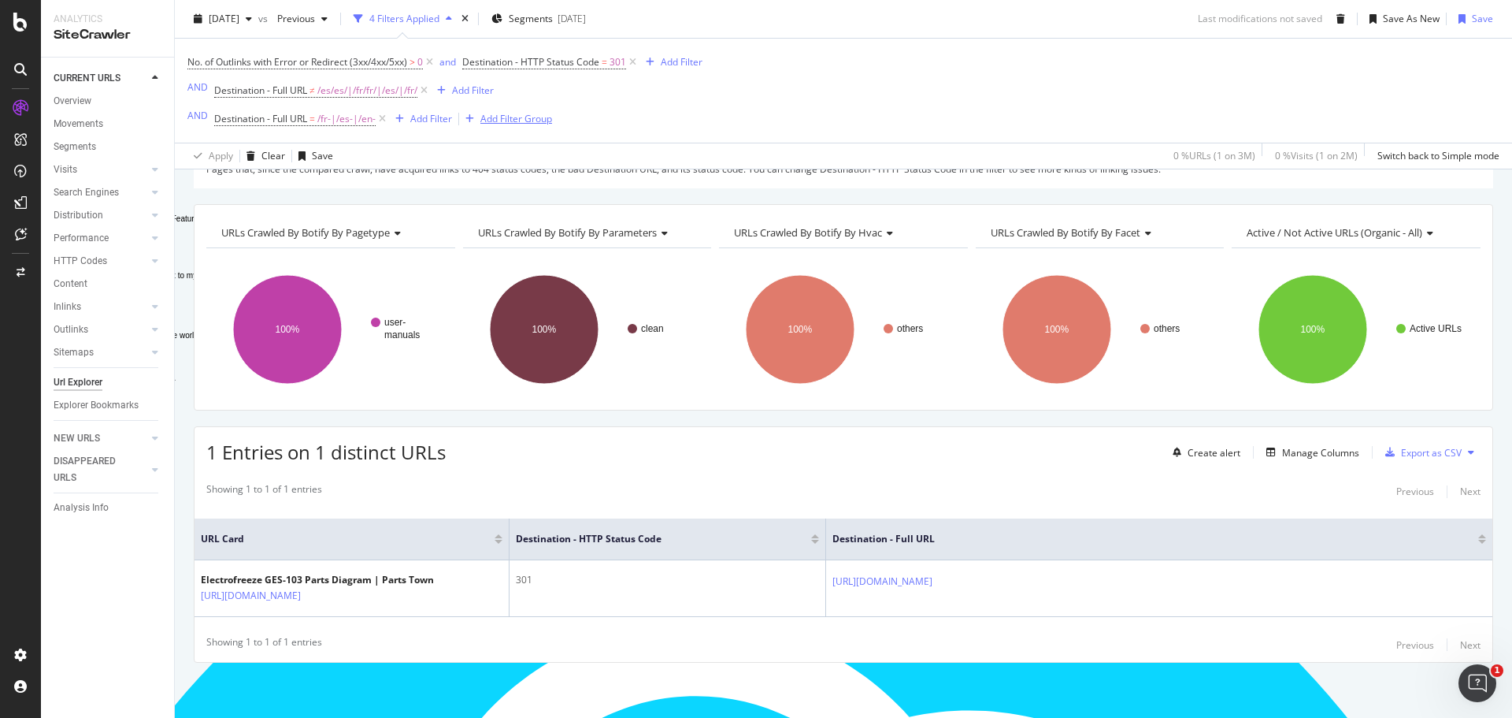
click at [505, 120] on div "Add Filter Group" at bounding box center [516, 118] width 72 height 13
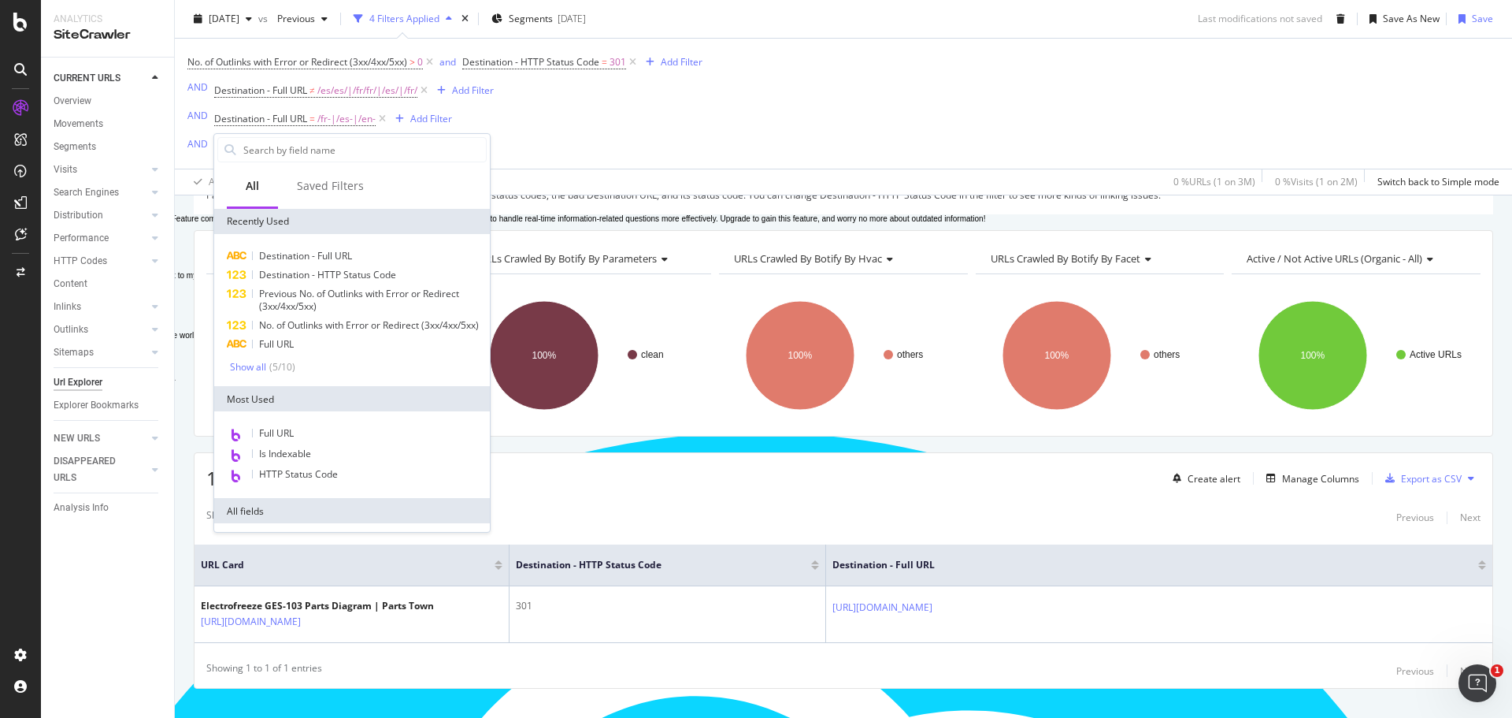
scroll to position [118, 0]
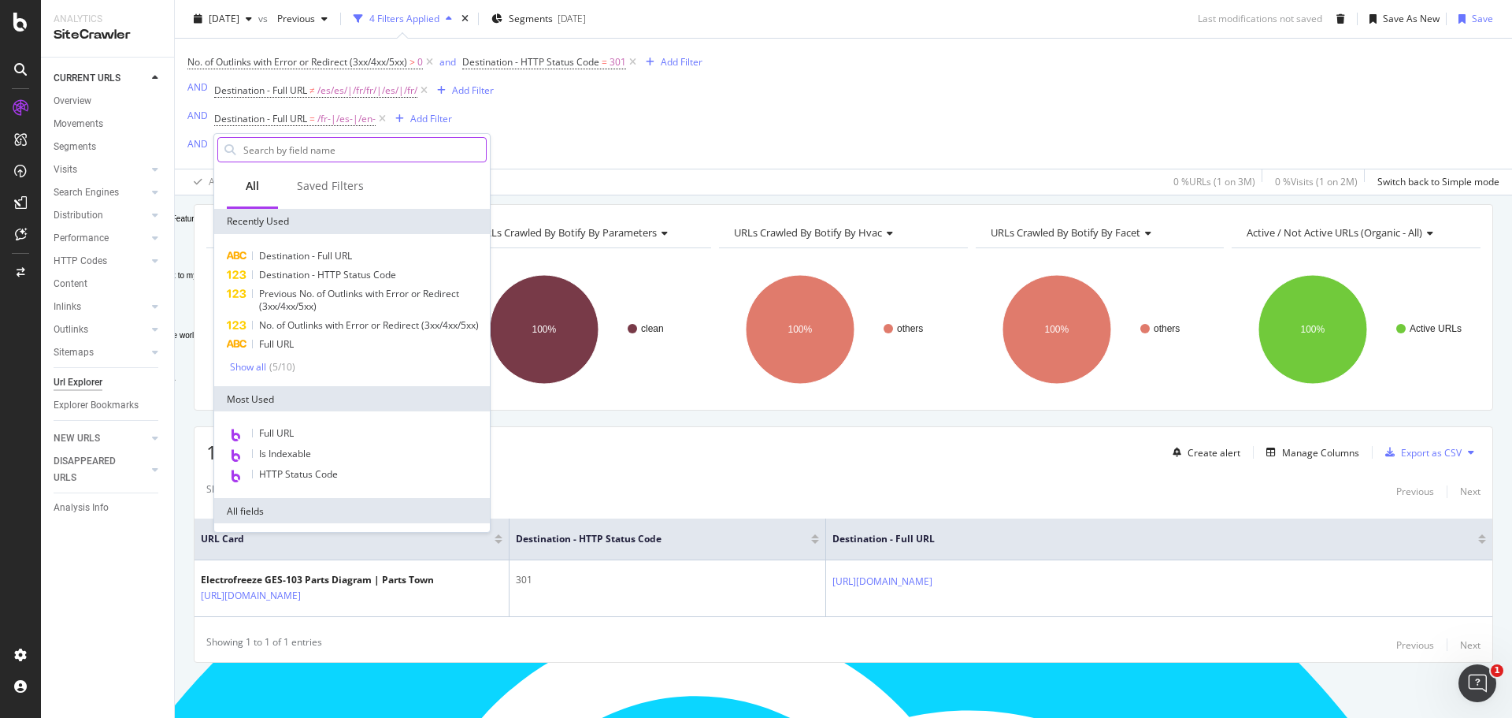
click at [386, 153] on input "Full Page" at bounding box center [364, 150] width 244 height 24
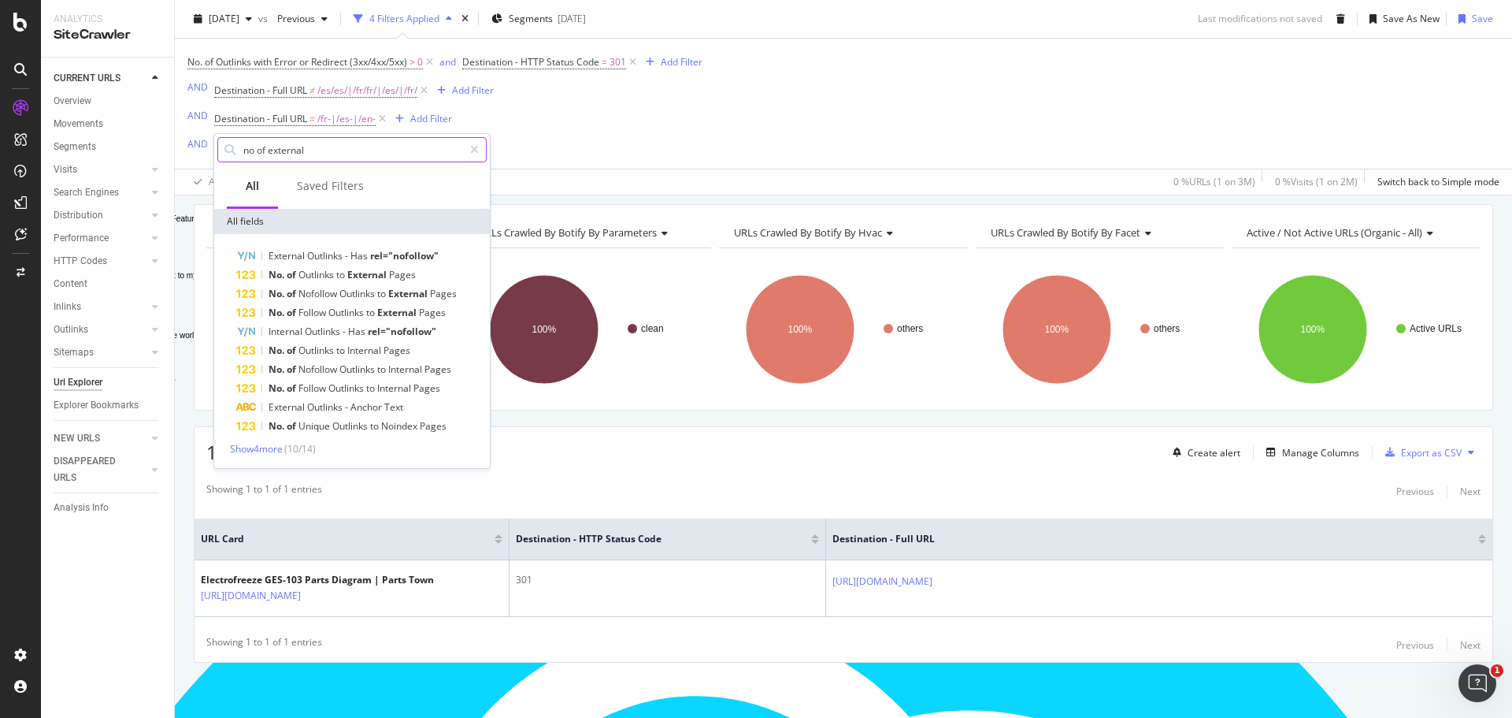
drag, startPoint x: 318, startPoint y: 148, endPoint x: 243, endPoint y: 150, distance: 74.8
click at [243, 150] on input "no of external" at bounding box center [352, 150] width 221 height 24
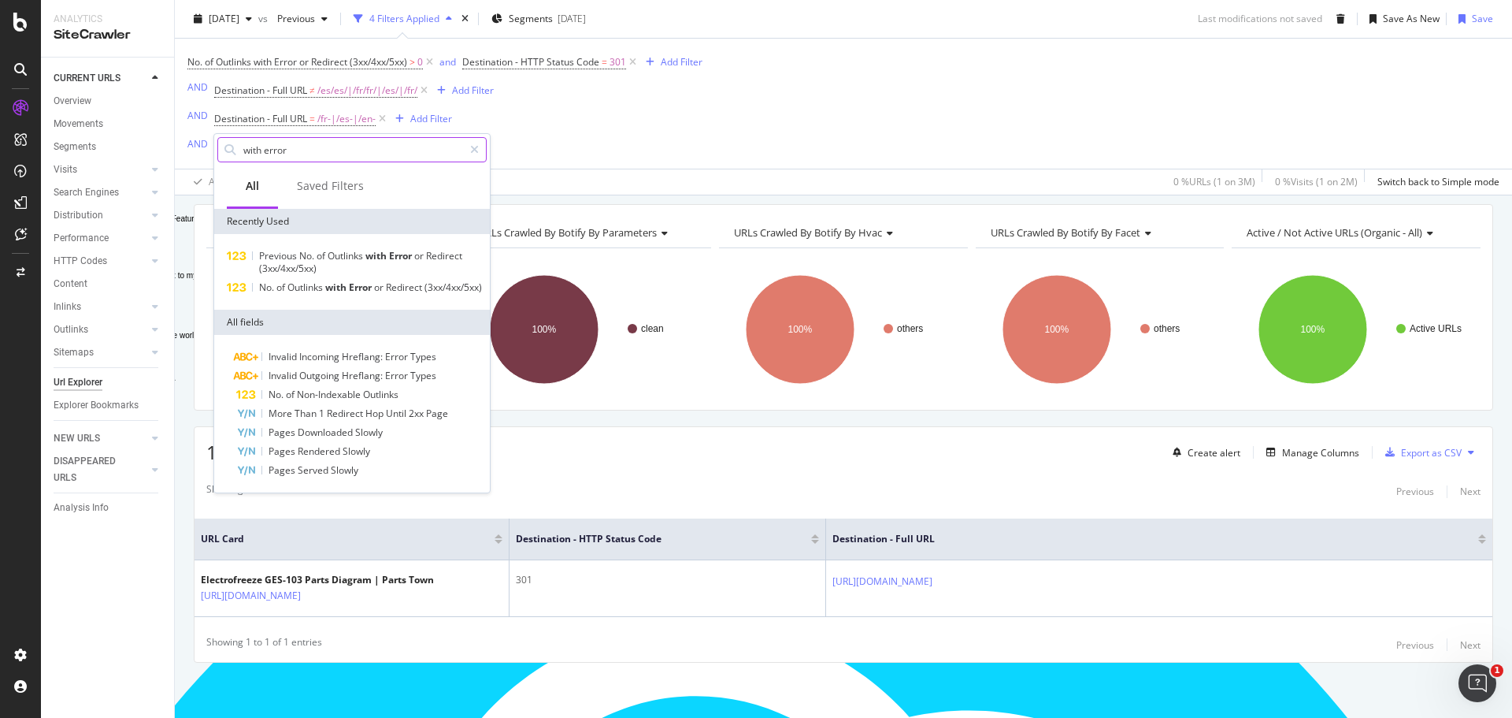
drag, startPoint x: 310, startPoint y: 143, endPoint x: 237, endPoint y: 143, distance: 72.5
click at [237, 143] on div "with error" at bounding box center [351, 149] width 269 height 25
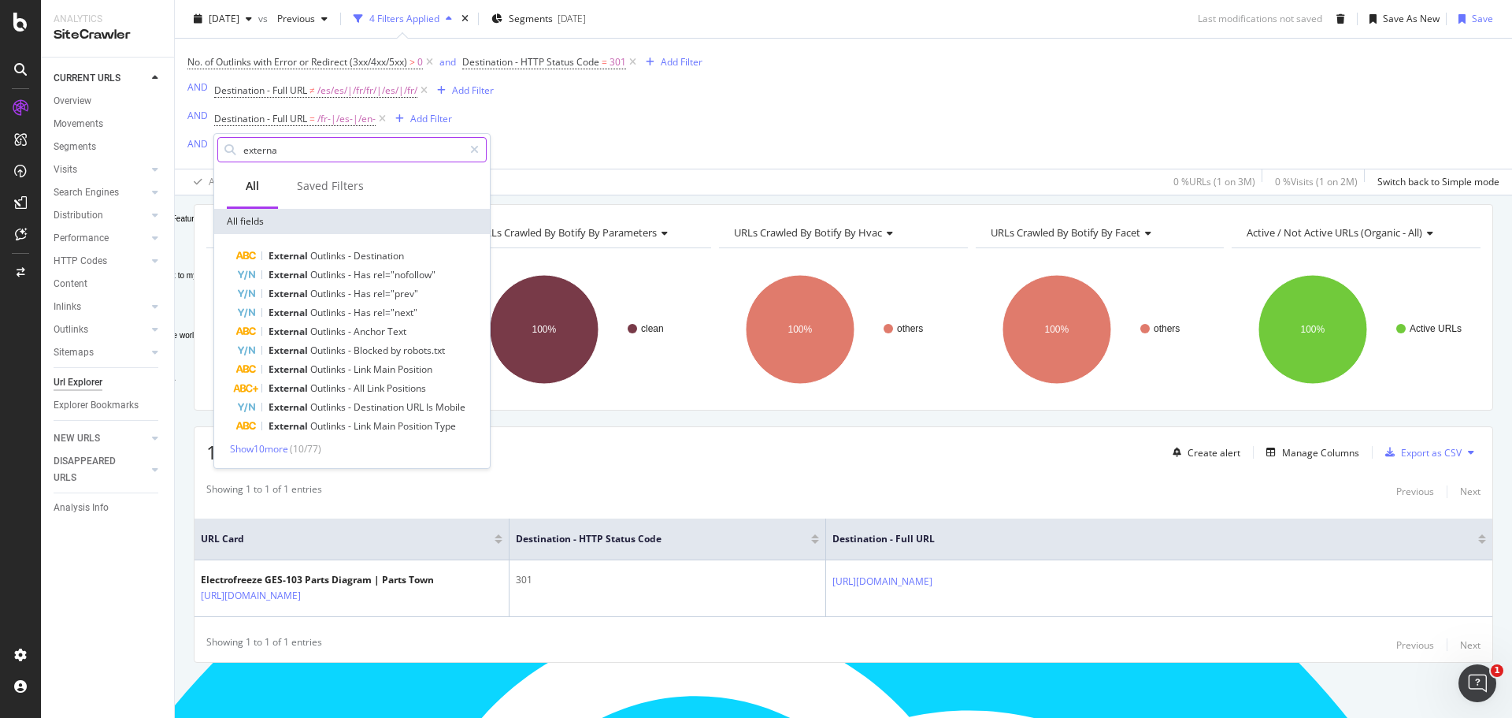
type input "external"
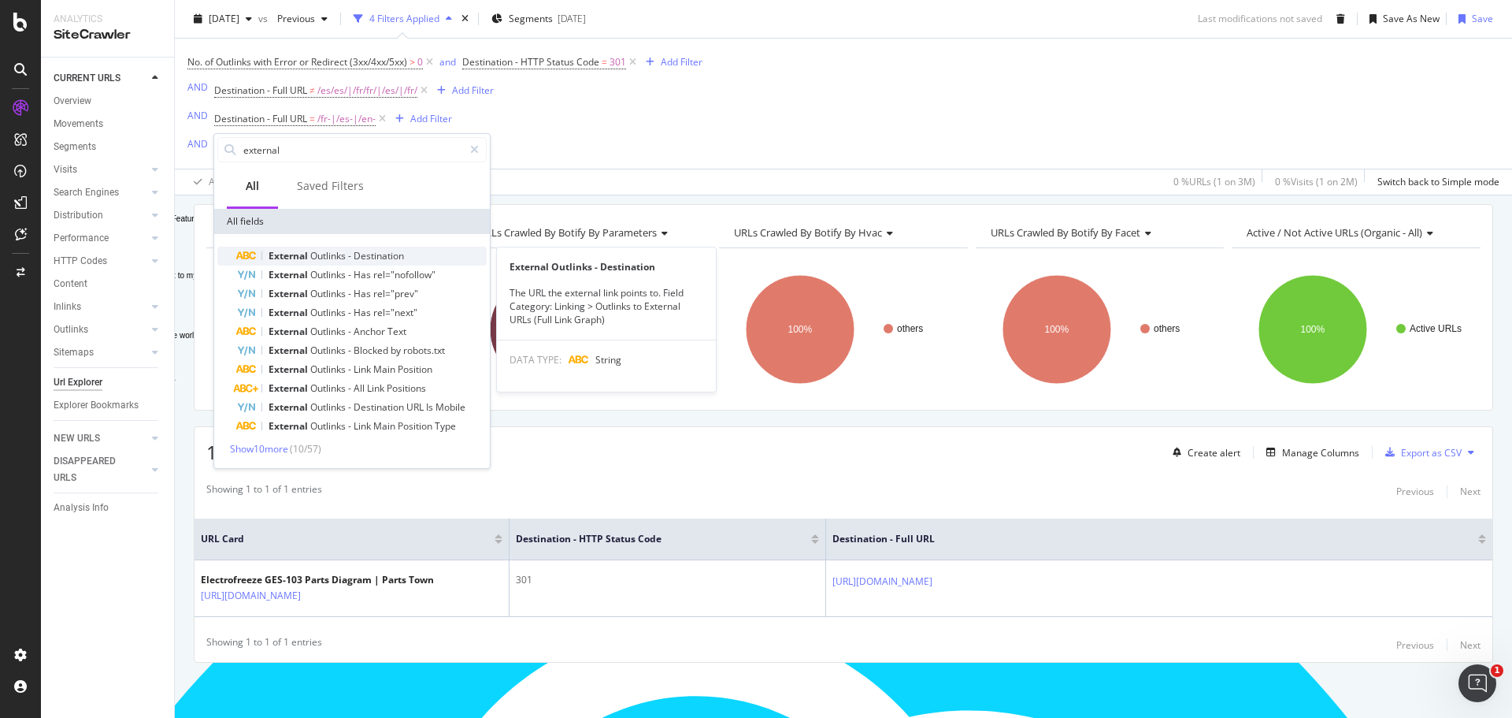
click at [328, 260] on span "Outlinks" at bounding box center [329, 255] width 38 height 13
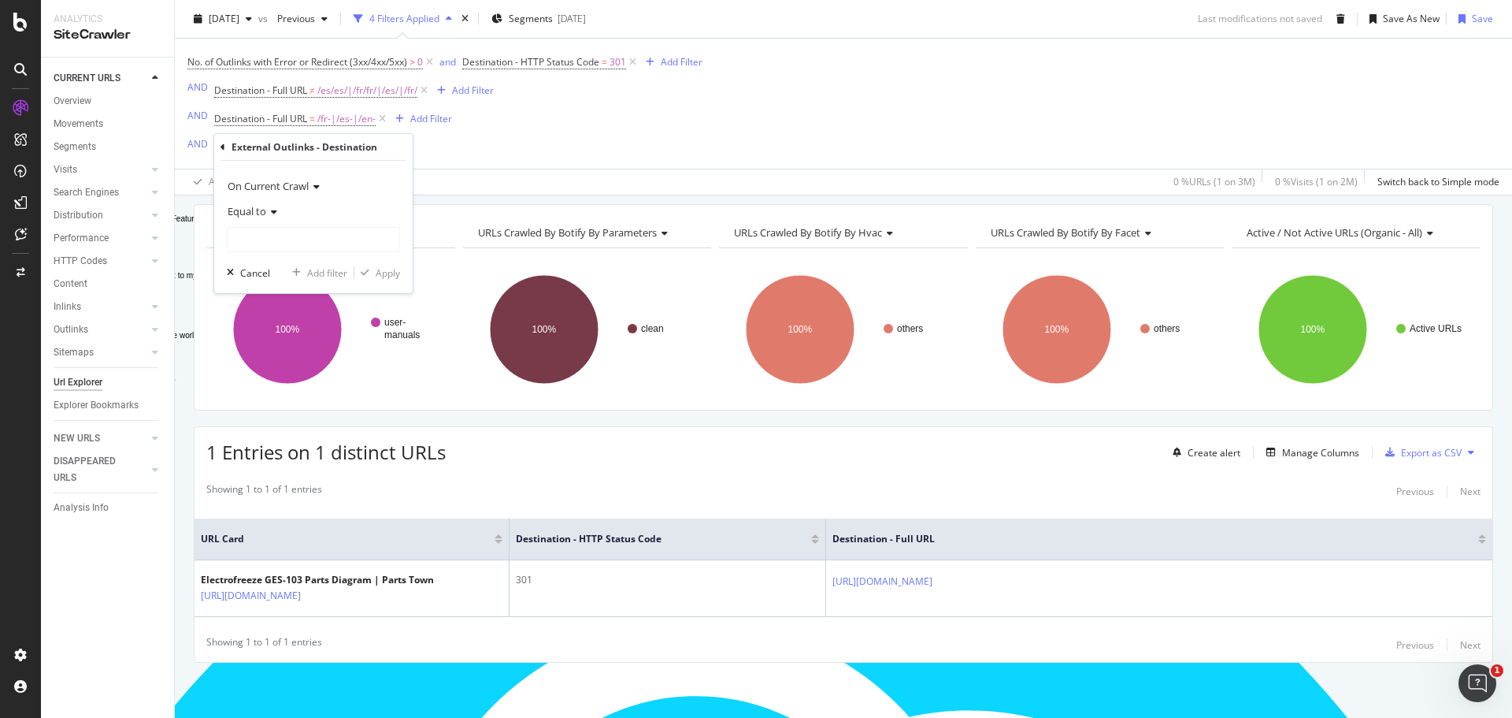
click at [272, 208] on icon at bounding box center [271, 211] width 11 height 9
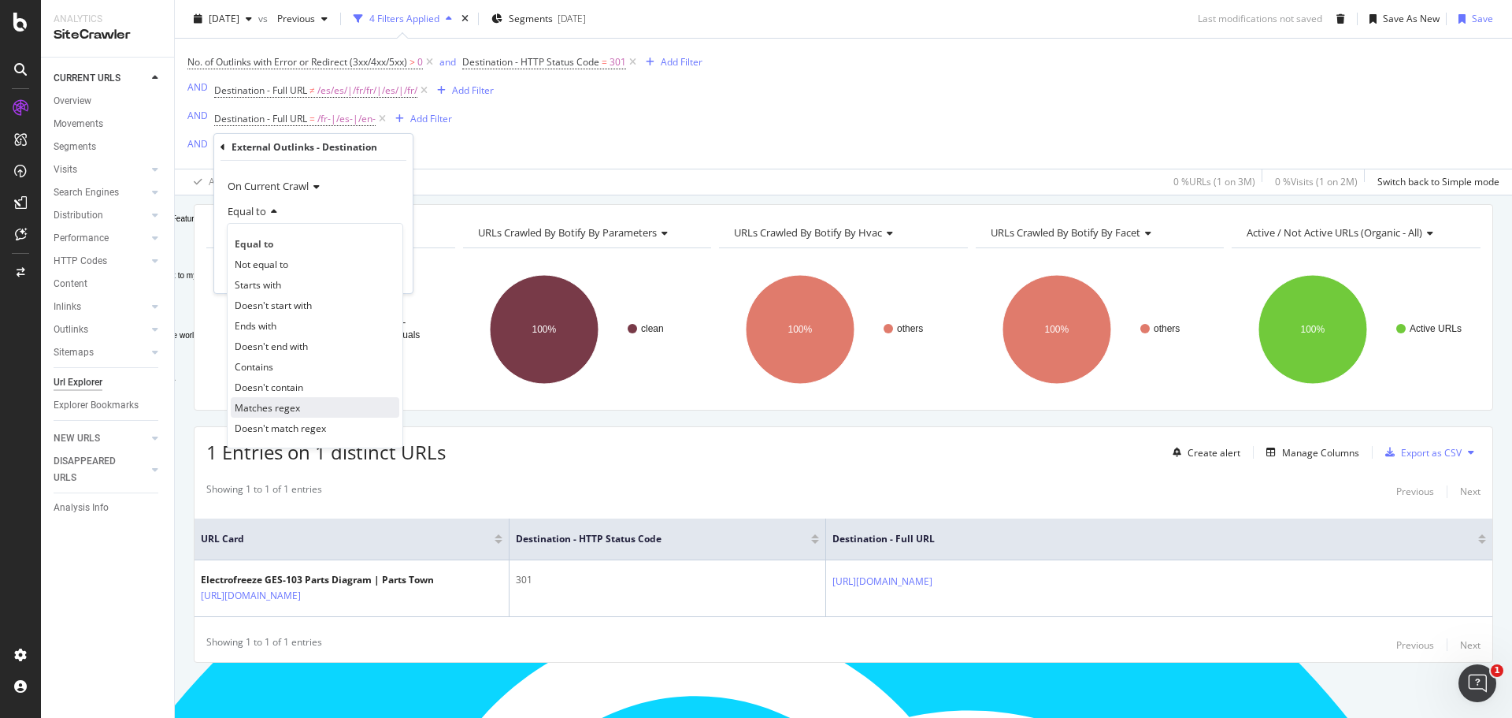
click at [253, 410] on span "Matches regex" at bounding box center [267, 407] width 65 height 13
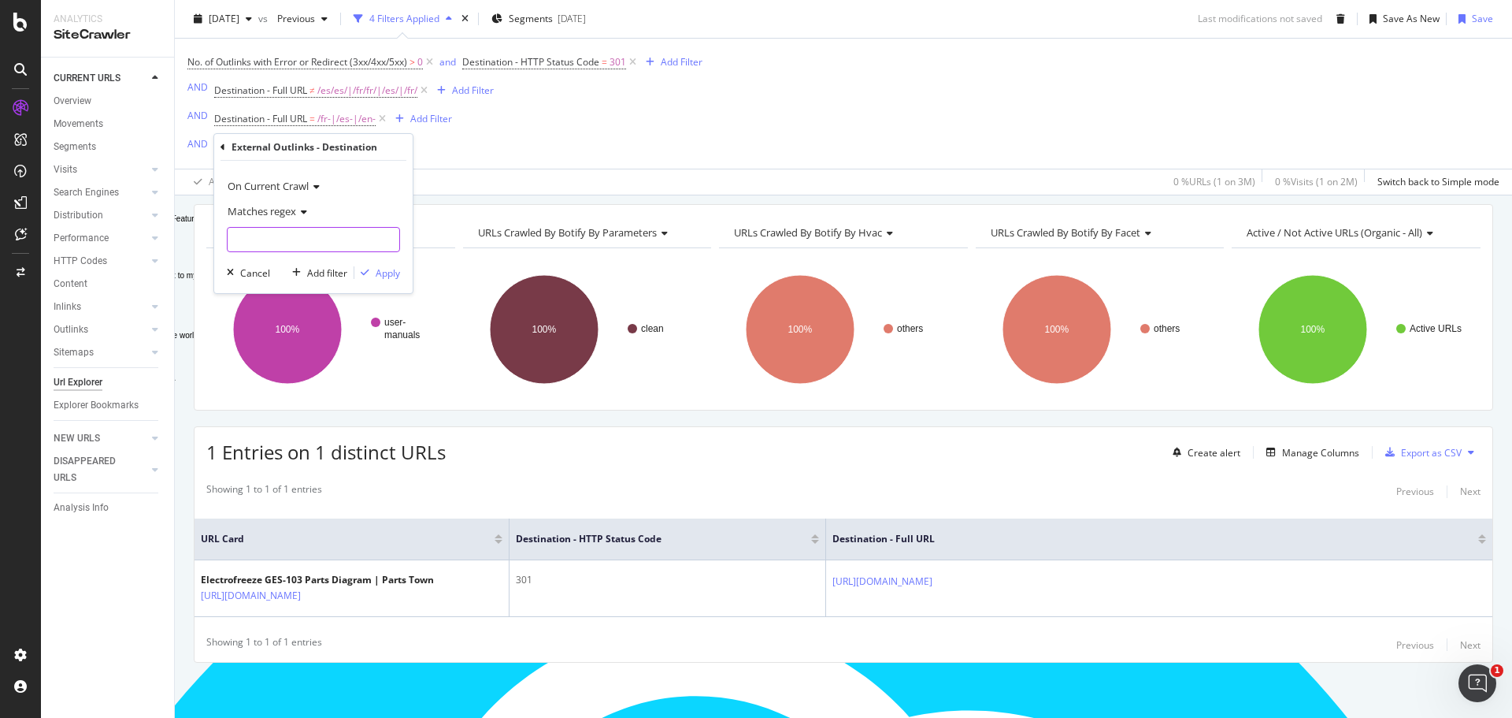
click at [273, 242] on input "Full Page" at bounding box center [314, 239] width 172 height 25
click at [321, 239] on input "/en-|/fr-|/es-|/en/|es/" at bounding box center [302, 239] width 149 height 25
click at [345, 239] on input "/en-|/fr-|/es-|/en/|/es/" at bounding box center [302, 239] width 149 height 25
type input "/en-|/fr-|/es-|/en/|/es/|/fr/|"
click at [387, 273] on div "Apply" at bounding box center [388, 272] width 24 height 13
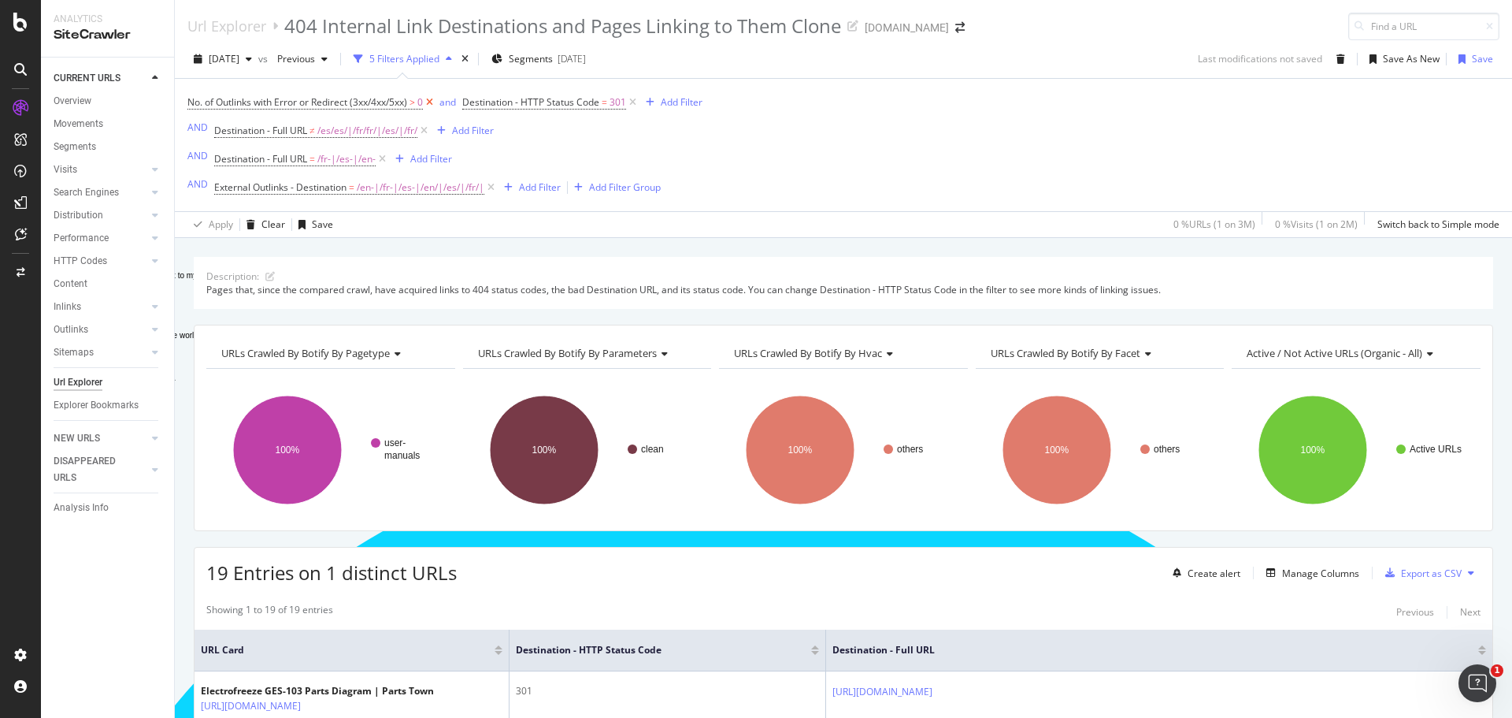
click at [435, 102] on icon at bounding box center [429, 103] width 13 height 16
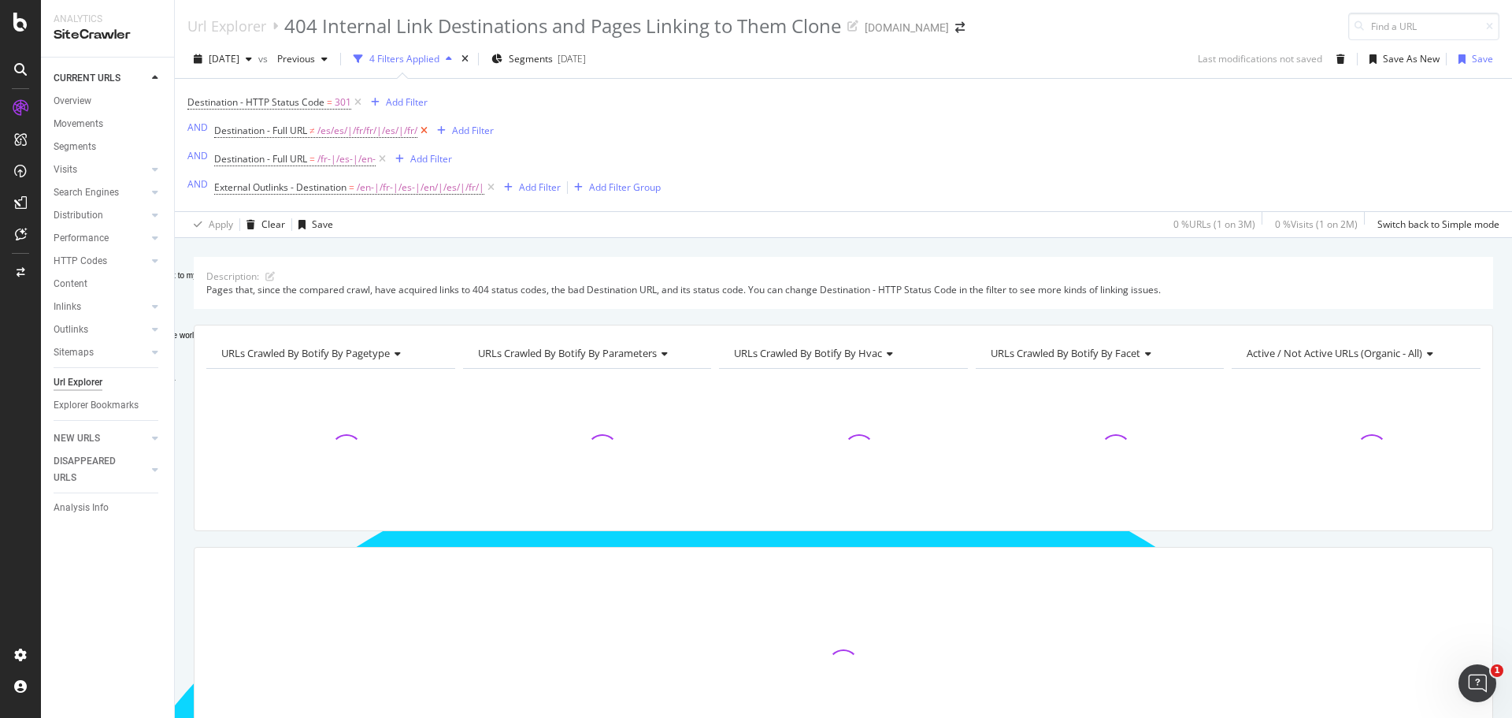
click at [429, 132] on icon at bounding box center [423, 131] width 13 height 16
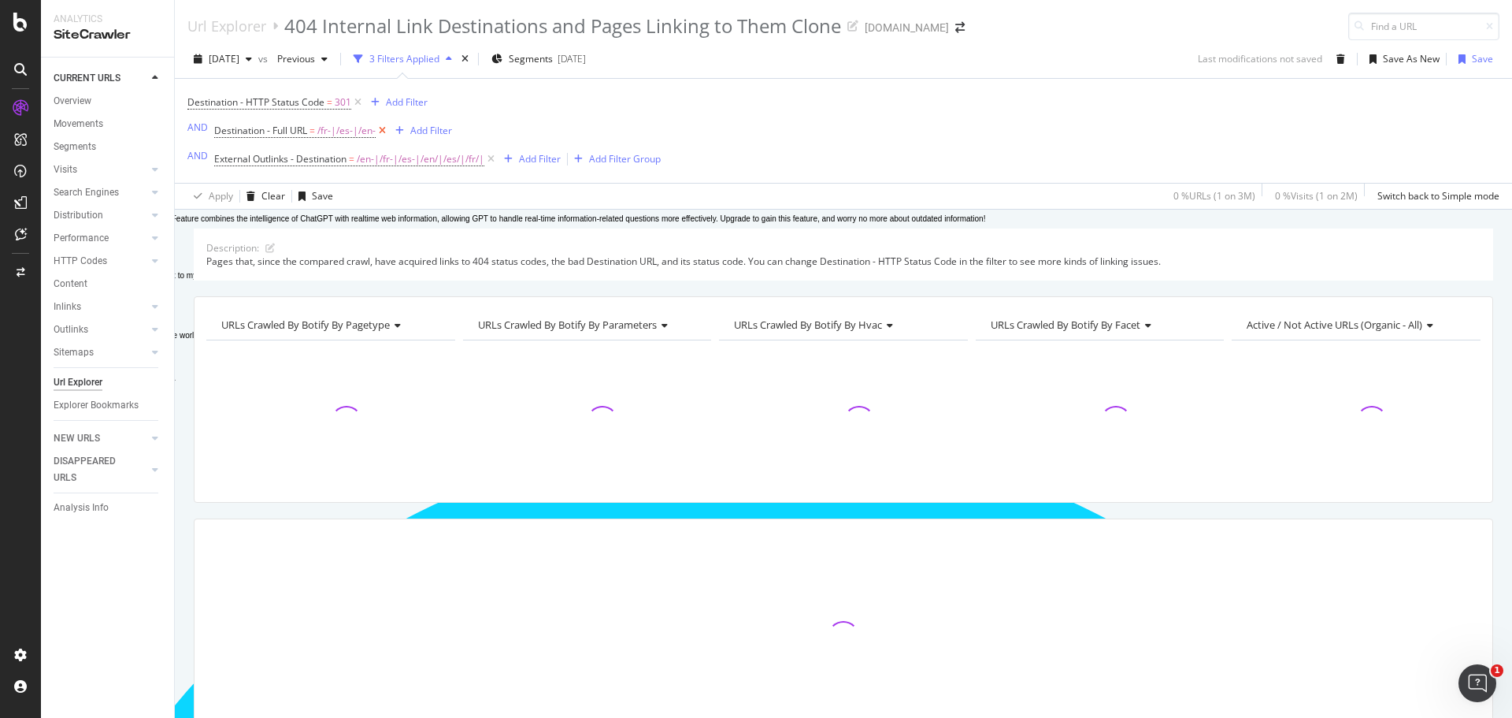
click at [382, 133] on icon at bounding box center [382, 131] width 13 height 16
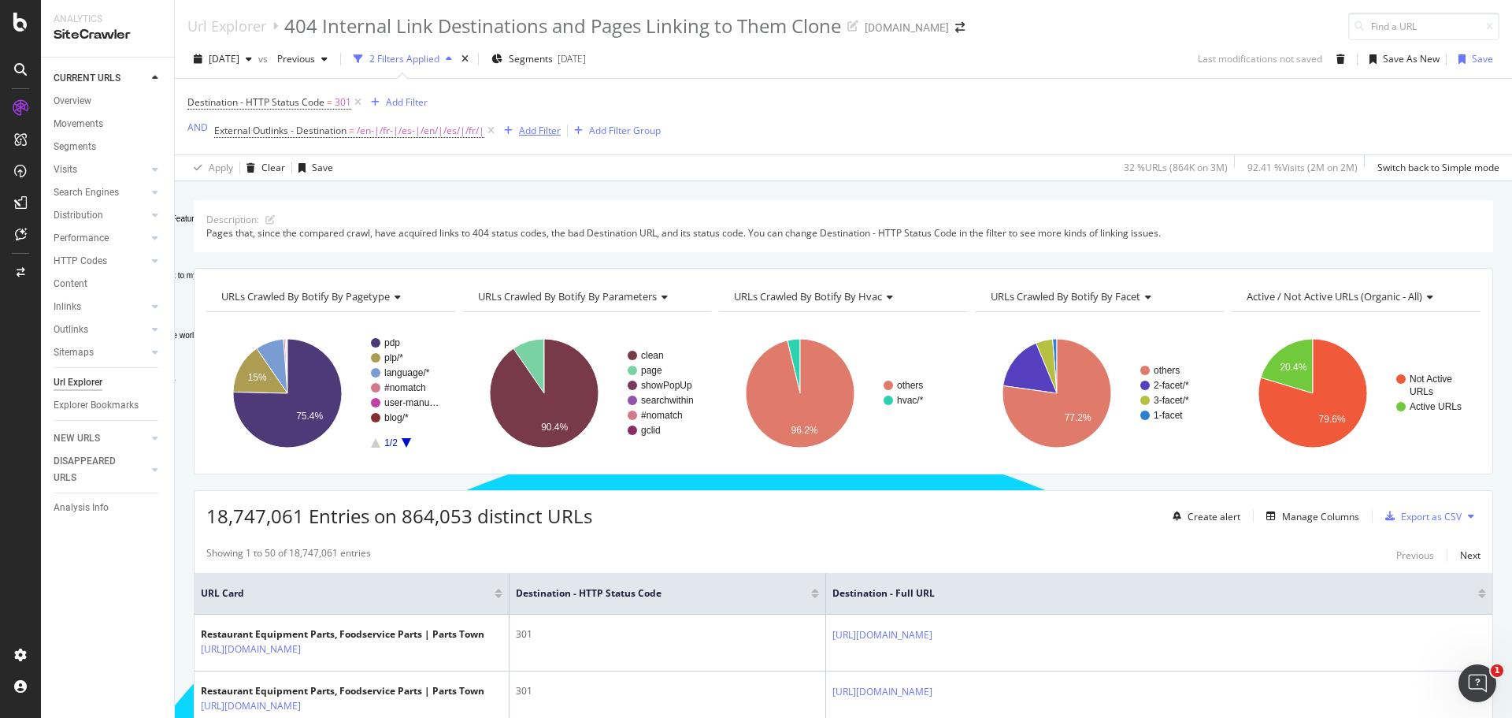
click at [530, 130] on div "Add Filter" at bounding box center [540, 130] width 42 height 13
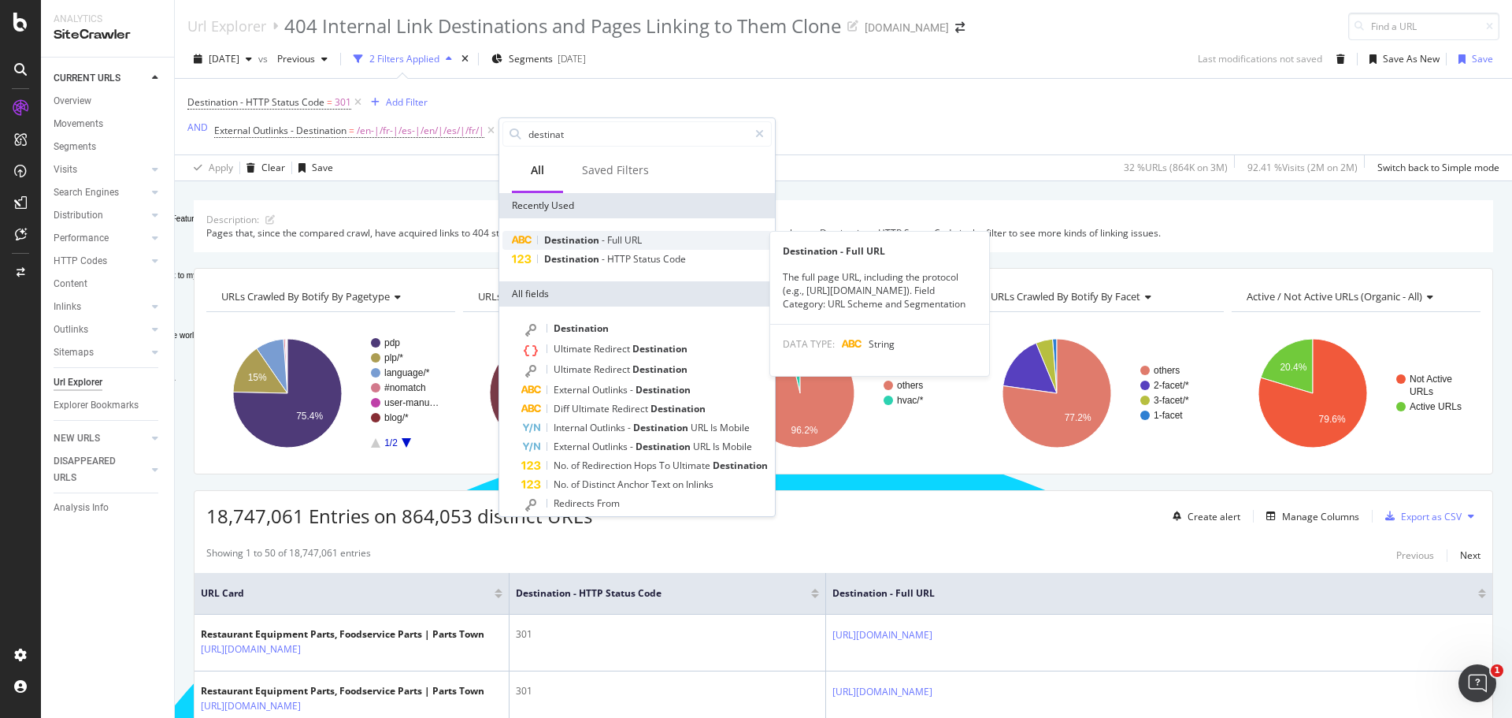
type input "destinat"
click at [636, 239] on span "URL" at bounding box center [633, 239] width 17 height 13
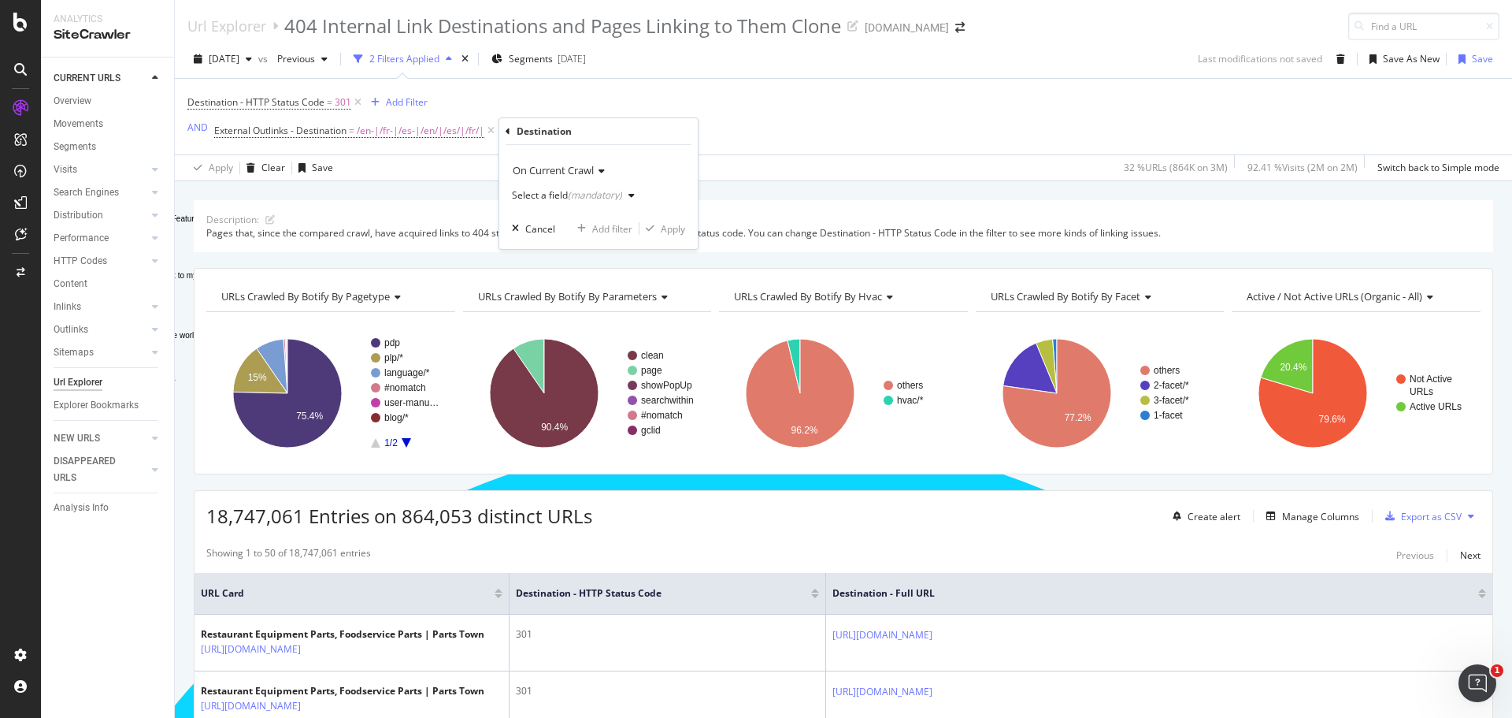
click at [625, 192] on div "button" at bounding box center [631, 195] width 19 height 9
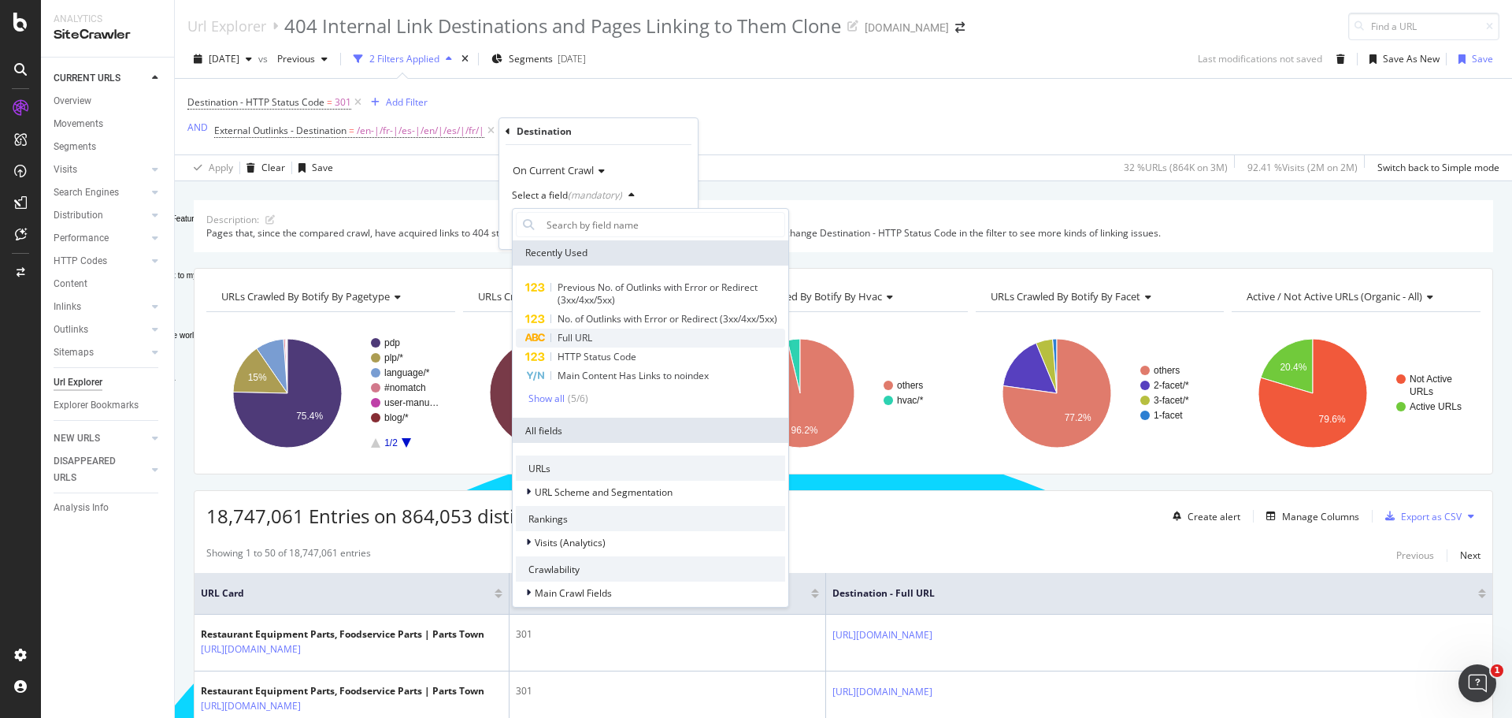
click at [562, 344] on span "Full URL" at bounding box center [575, 337] width 35 height 13
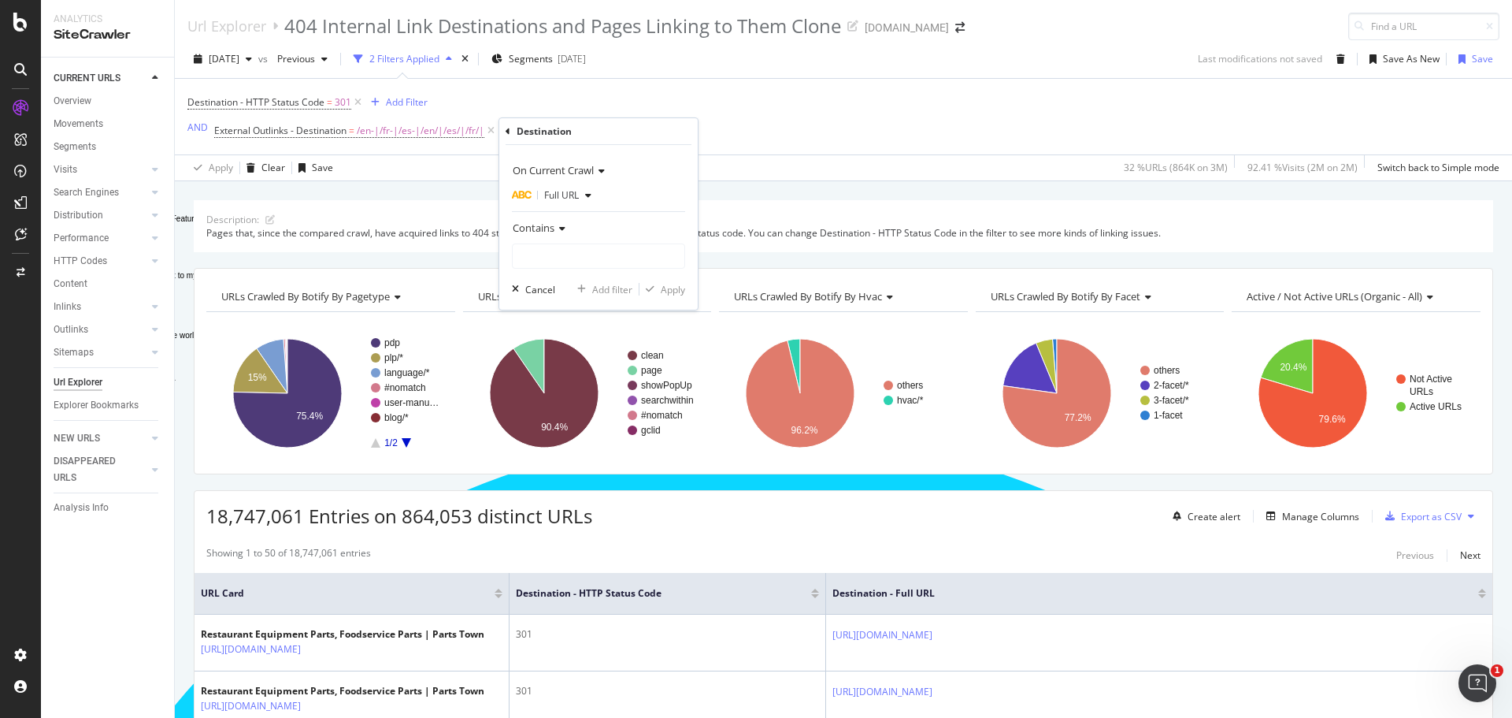
click at [558, 226] on icon at bounding box center [560, 228] width 11 height 9
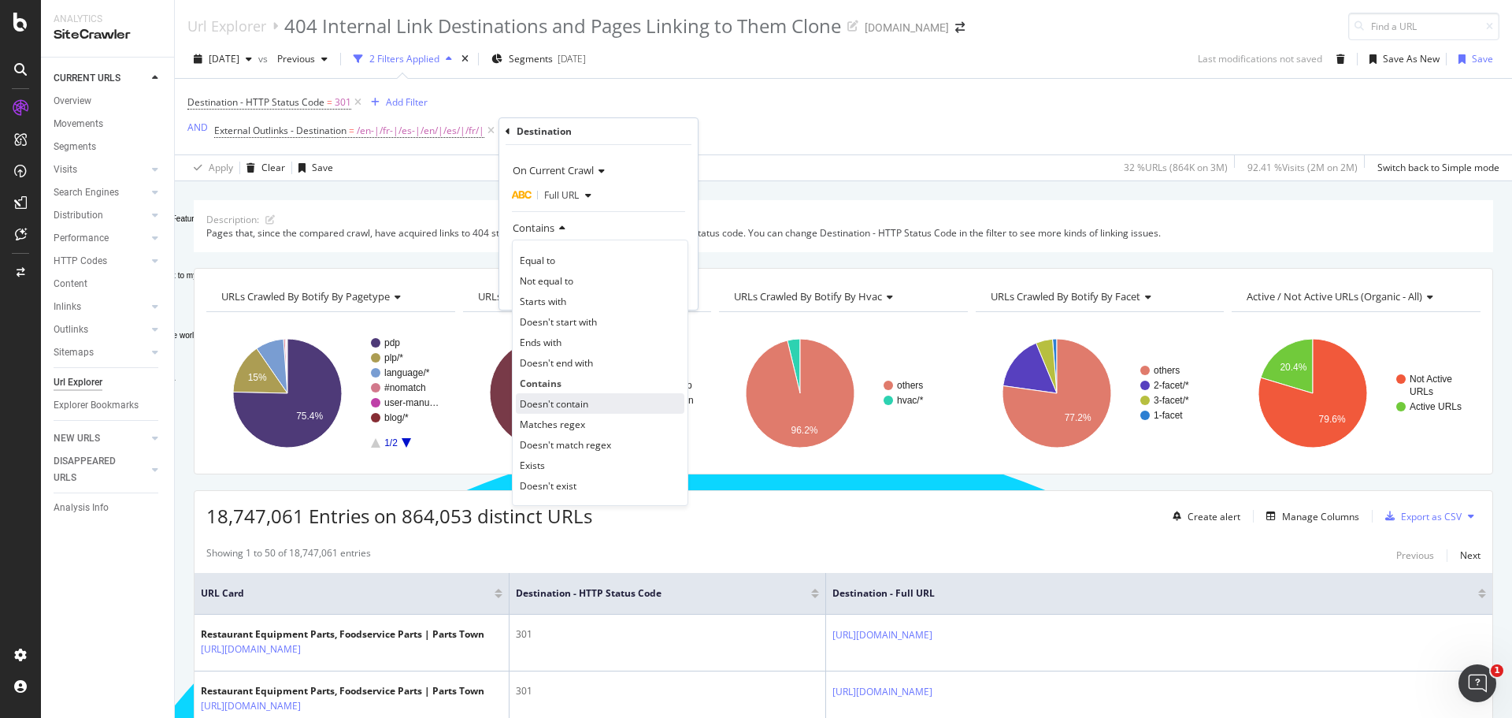
click at [550, 402] on span "Doesn't contain" at bounding box center [554, 403] width 69 height 13
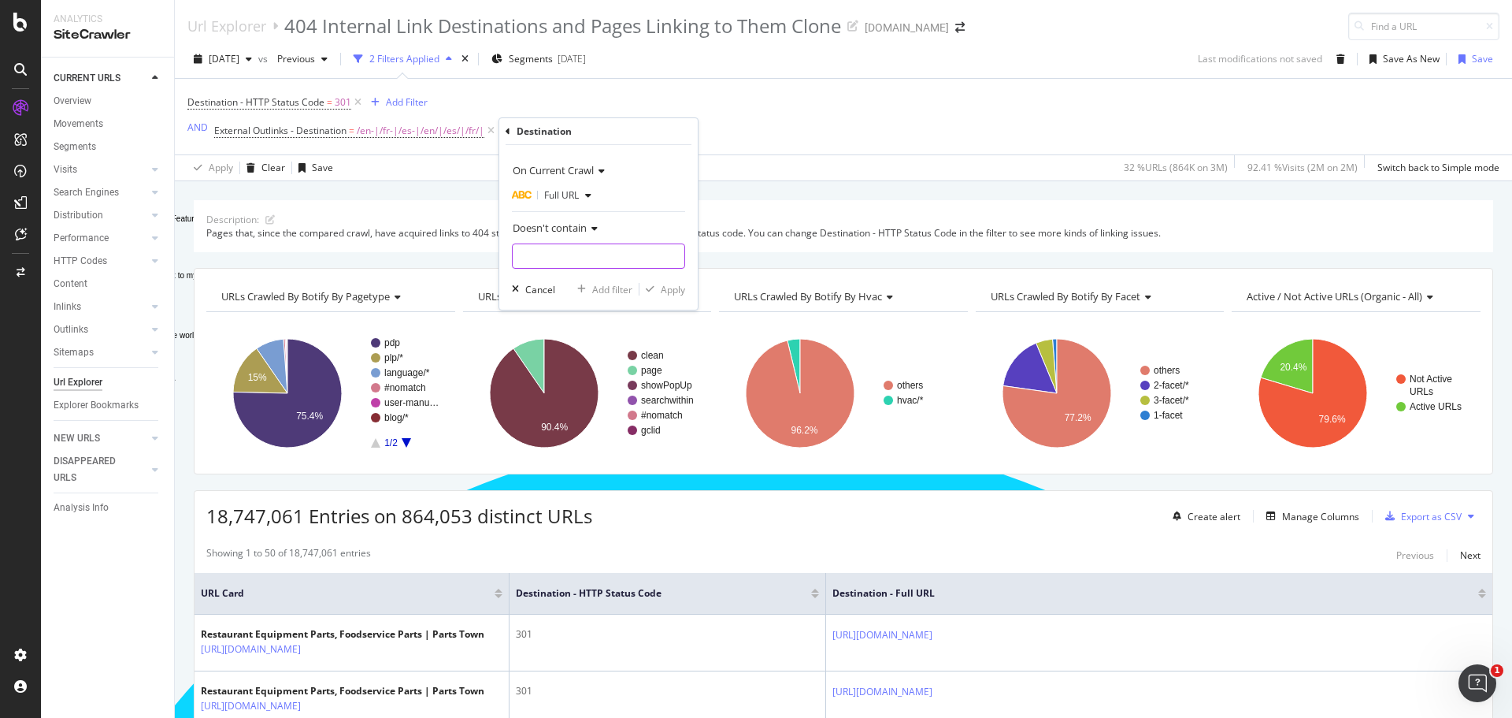
click at [579, 254] on input "Full Page" at bounding box center [599, 255] width 172 height 25
type input "/"
type input ".com/en/contact-us"
click at [672, 292] on div "Apply" at bounding box center [673, 289] width 24 height 13
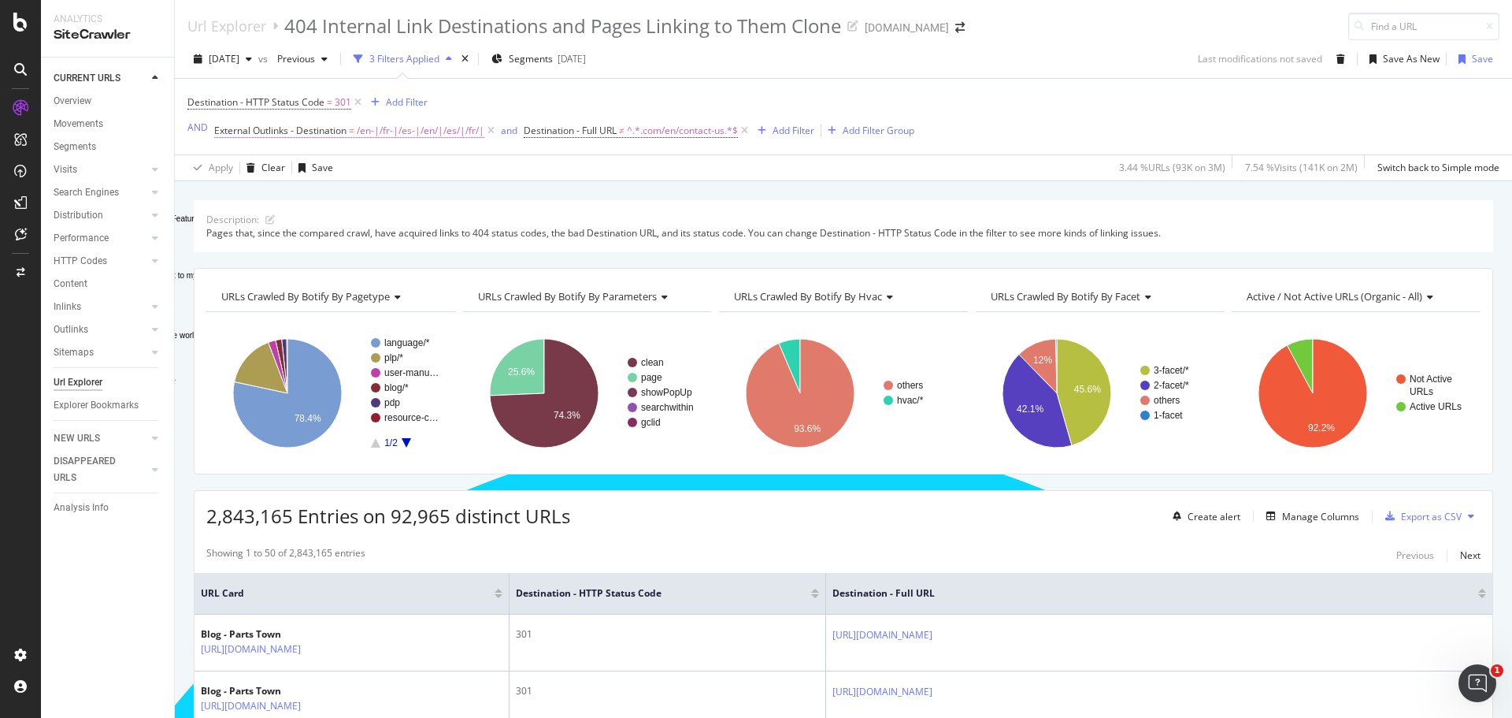
click at [337, 130] on span "External Outlinks - Destination" at bounding box center [280, 130] width 132 height 13
click at [234, 219] on input "/en-|/fr-|/es-|/en/|/es/|/fr/|" at bounding box center [302, 221] width 149 height 25
click at [240, 220] on input "/en-|/fr-|/es-|/en/|/es/|/fr/|" at bounding box center [302, 221] width 149 height 25
click at [232, 220] on input "/en-|/fr-|/es-|/en/|/es/|/fr/|" at bounding box center [302, 221] width 149 height 25
click at [278, 221] on input ".com/en-|/fr-|/es-|/en/|/es/|/fr/|" at bounding box center [302, 221] width 149 height 25
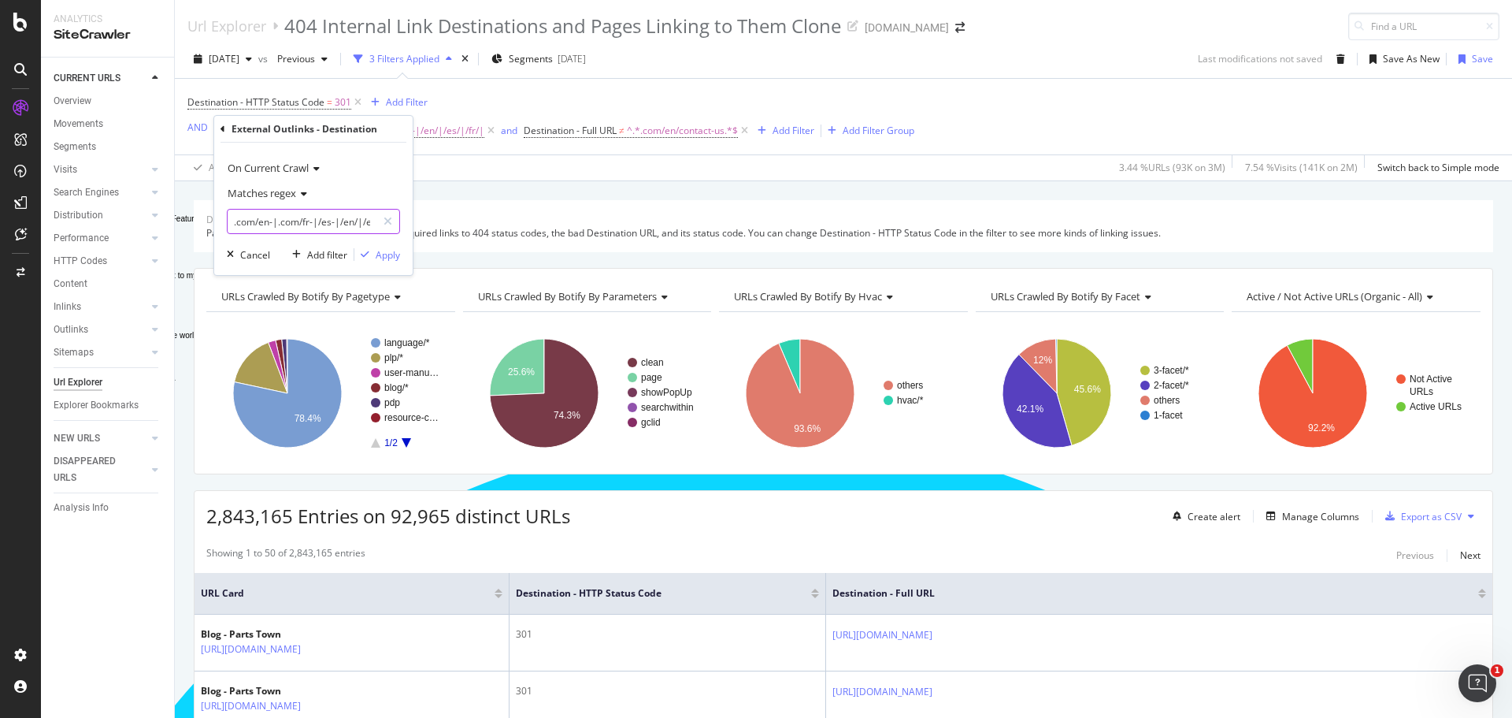
click at [317, 224] on input ".com/en-|.com/fr-|/es-|/en/|/es/|/fr/|" at bounding box center [302, 221] width 149 height 25
click at [361, 223] on input ".com/en-|.com/fr-|.com/es-|/en/|/es/|/fr/|" at bounding box center [302, 221] width 149 height 25
click at [345, 221] on input ".com/en-|.com/fr-|.com/es-|.com/en/|/es/|/fr/|" at bounding box center [302, 221] width 149 height 25
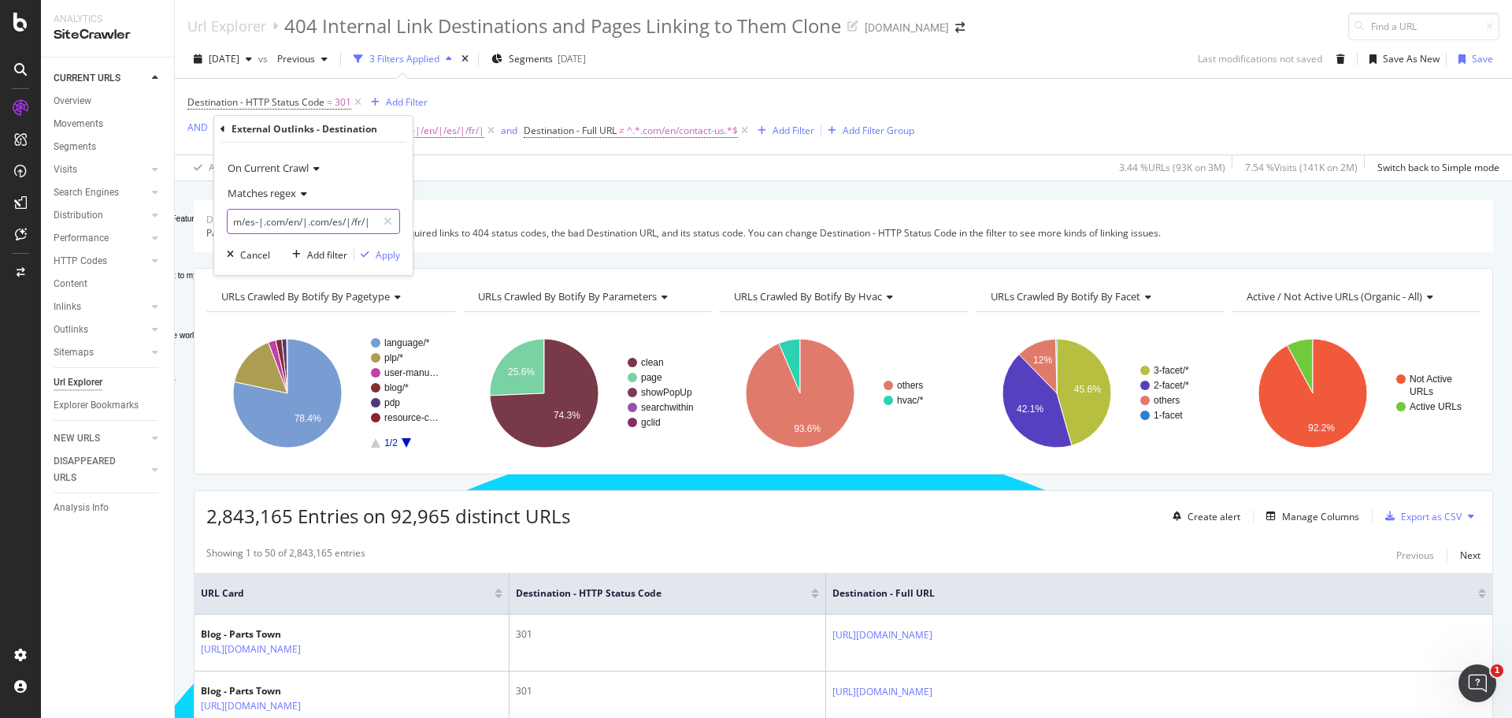
click at [351, 221] on input ".com/en-|.com/fr-|.com/es-|.com/en/|.com/es/|/fr/|" at bounding box center [302, 221] width 149 height 25
drag, startPoint x: 358, startPoint y: 218, endPoint x: 382, endPoint y: 217, distance: 23.6
click at [382, 217] on div ".com/en-|.com/fr-|.com/es-|.com/en/|.com/es/|.com//fr/|" at bounding box center [313, 221] width 173 height 25
type input ".com/en-|.com/fr-|.com/es-|.com/en/|.com/es/|.com//fr/|"
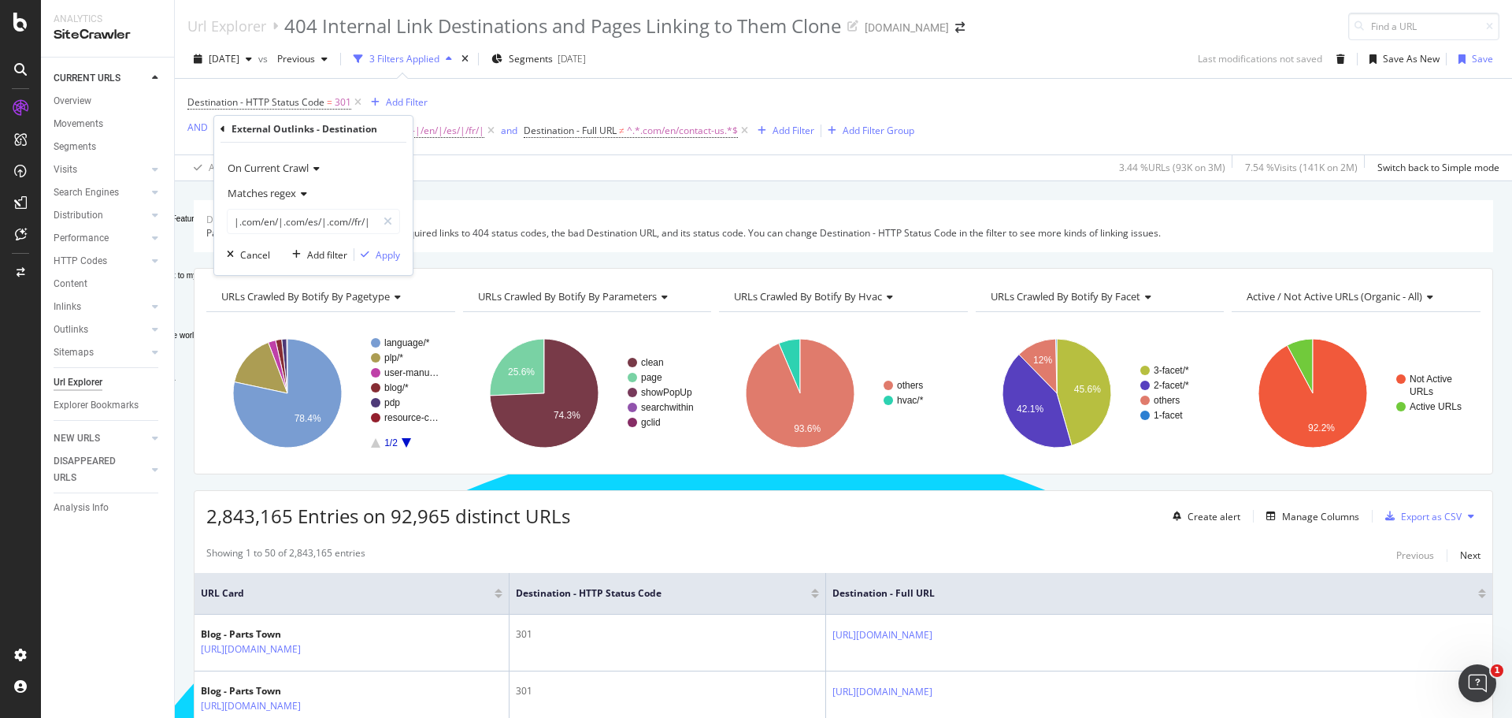
click at [384, 176] on div "On Current Crawl" at bounding box center [313, 167] width 173 height 25
click at [384, 257] on div "Apply" at bounding box center [388, 254] width 24 height 13
click at [882, 132] on icon at bounding box center [875, 131] width 13 height 16
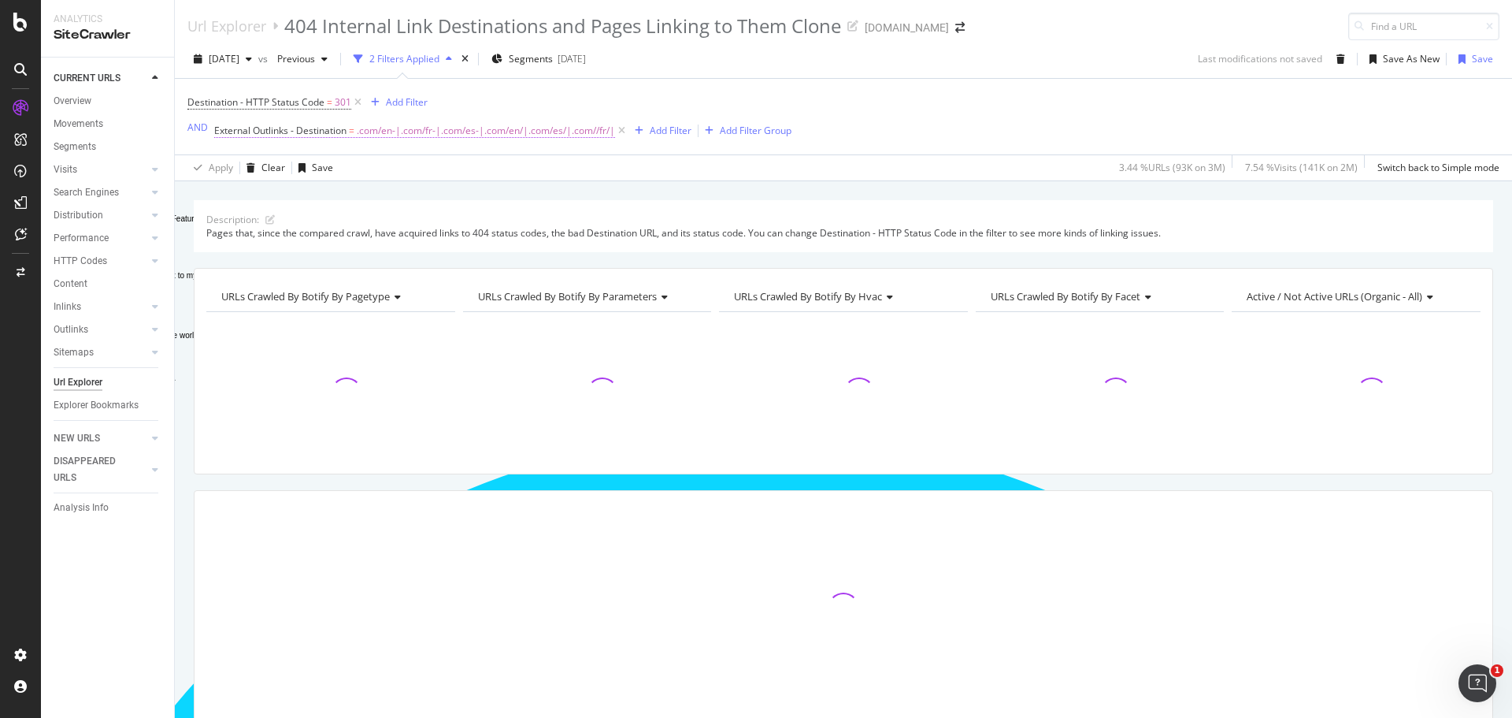
click at [542, 125] on span ".com/en-|.com/fr-|.com/es-|.com/en/|.com/es/|.com//fr/|" at bounding box center [486, 131] width 258 height 22
type input "/en/en/"
click at [380, 258] on div "Apply" at bounding box center [388, 254] width 24 height 13
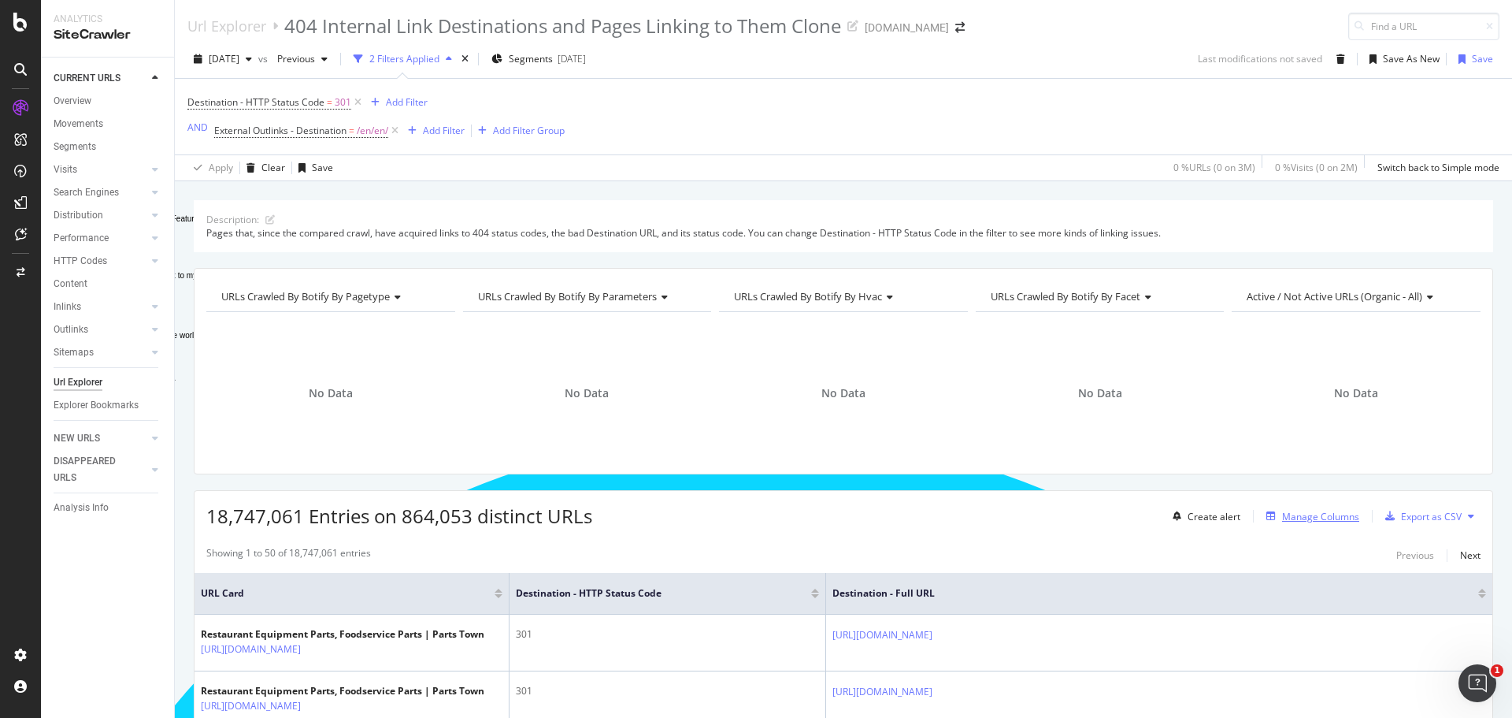
click at [1303, 516] on div "Manage Columns" at bounding box center [1320, 516] width 77 height 13
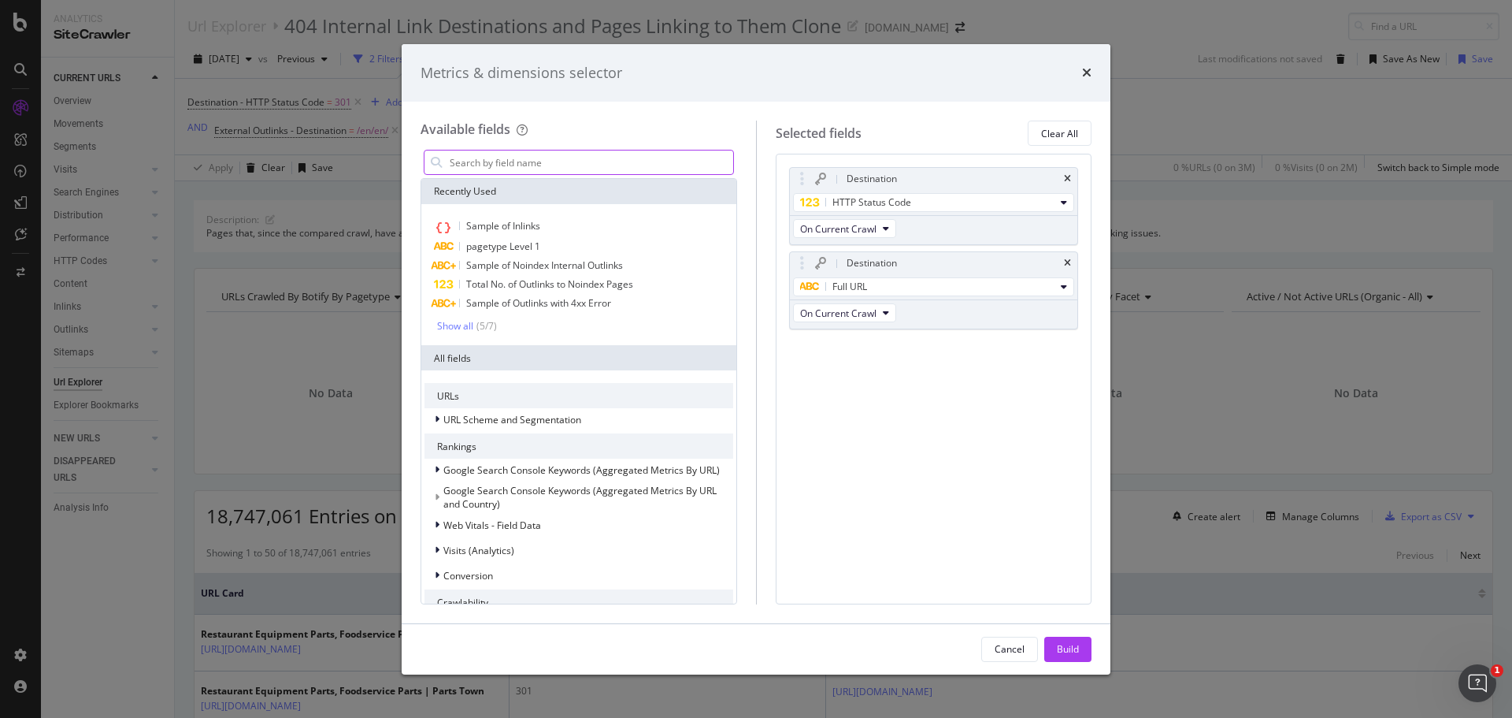
click at [565, 161] on input "Full Page" at bounding box center [590, 162] width 285 height 24
click at [1139, 43] on div "Metrics & dimensions selector Available fields Recently Used Sample of Inlinks …" at bounding box center [756, 359] width 1512 height 718
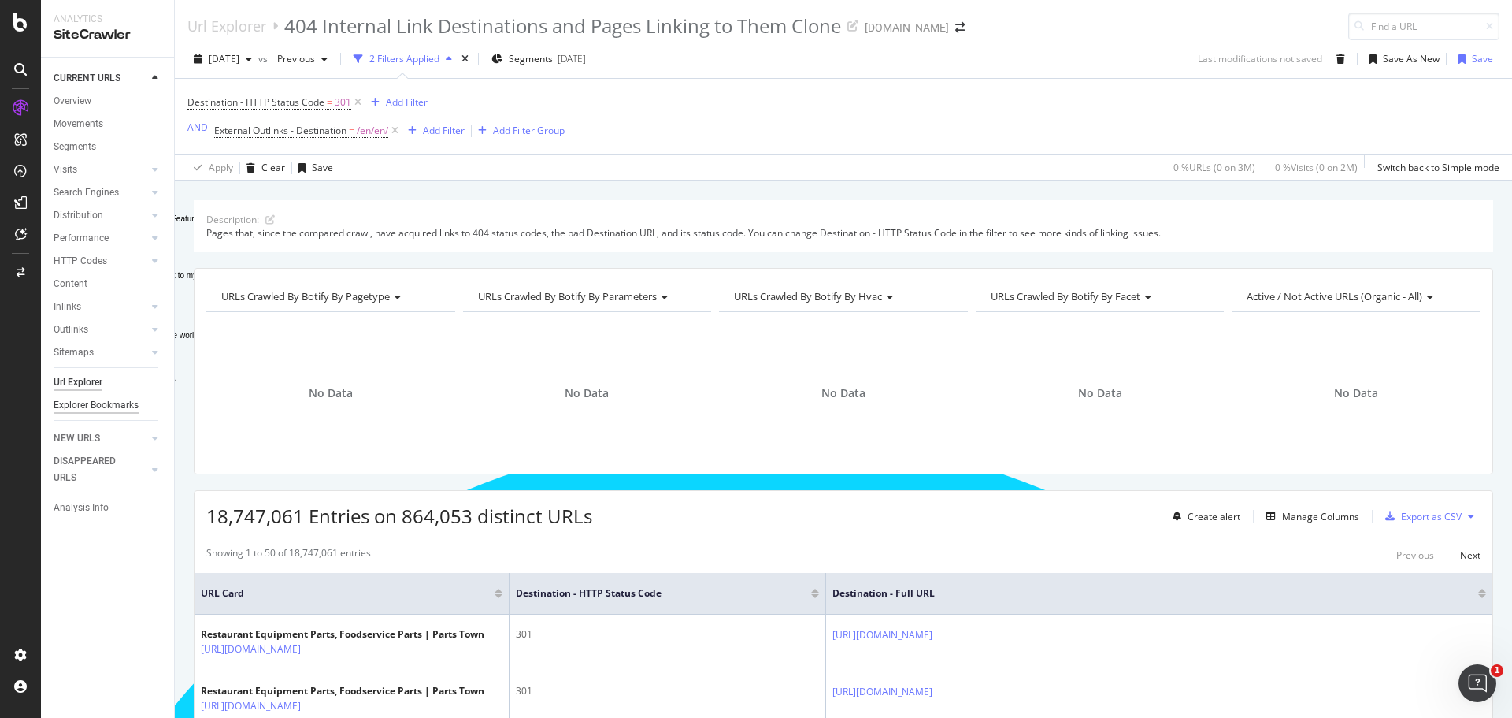
click at [105, 402] on div "Explorer Bookmarks" at bounding box center [96, 405] width 85 height 17
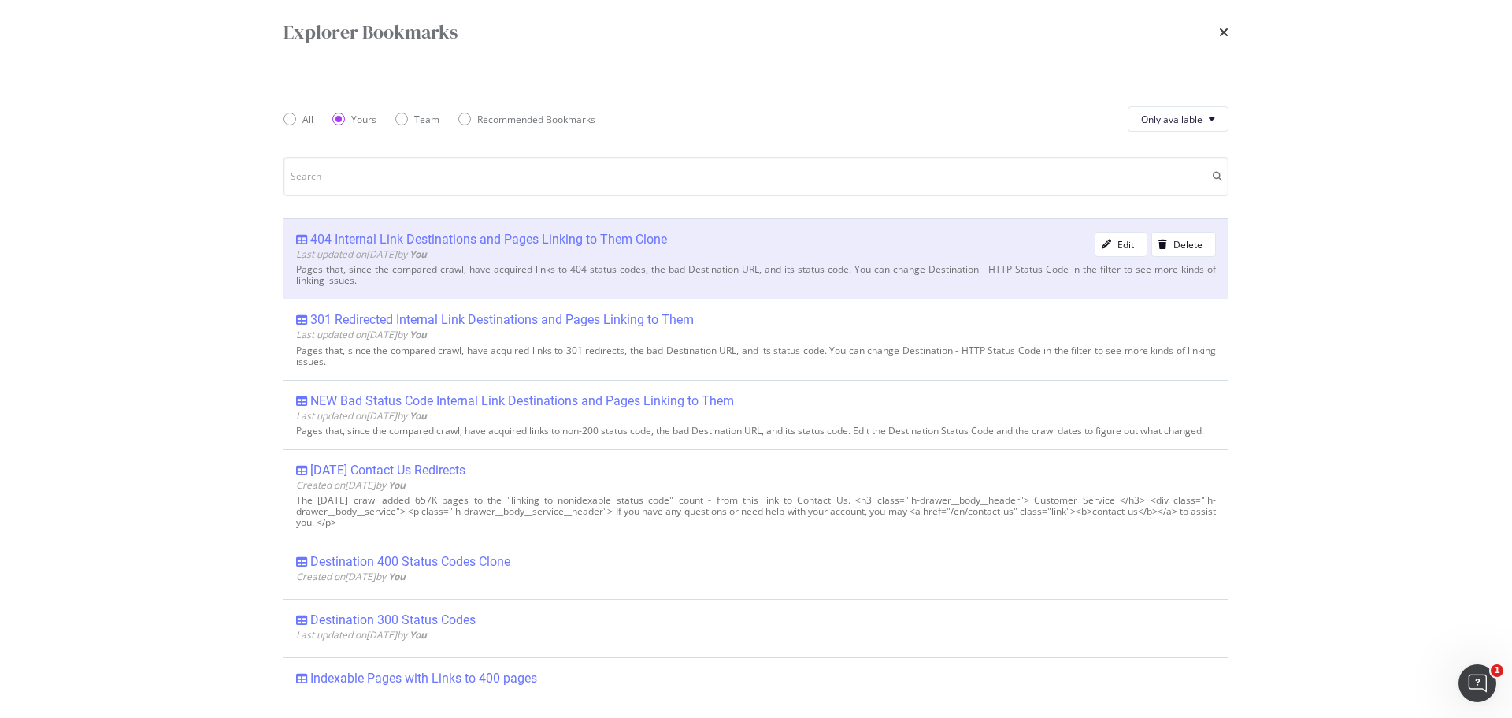
click at [530, 239] on div "404 Internal Link Destinations and Pages Linking to Them Clone" at bounding box center [488, 240] width 357 height 16
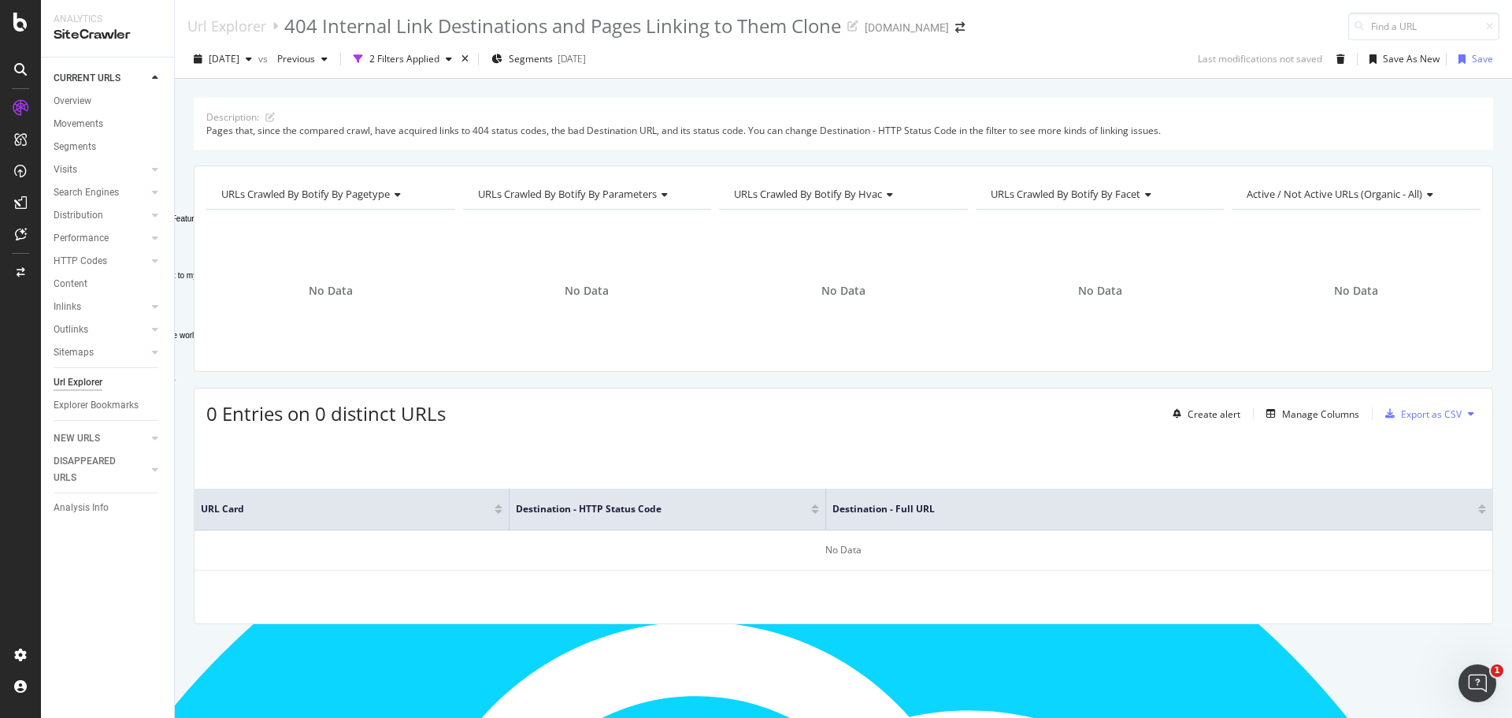
click at [81, 377] on div "Url Explorer" at bounding box center [78, 382] width 49 height 17
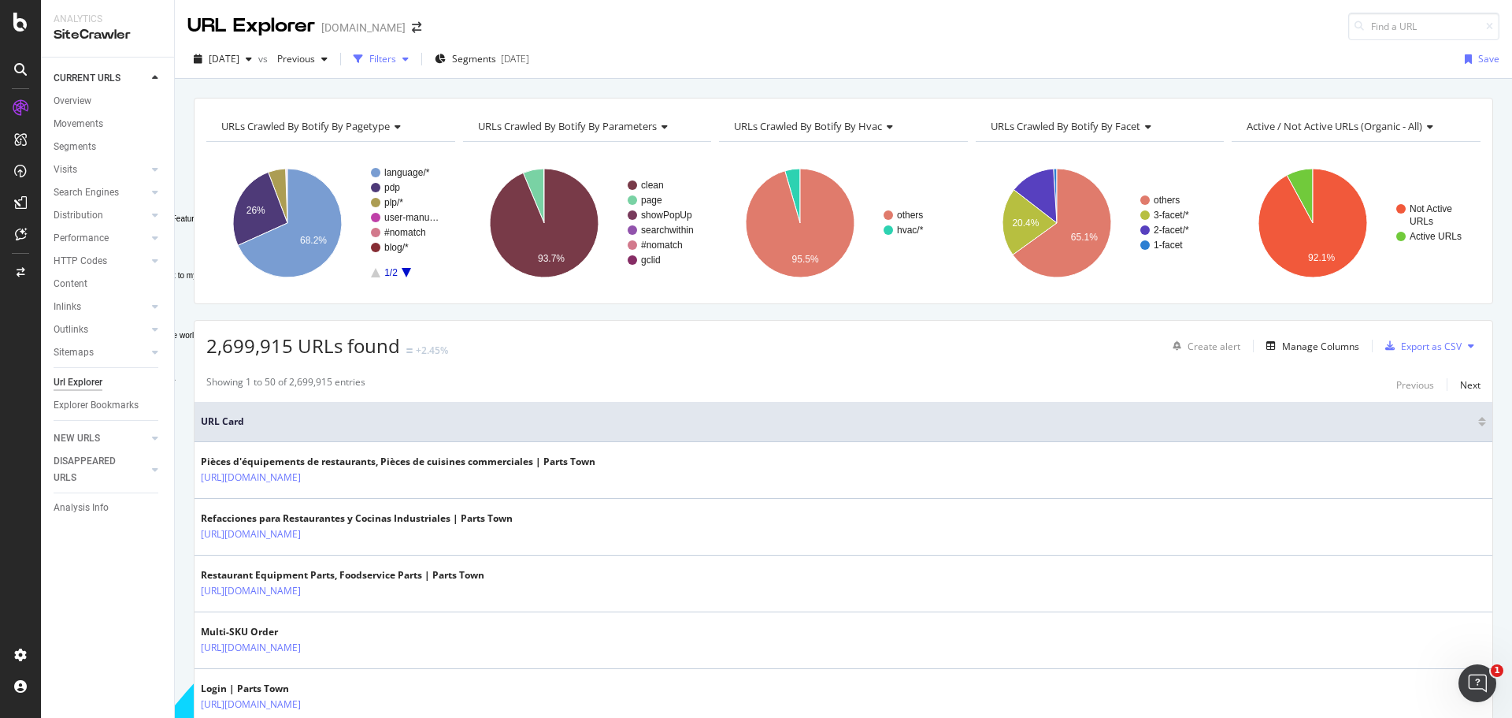
click at [415, 69] on div "Filters" at bounding box center [381, 59] width 68 height 24
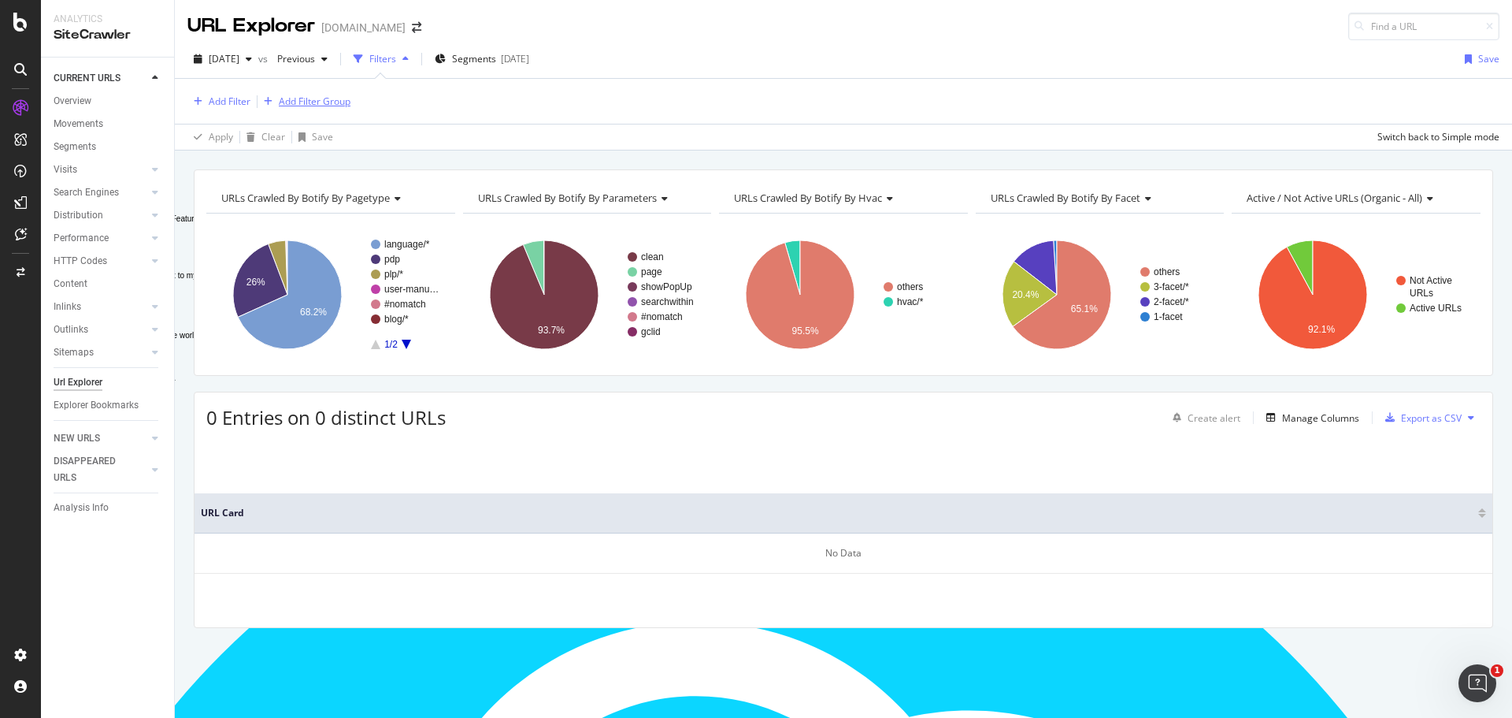
click at [288, 103] on div "Add Filter Group" at bounding box center [315, 101] width 72 height 13
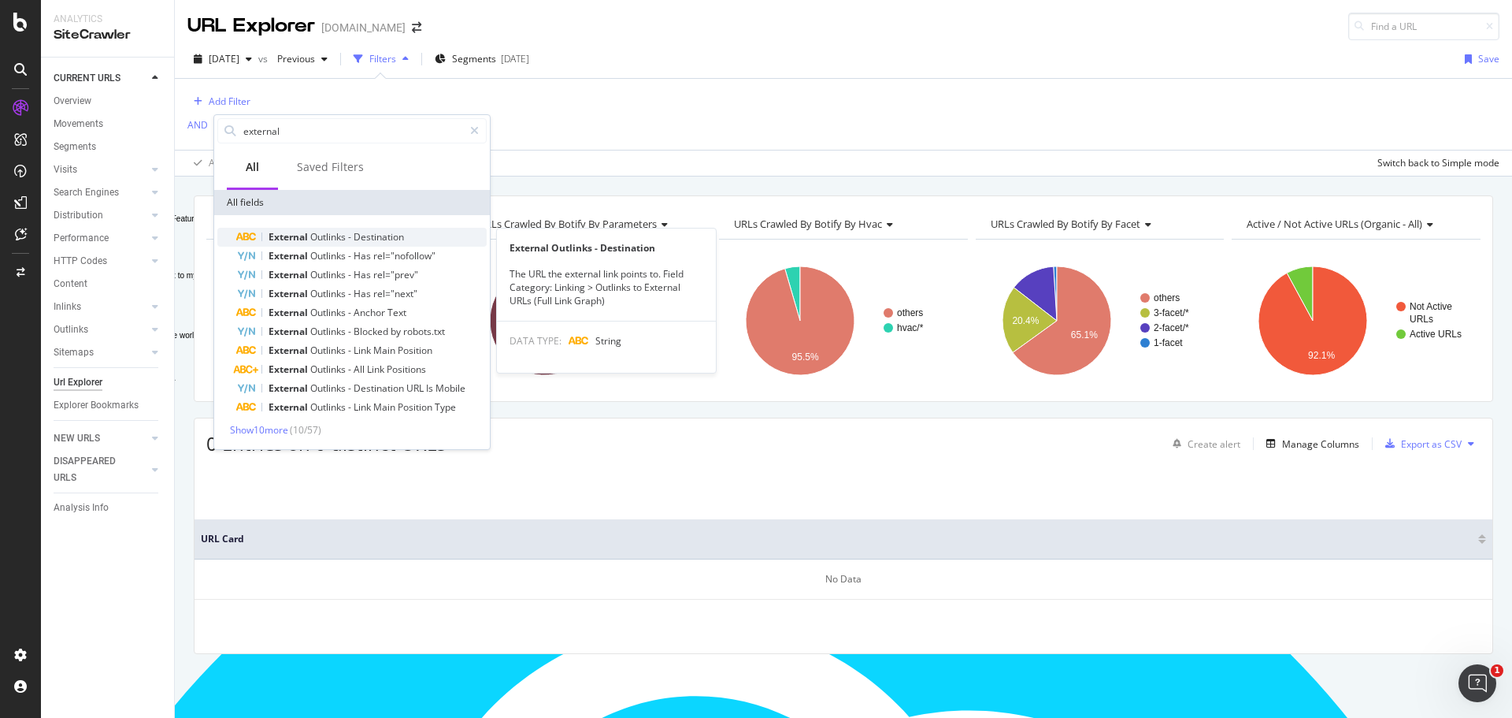
type input "external"
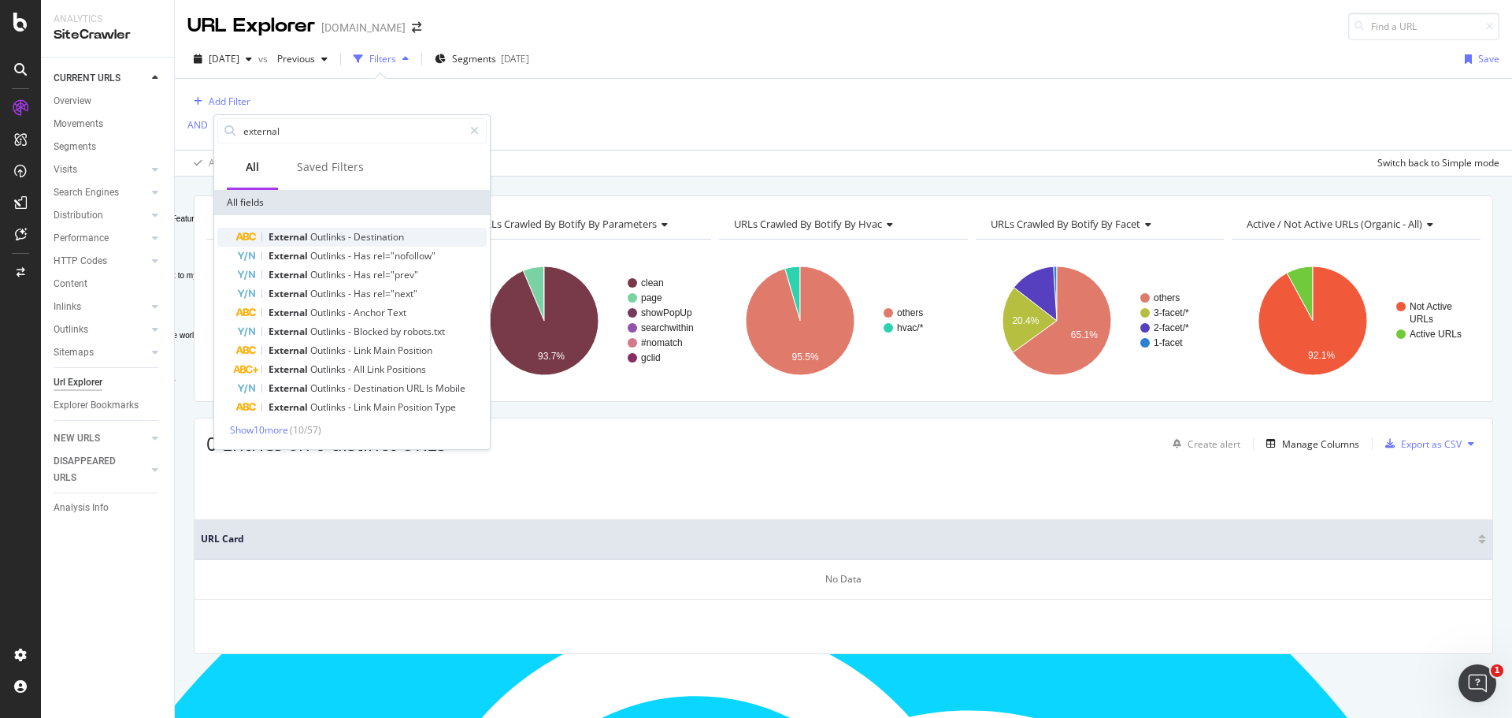
click at [314, 241] on span "Outlinks" at bounding box center [329, 236] width 38 height 13
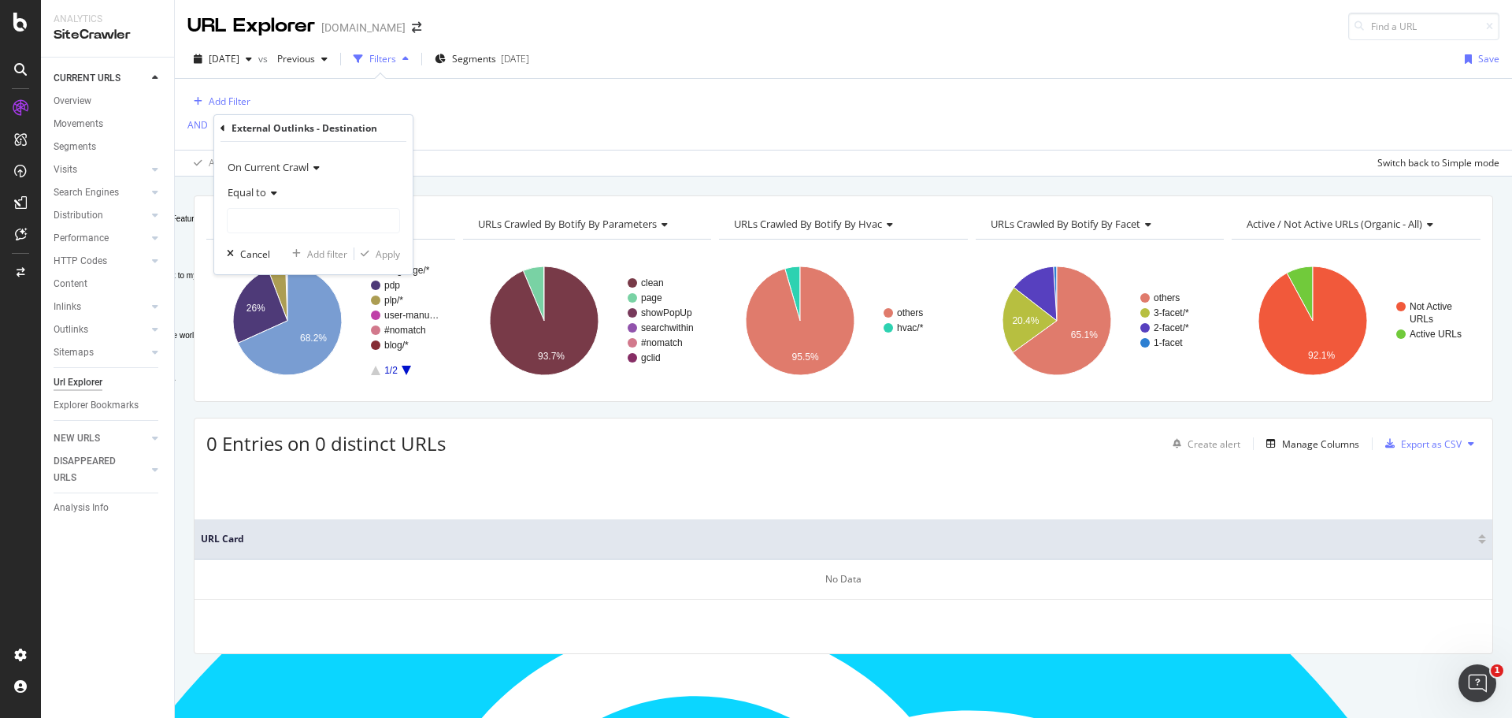
click at [269, 195] on icon at bounding box center [271, 192] width 11 height 9
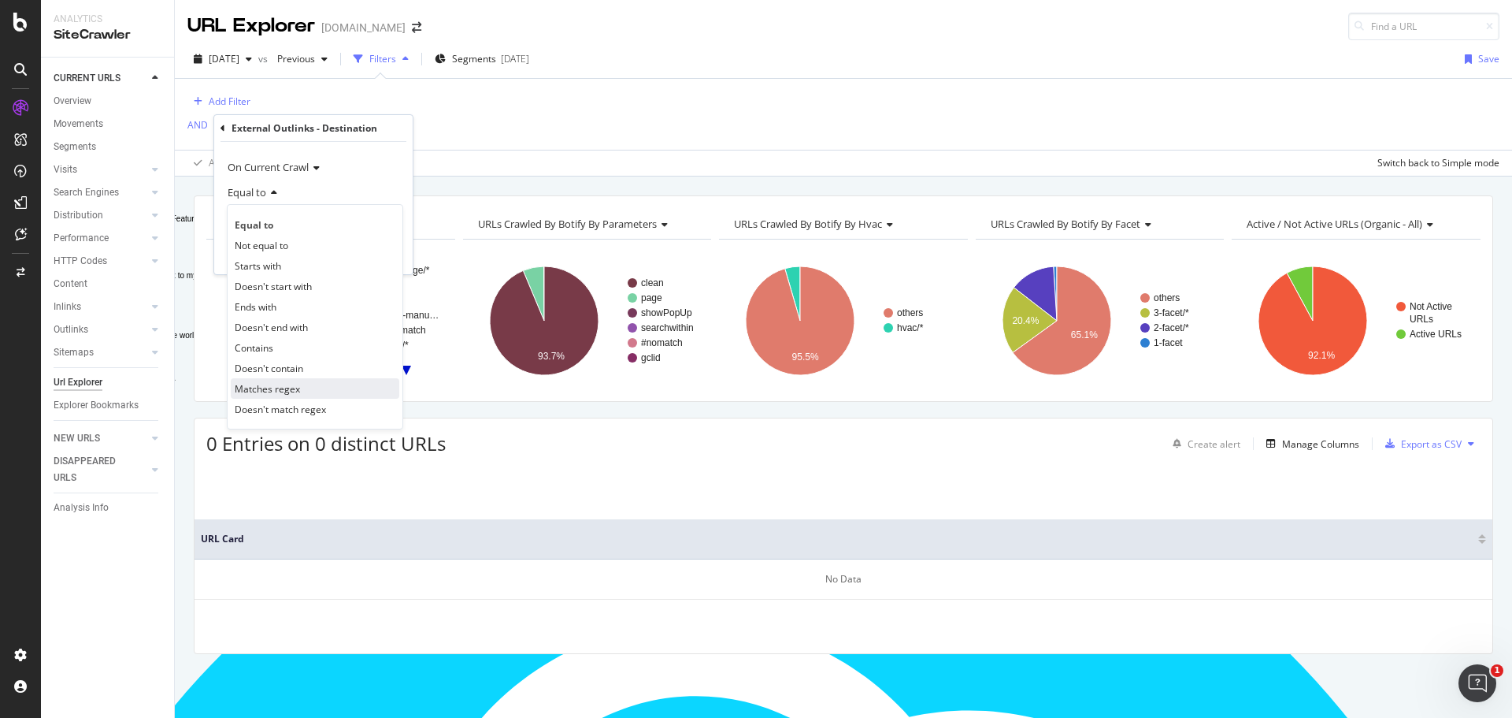
click at [279, 390] on span "Matches regex" at bounding box center [267, 388] width 65 height 13
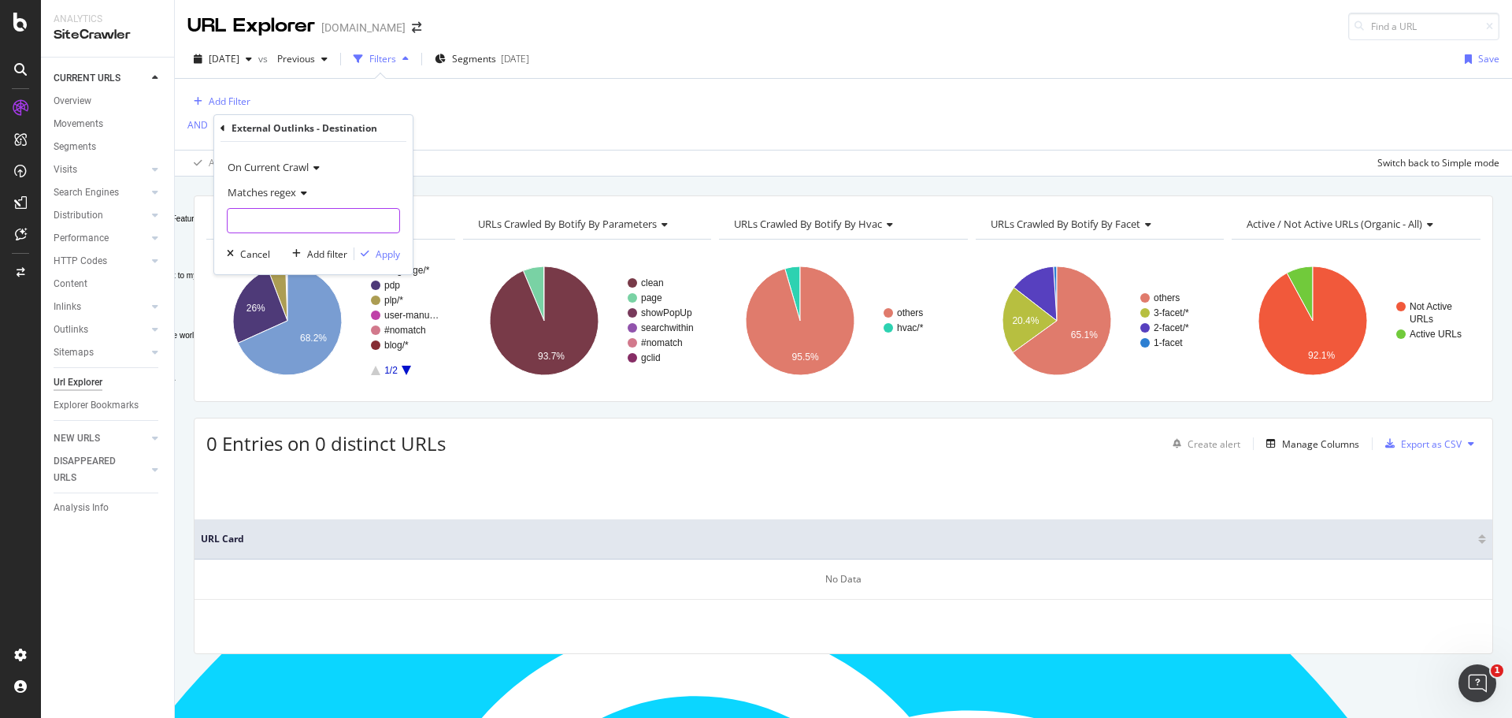
click at [275, 223] on input "Full Page" at bounding box center [314, 220] width 172 height 25
click at [233, 219] on input "en/en" at bounding box center [302, 220] width 149 height 25
click at [298, 224] on input "/en/en" at bounding box center [302, 220] width 149 height 25
click at [301, 220] on input "/en/en/|/fr/fr/|es/es/" at bounding box center [302, 220] width 149 height 25
click at [360, 221] on input "/en/en/|/fr/fr/|/es/es/" at bounding box center [302, 220] width 149 height 25
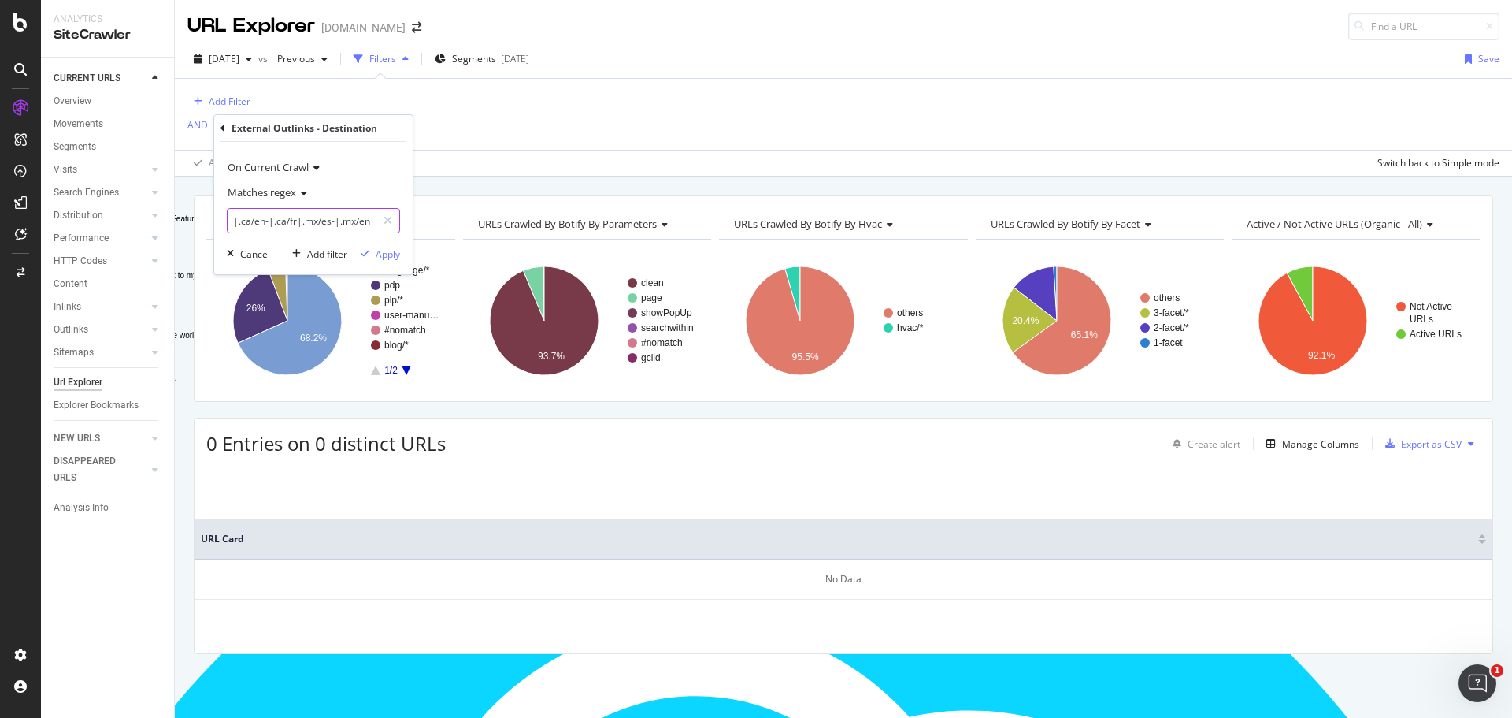
scroll to position [0, 100]
type input "/en/en/|/fr/fr/|/es/es/|.ca/en-|.ca/fr|.mx/es-|.mx/en-"
click at [392, 258] on div "Apply" at bounding box center [388, 253] width 24 height 13
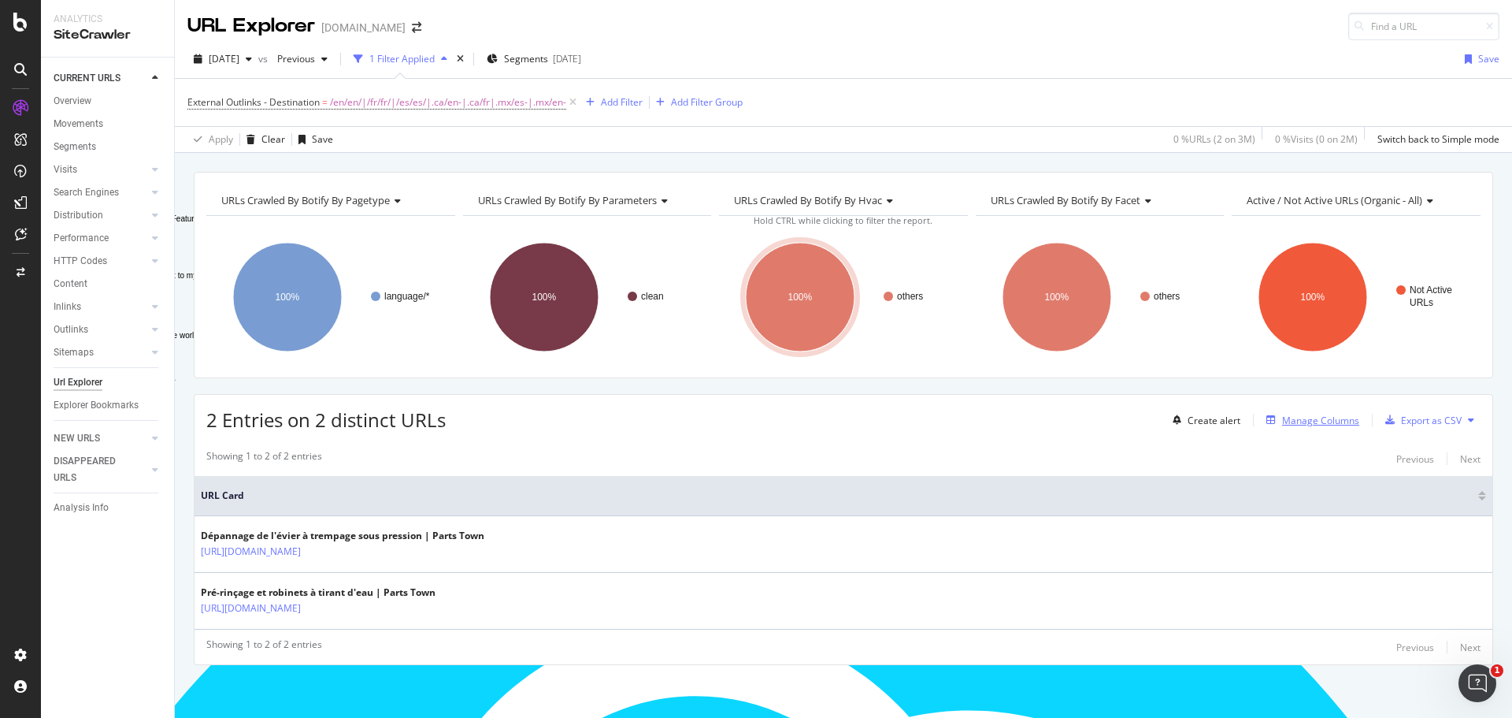
click at [1310, 420] on div "Manage Columns" at bounding box center [1320, 420] width 77 height 13
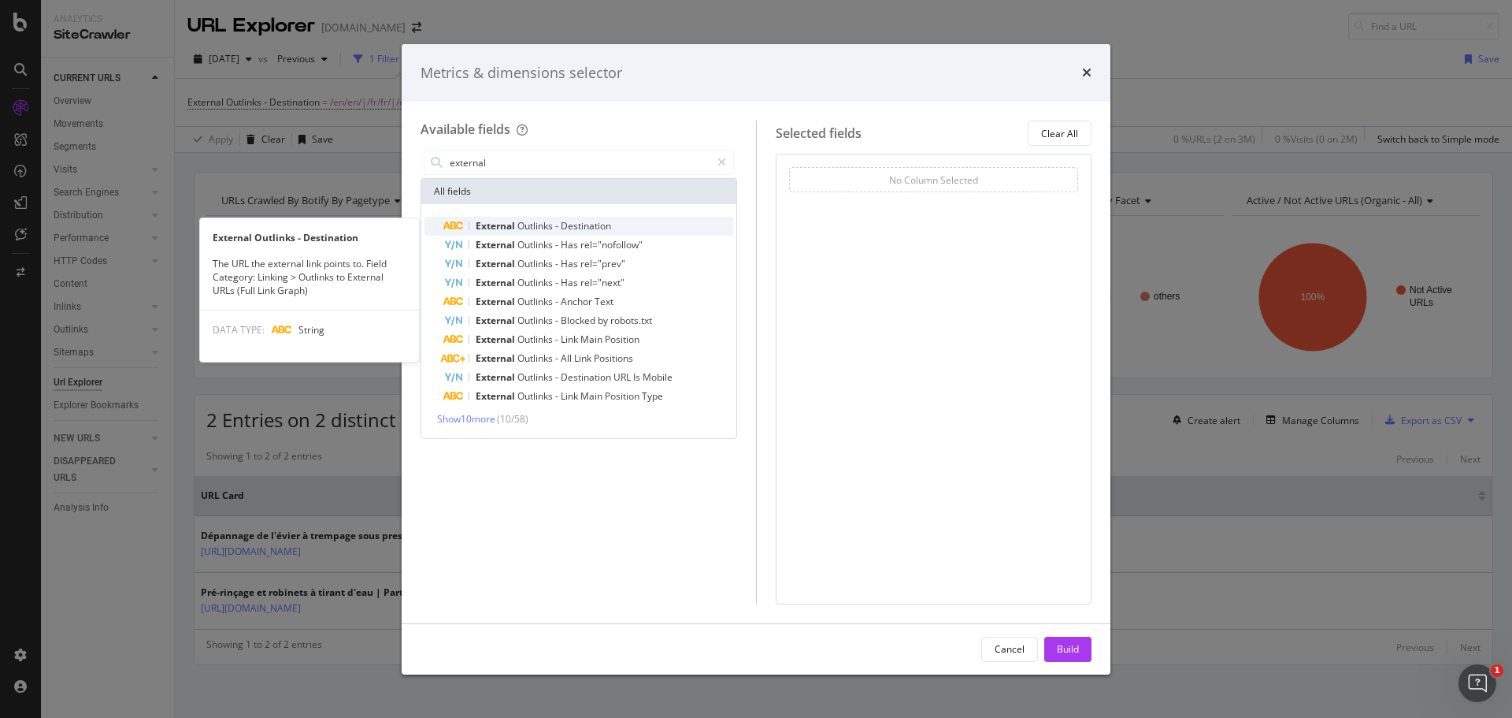
type input "external"
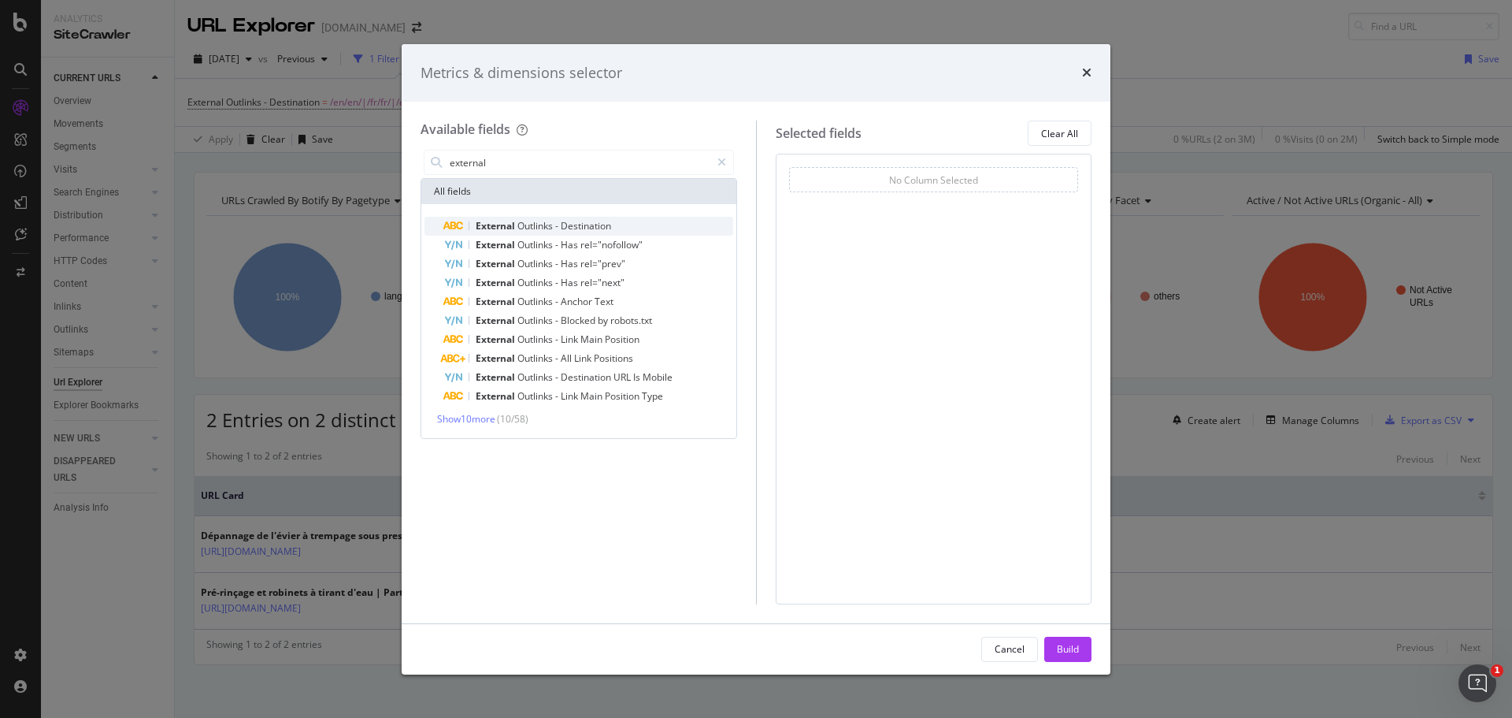
click at [549, 223] on span "Outlinks" at bounding box center [537, 225] width 38 height 13
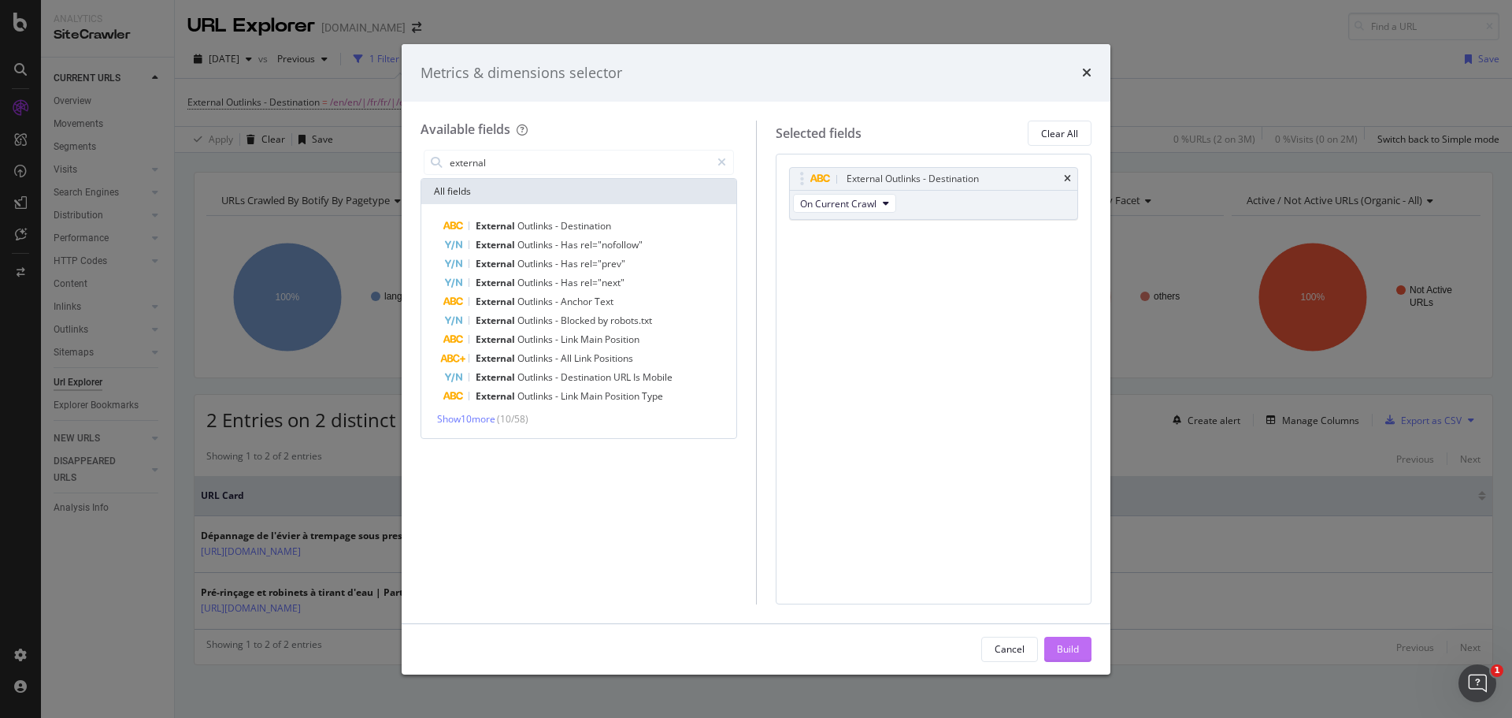
click at [1078, 651] on div "Build" at bounding box center [1068, 648] width 22 height 13
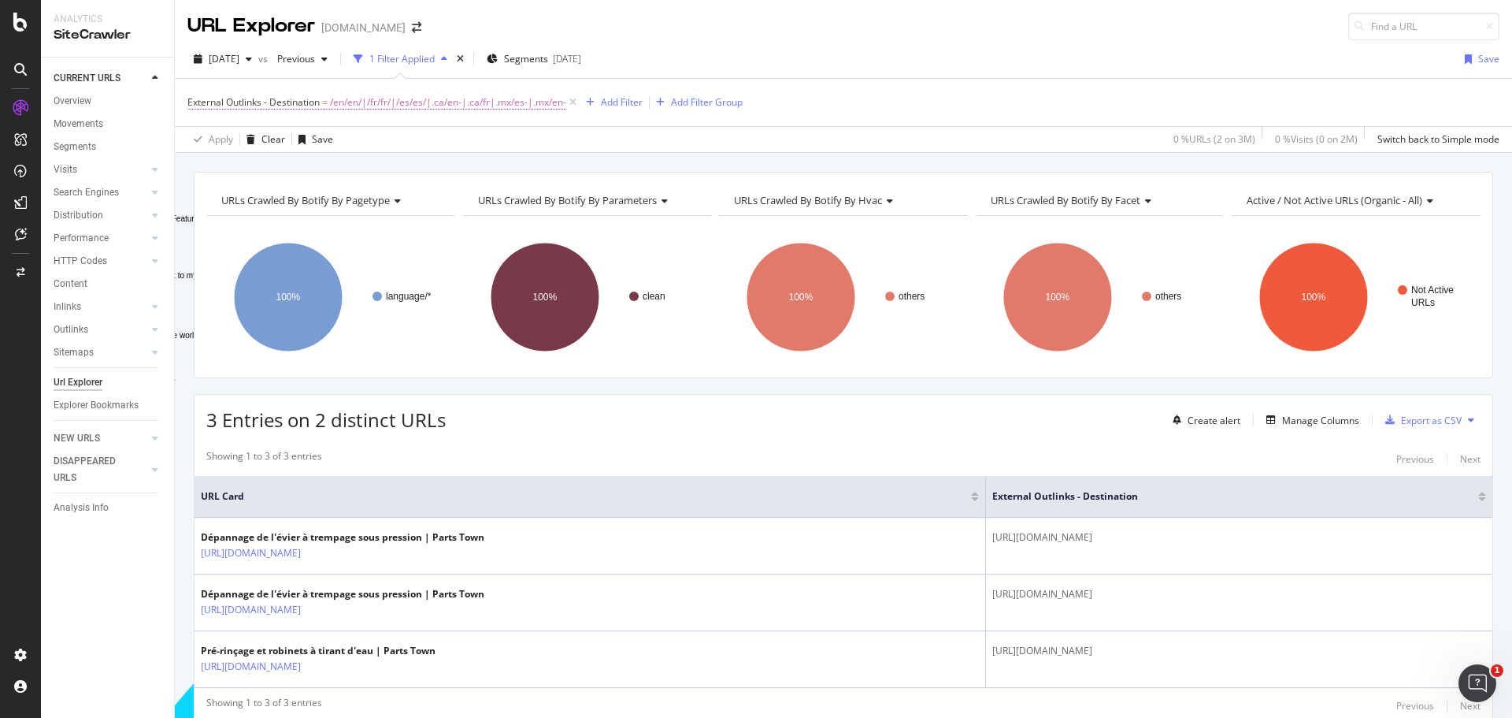
click at [503, 101] on span "/en/en/|/fr/fr/|/es/es/|.ca/en-|.ca/fr|.mx/es-|.mx/en-" at bounding box center [448, 102] width 236 height 22
click at [338, 191] on input "/en/en/|/fr/fr/|/es/es/|.ca/en-|.ca/fr|.mx/es-|.mx/en-" at bounding box center [276, 192] width 149 height 25
type input "/en/en/|/fr/fr/|/es/es/|.ca/en-|.ca/fr-|.mx/es-|.mx/en-"
click at [360, 221] on div "Apply" at bounding box center [362, 226] width 24 height 13
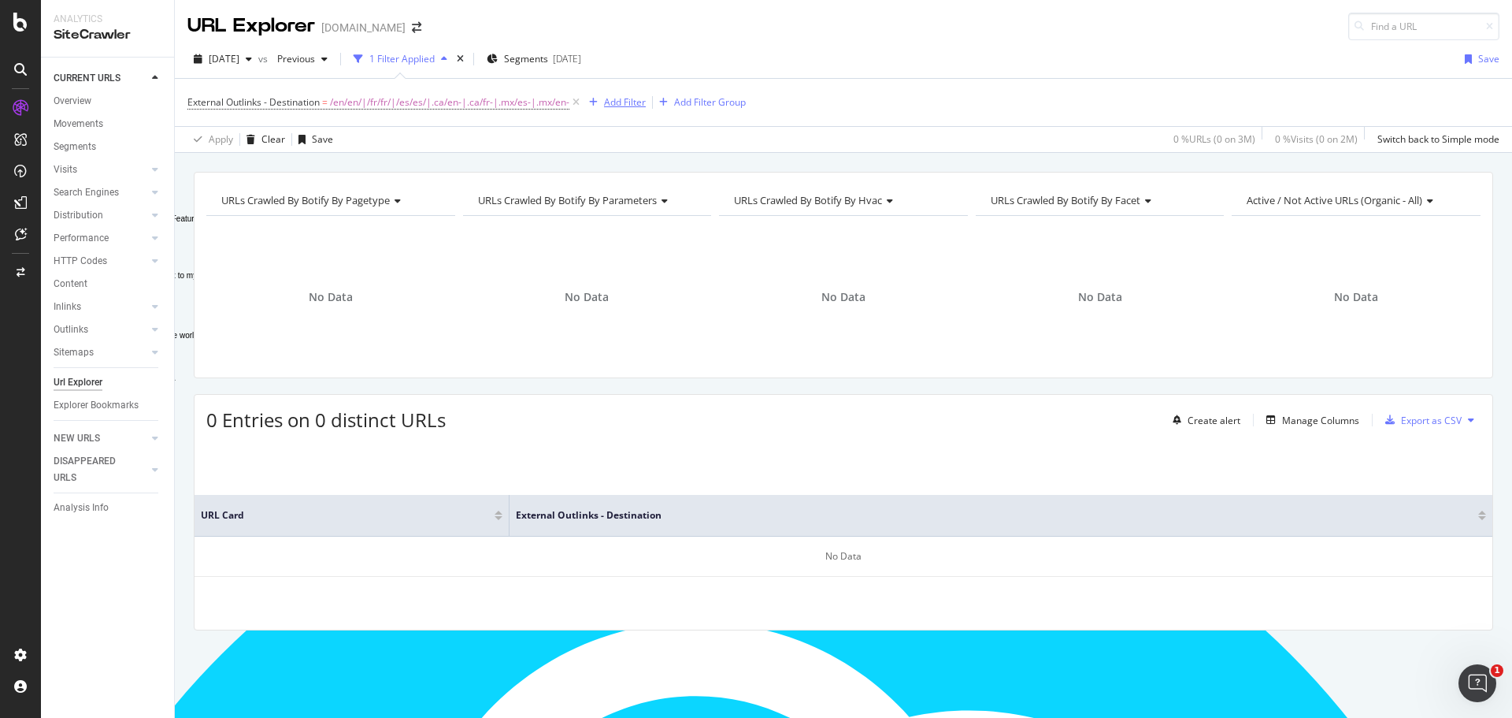
click at [636, 103] on div "Add Filter" at bounding box center [625, 101] width 42 height 13
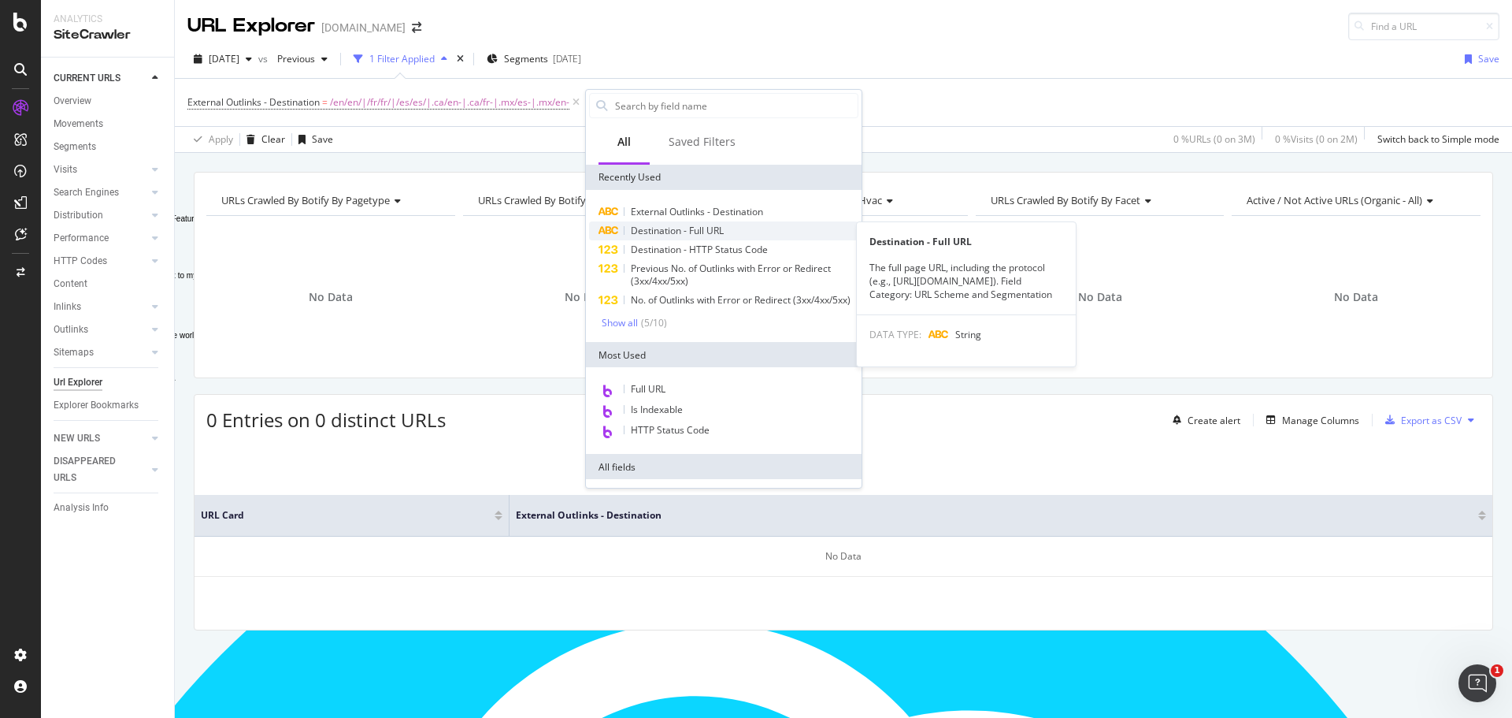
click at [682, 232] on span "Destination - Full URL" at bounding box center [677, 230] width 93 height 13
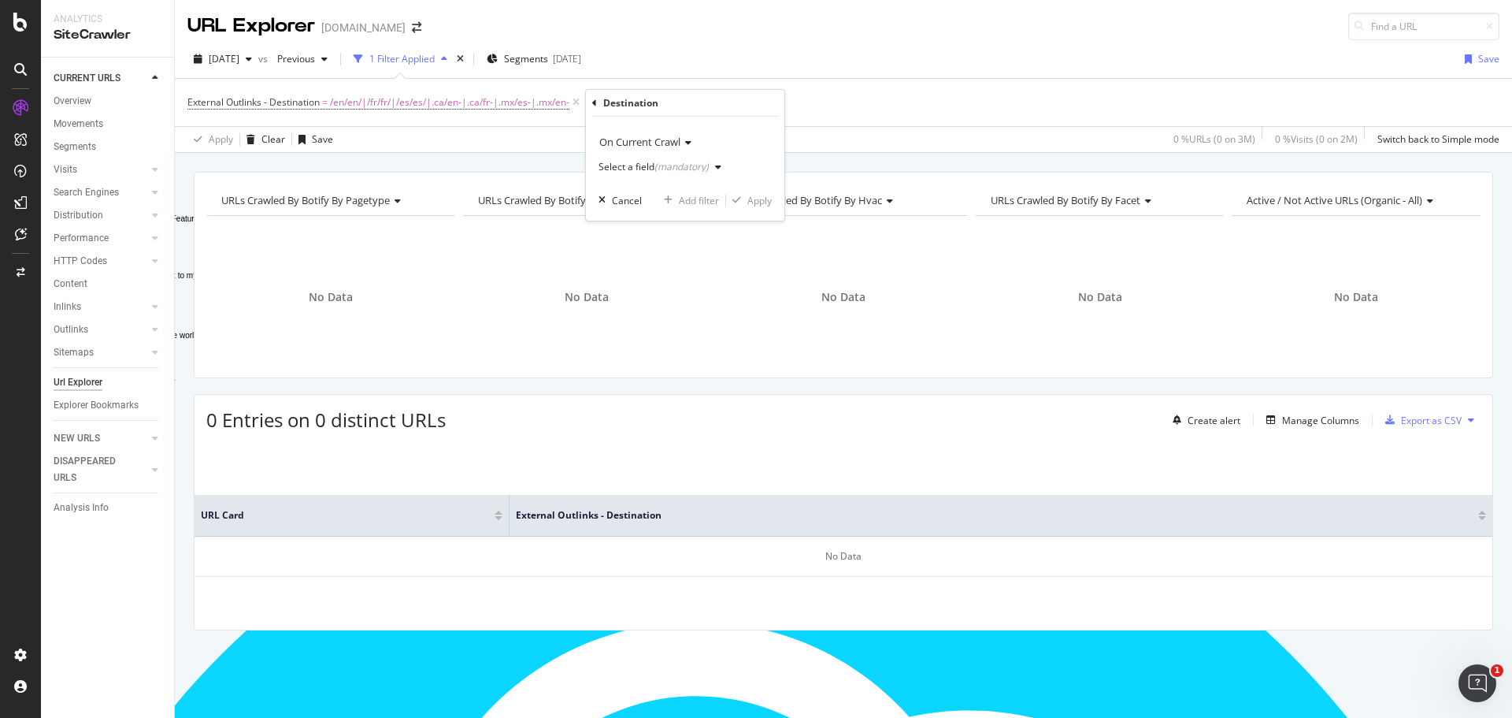
click at [703, 171] on div "(mandatory)" at bounding box center [682, 166] width 54 height 13
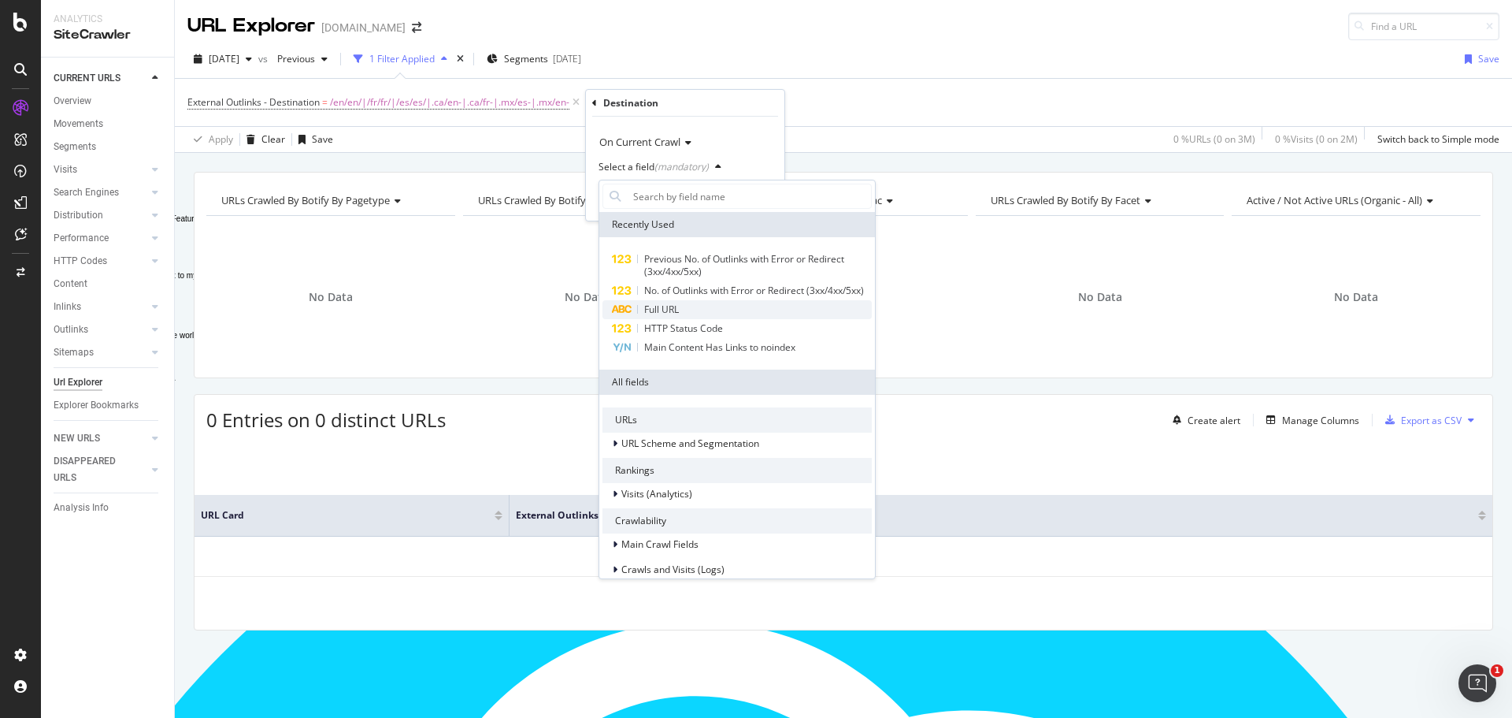
click at [666, 316] on span "Full URL" at bounding box center [661, 308] width 35 height 13
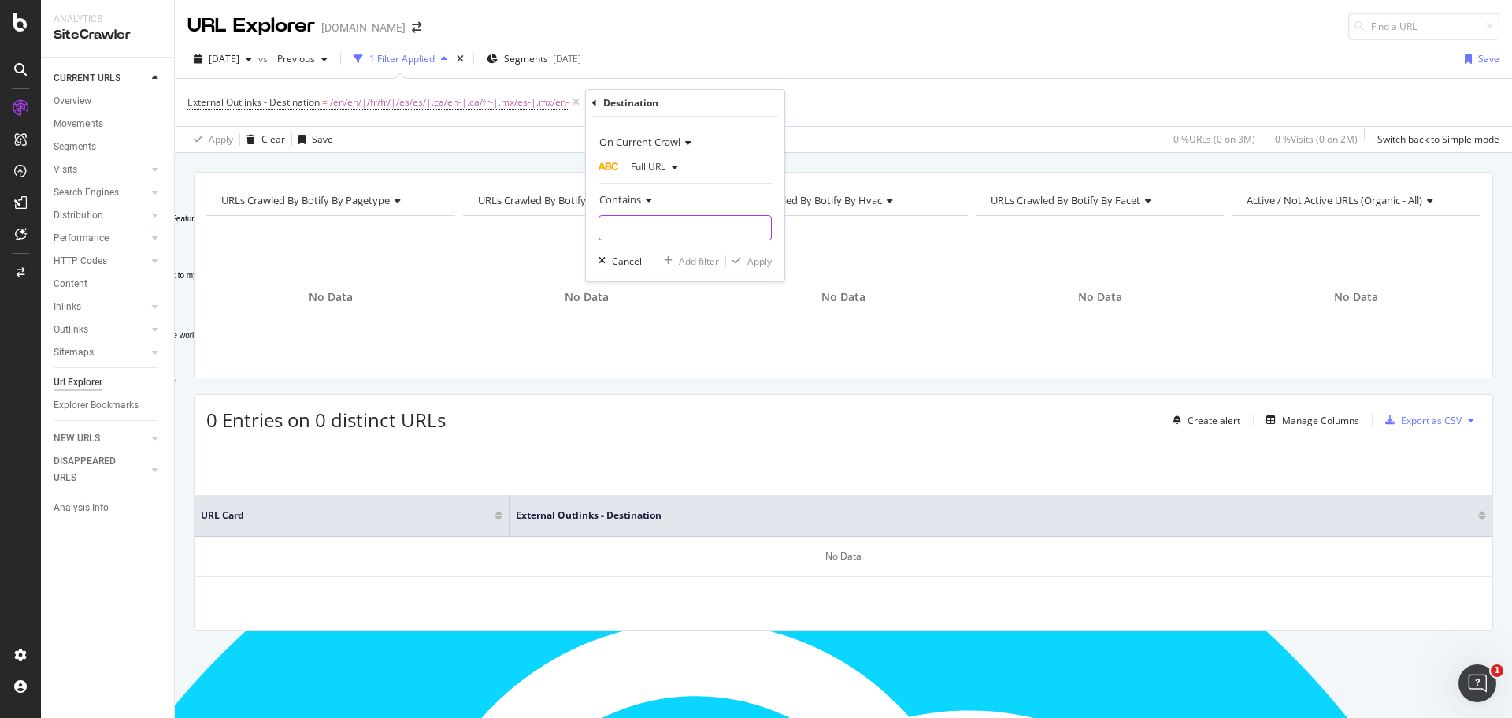
click at [652, 223] on input "Full Page" at bounding box center [685, 227] width 172 height 25
type input "/en/en/"
click at [762, 262] on div "Apply" at bounding box center [760, 260] width 24 height 13
